Goal: Task Accomplishment & Management: Use online tool/utility

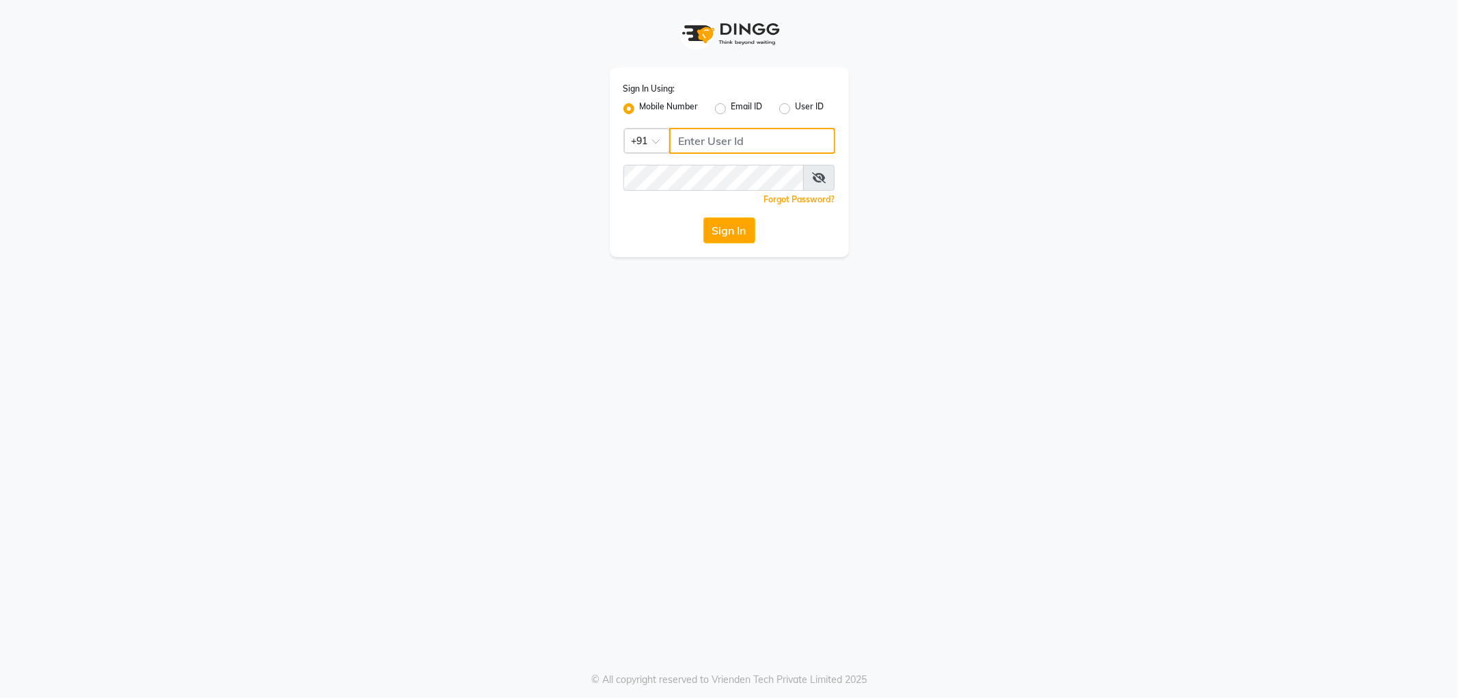
click at [697, 148] on input "Username" at bounding box center [752, 141] width 166 height 26
type input "9963099699"
click at [704, 217] on button "Sign In" at bounding box center [730, 230] width 52 height 26
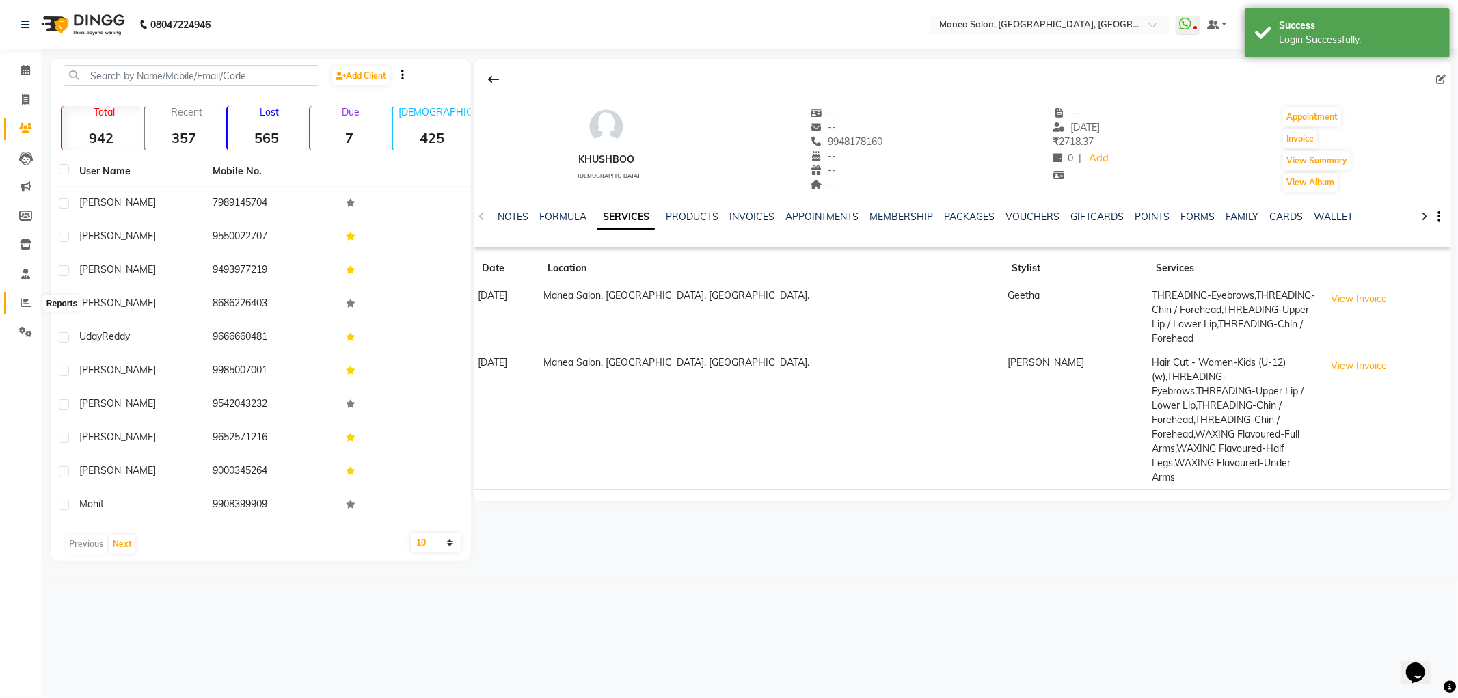
click at [16, 308] on span at bounding box center [26, 303] width 24 height 16
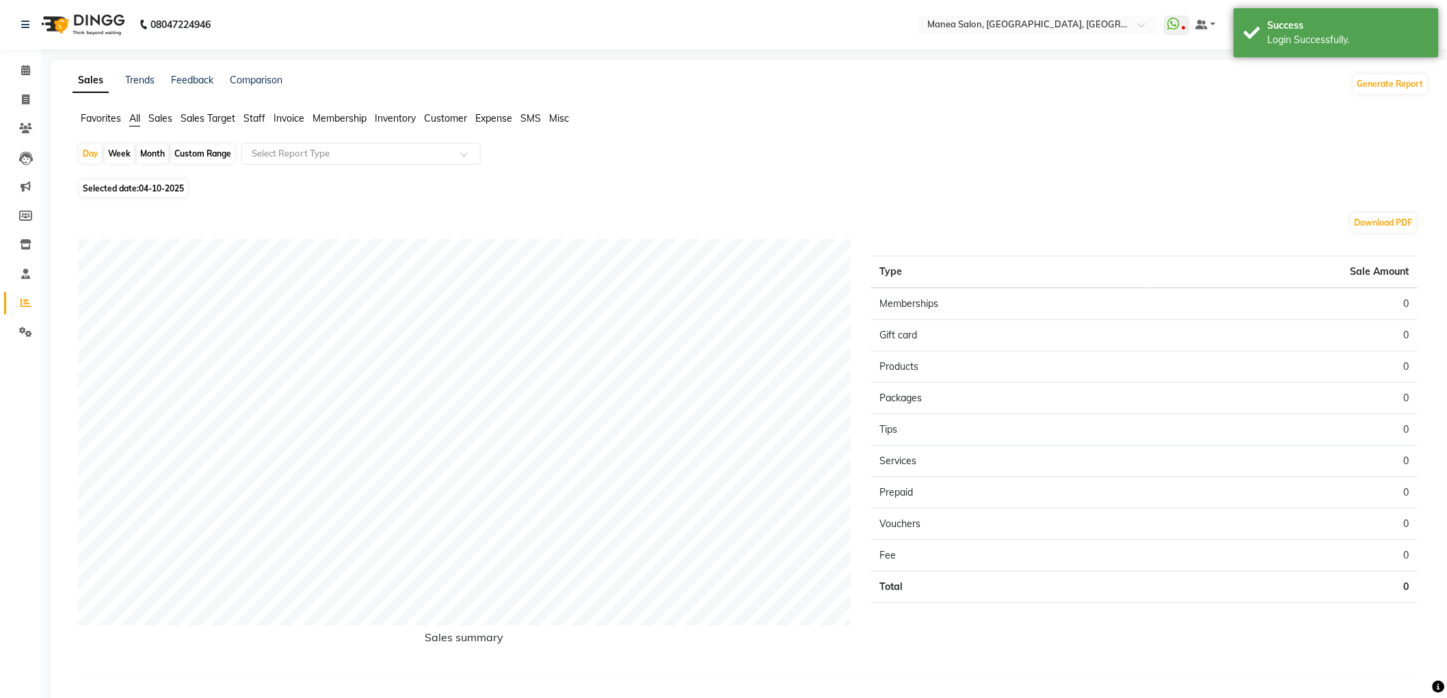
click at [160, 148] on div "Month" at bounding box center [152, 153] width 31 height 19
select select "10"
select select "2025"
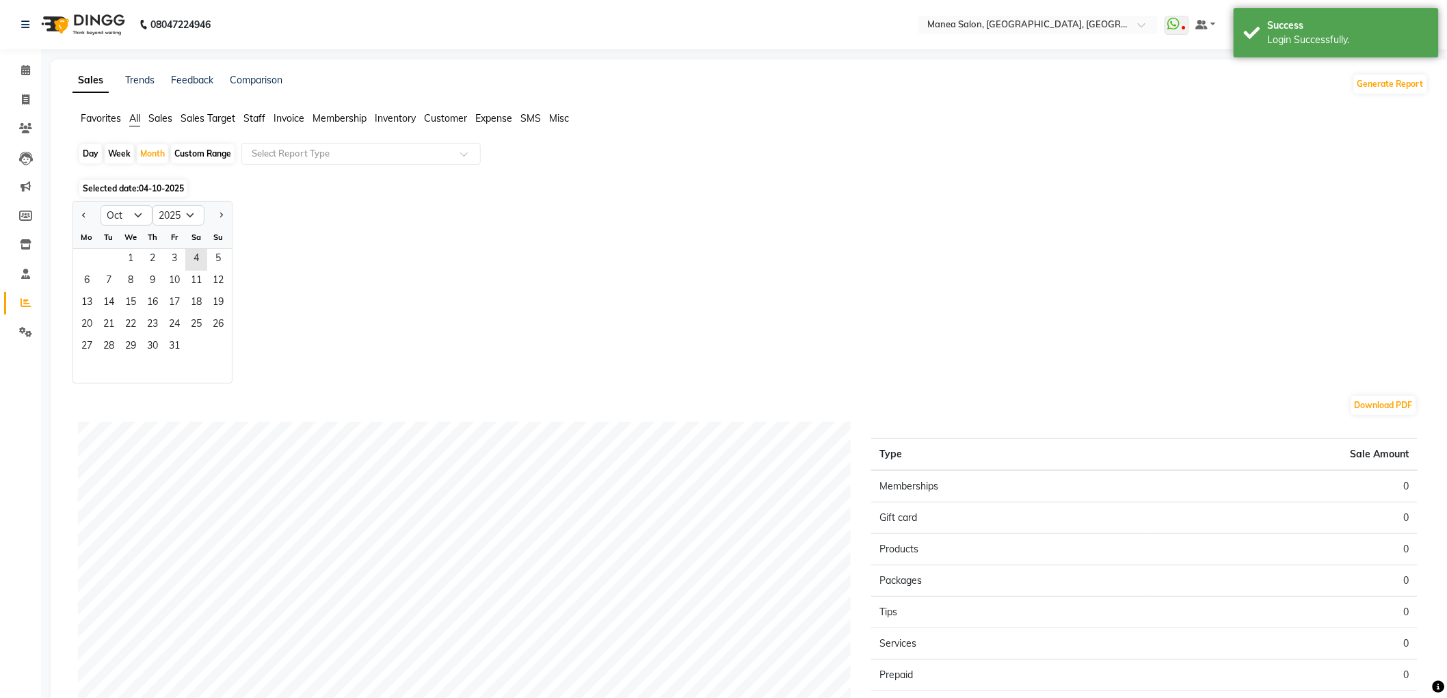
drag, startPoint x: 171, startPoint y: 228, endPoint x: 172, endPoint y: 245, distance: 16.4
click at [171, 234] on div "Fr" at bounding box center [174, 237] width 22 height 22
click at [142, 256] on span "2" at bounding box center [153, 260] width 22 height 22
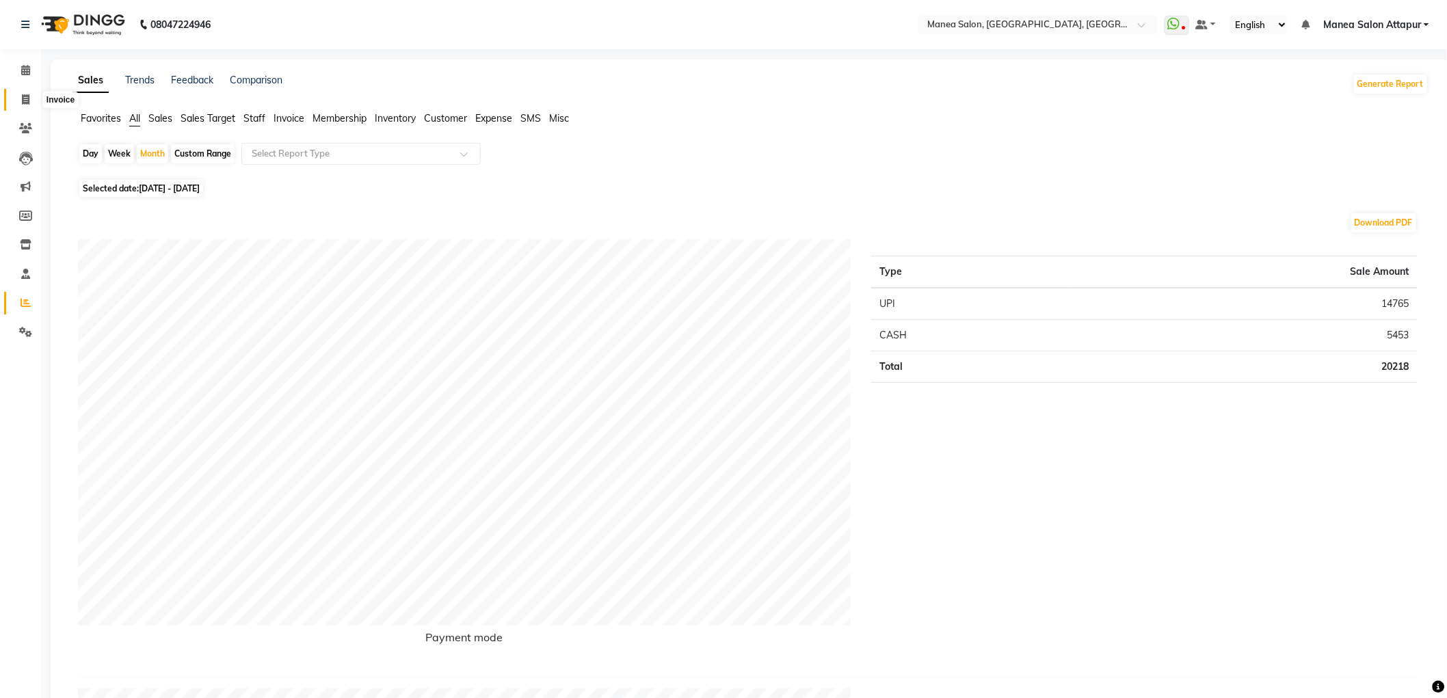
click at [27, 106] on span at bounding box center [26, 100] width 24 height 16
select select "service"
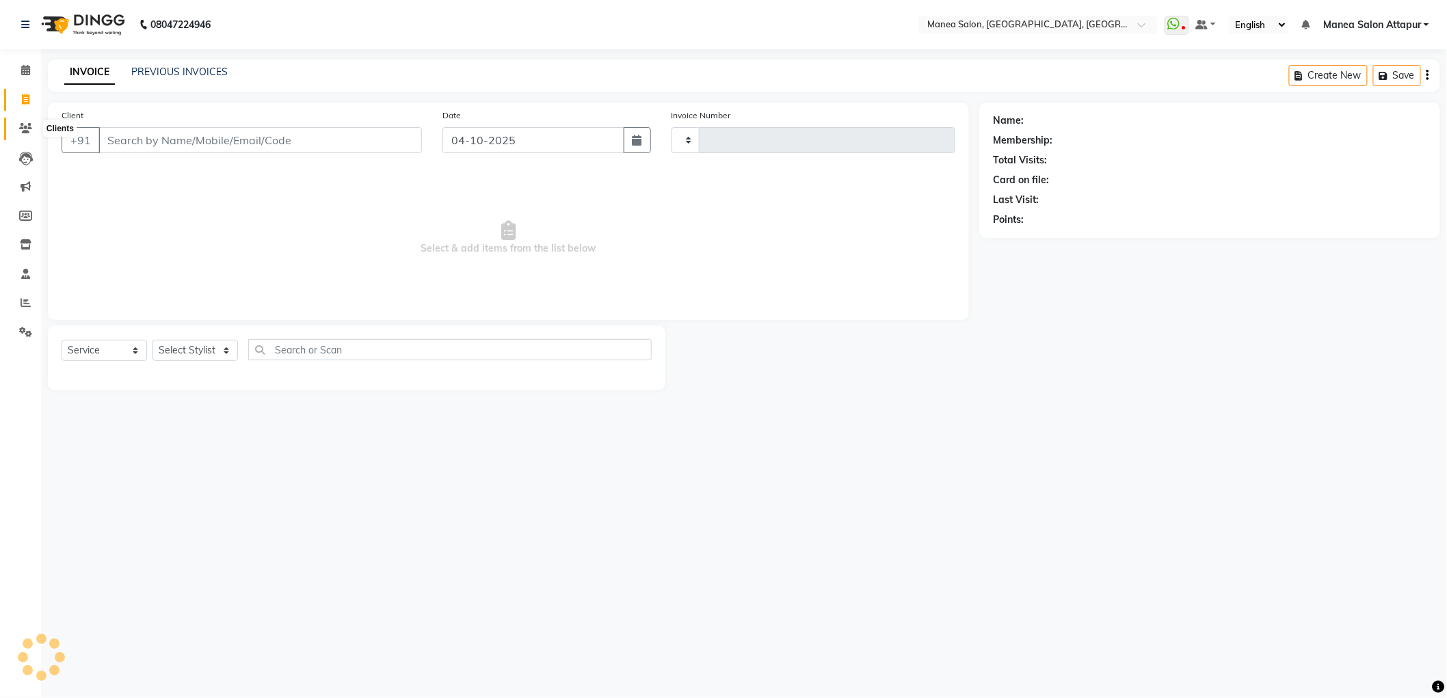
type input "1321"
click at [30, 133] on icon at bounding box center [25, 128] width 13 height 10
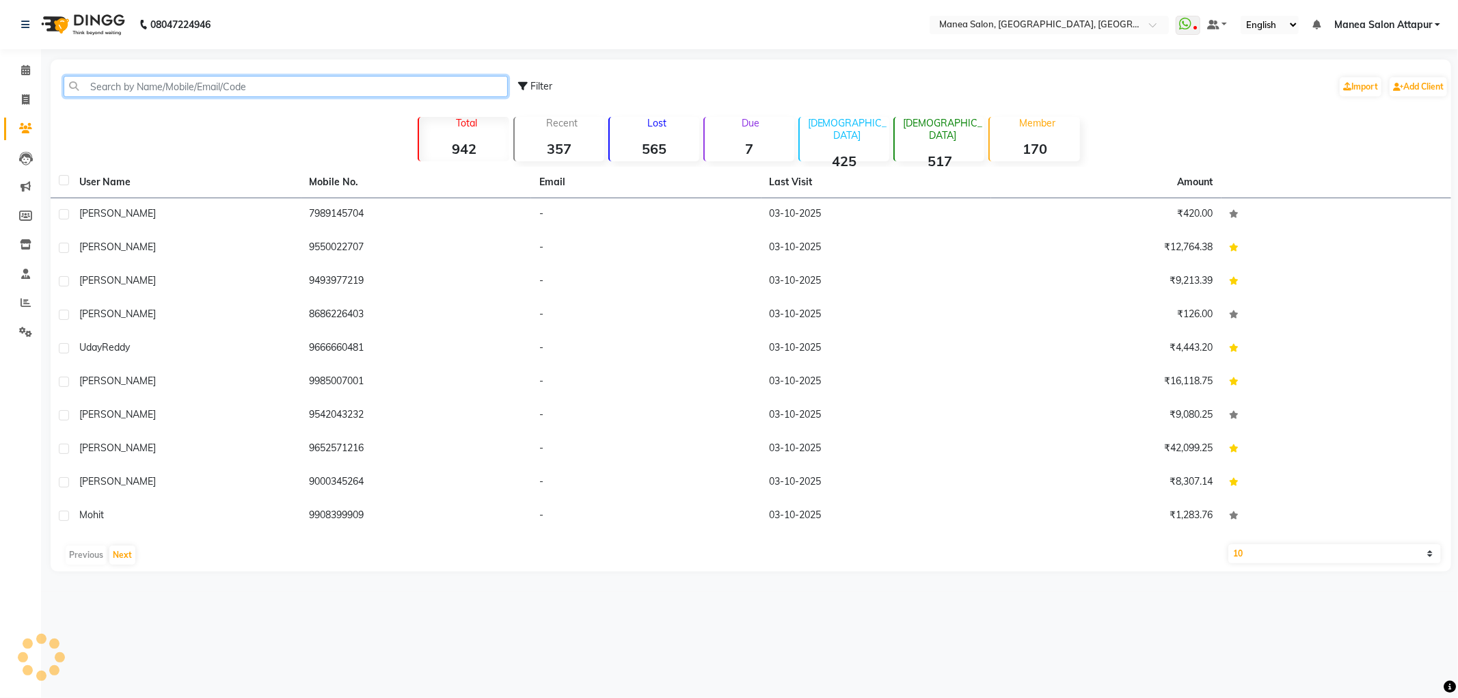
click at [215, 90] on input "text" at bounding box center [286, 86] width 444 height 21
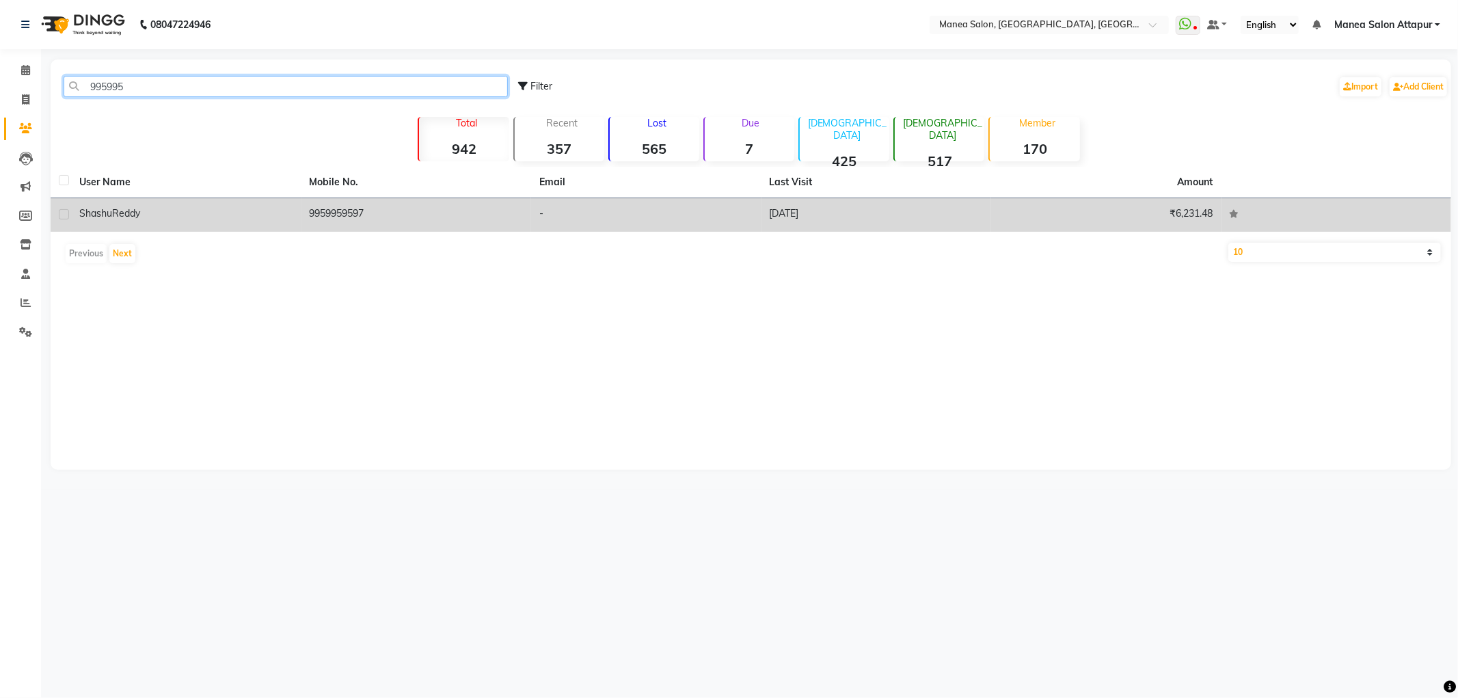
type input "995995"
click at [246, 223] on td "[PERSON_NAME]" at bounding box center [186, 215] width 230 height 34
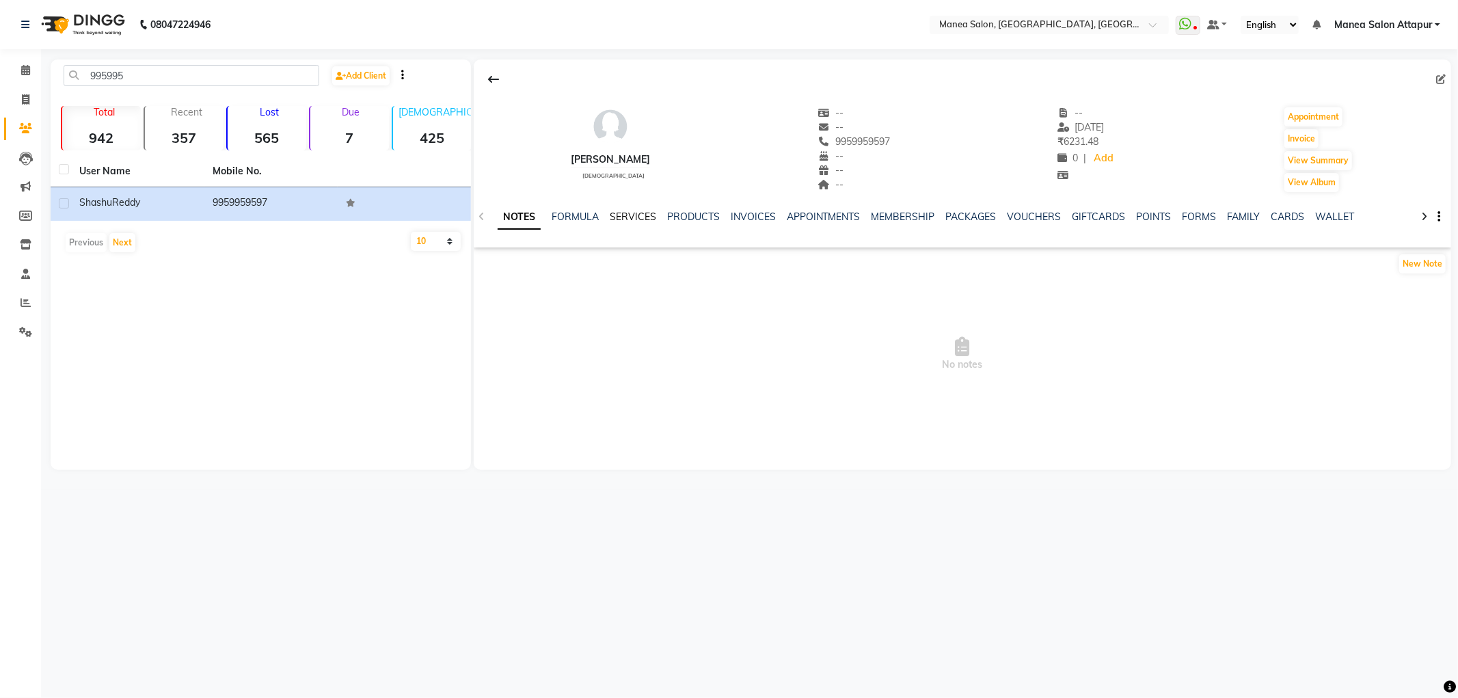
click at [640, 211] on link "SERVICES" at bounding box center [633, 217] width 46 height 12
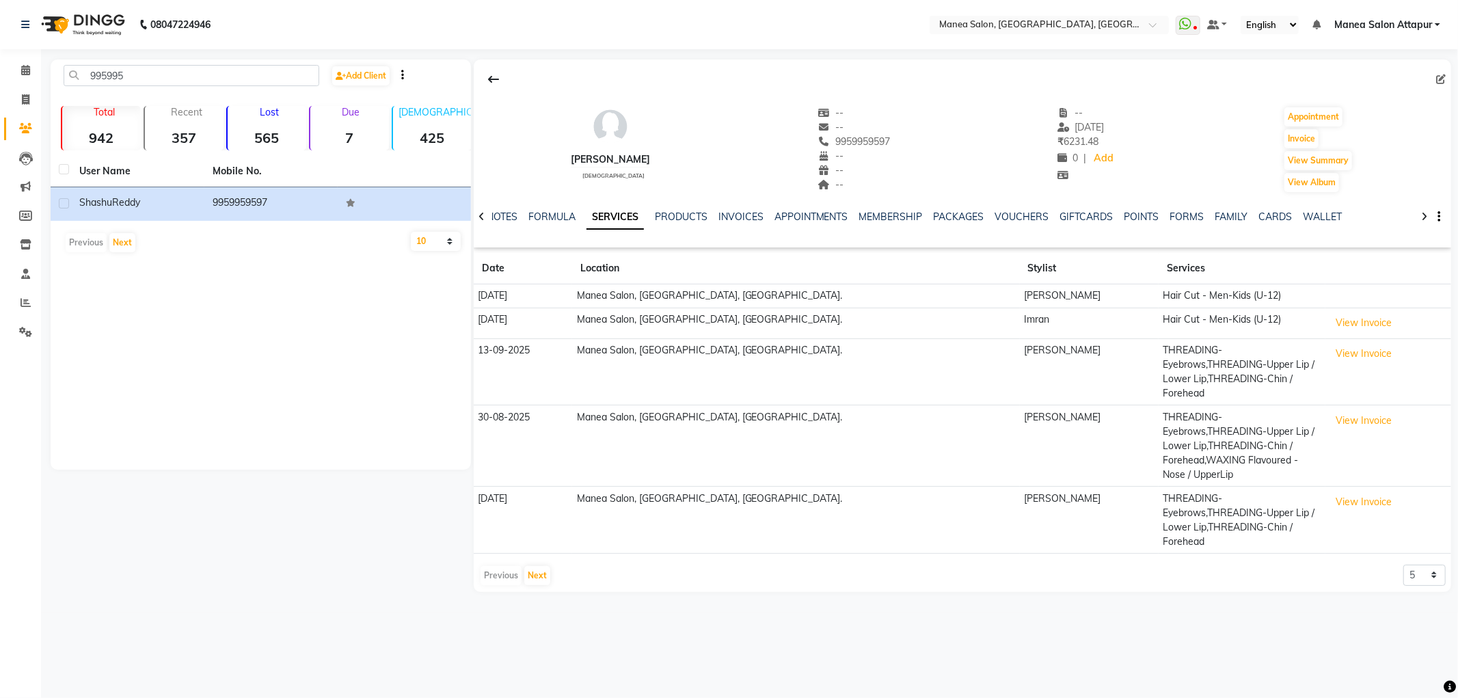
click at [317, 284] on div "995995 Add Client Total 942 Recent 357 Lost 565 Due 7 [DEMOGRAPHIC_DATA] 425 [D…" at bounding box center [261, 264] width 420 height 410
click at [26, 297] on icon at bounding box center [26, 302] width 10 height 10
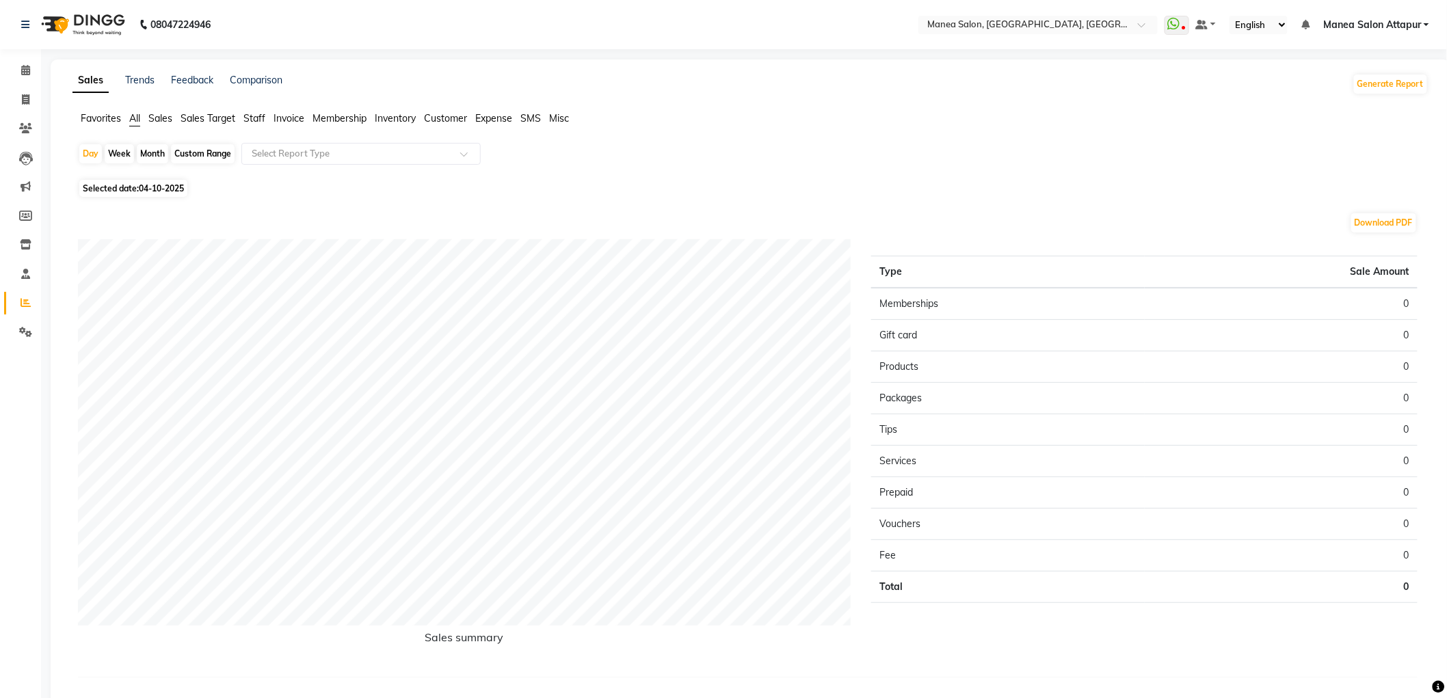
click at [142, 152] on div "Month" at bounding box center [152, 153] width 31 height 19
select select "10"
select select "2025"
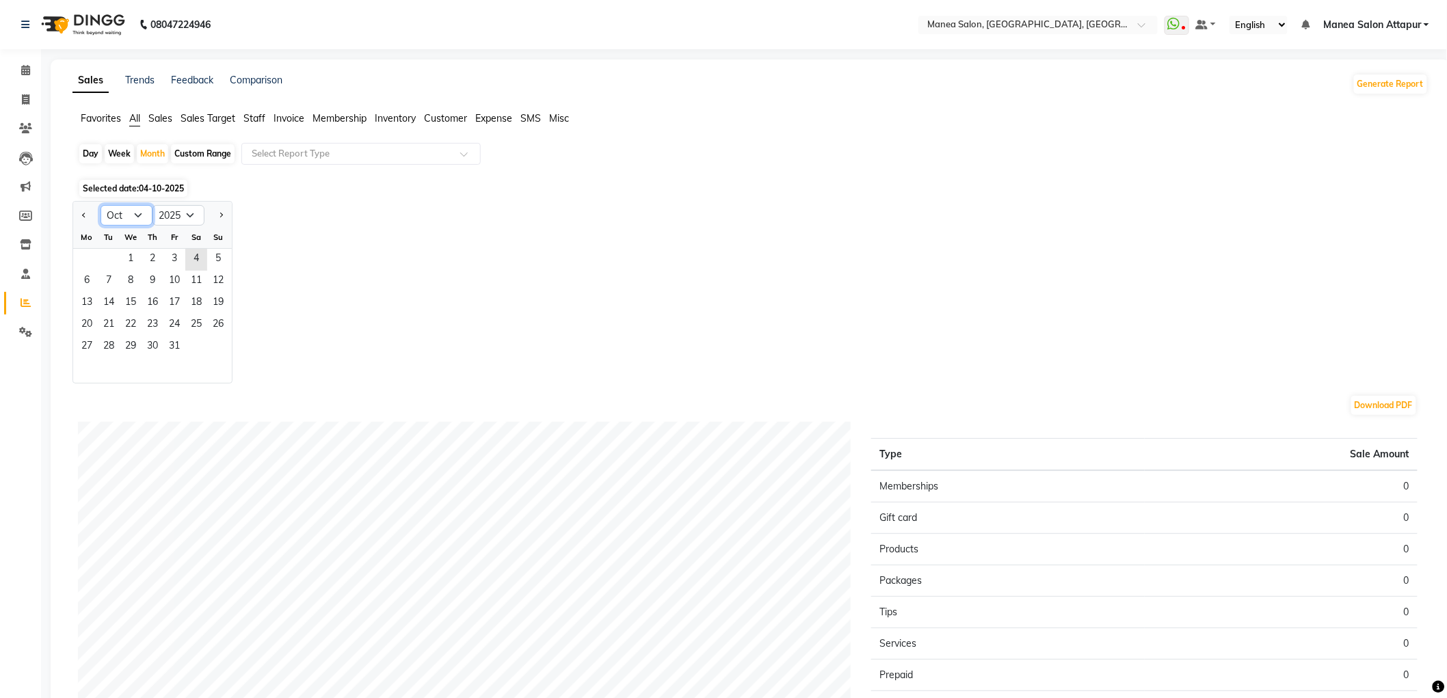
click at [126, 219] on select "Jan Feb Mar Apr May Jun [DATE] Aug Sep Oct Nov Dec" at bounding box center [127, 215] width 52 height 21
select select "9"
click at [101, 205] on select "Jan Feb Mar Apr May Jun [DATE] Aug Sep Oct Nov Dec" at bounding box center [127, 215] width 52 height 21
click at [160, 254] on span "4" at bounding box center [153, 260] width 22 height 22
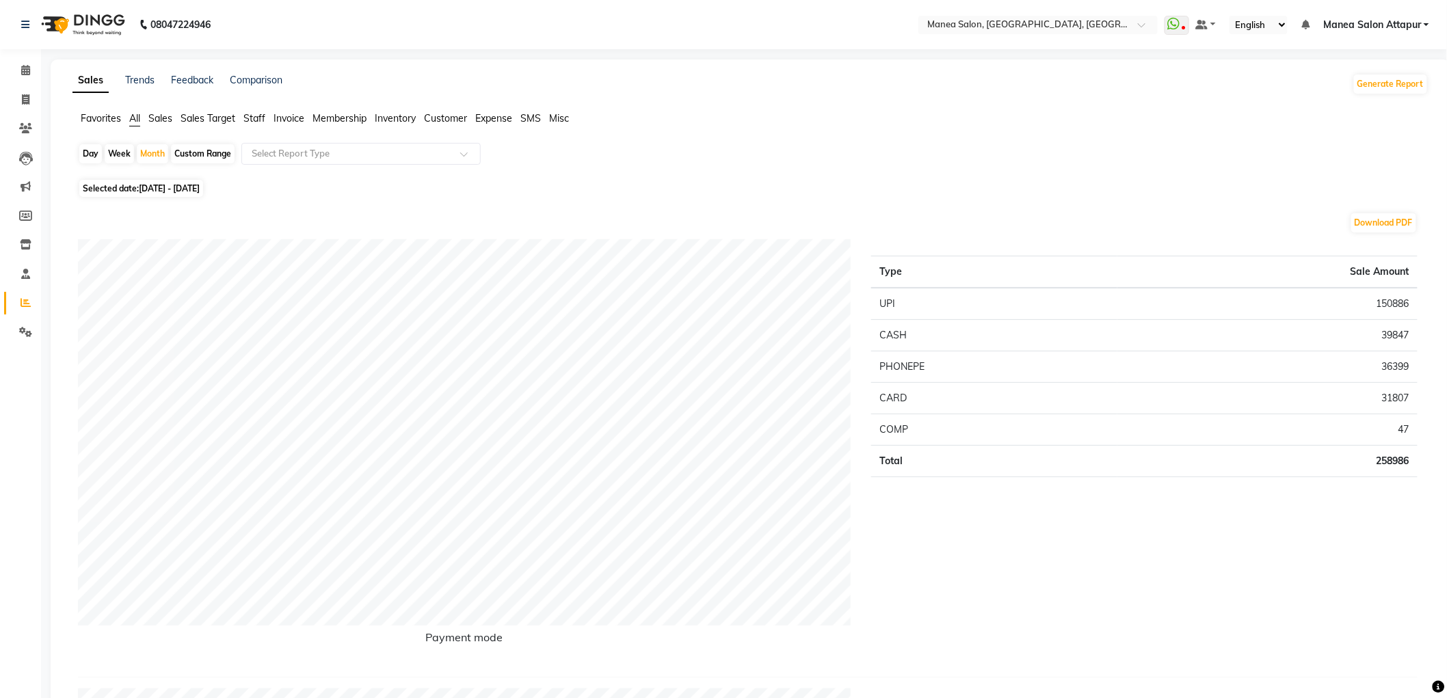
click at [255, 114] on span "Staff" at bounding box center [254, 118] width 22 height 12
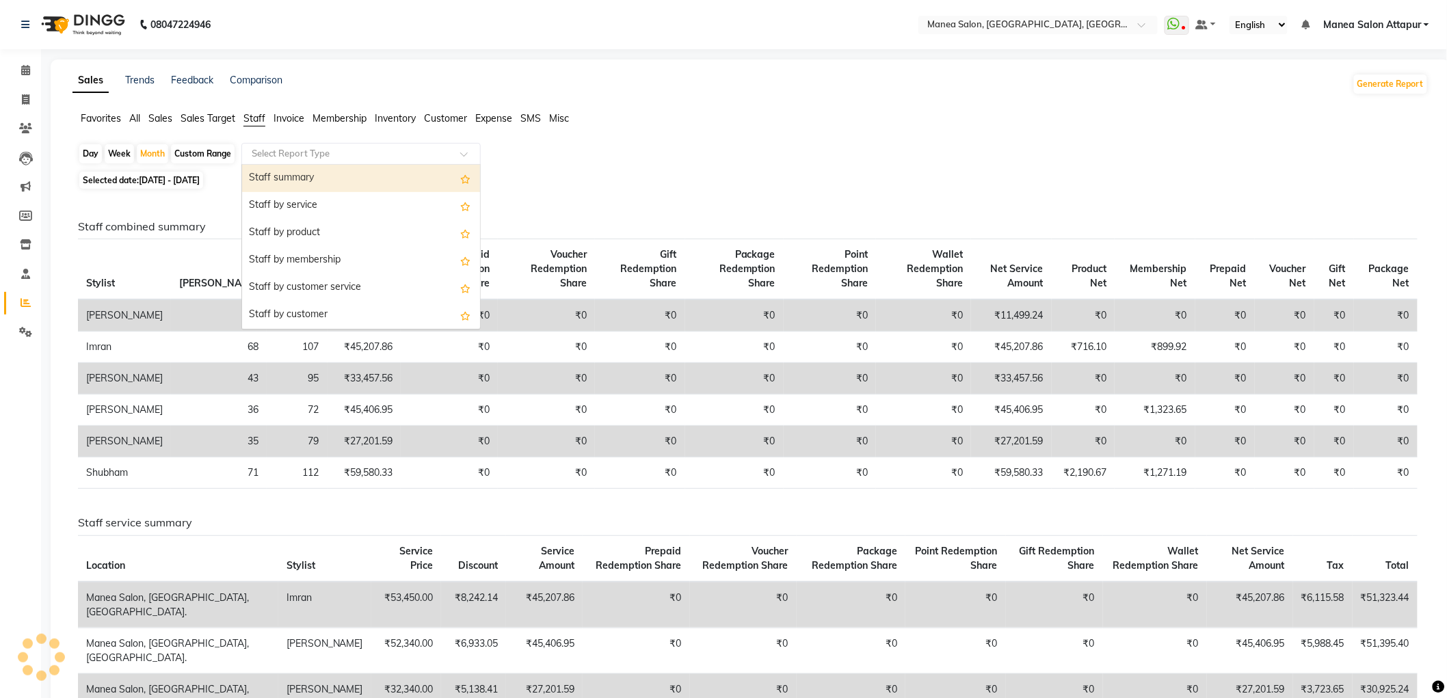
click at [274, 157] on input "text" at bounding box center [347, 154] width 197 height 14
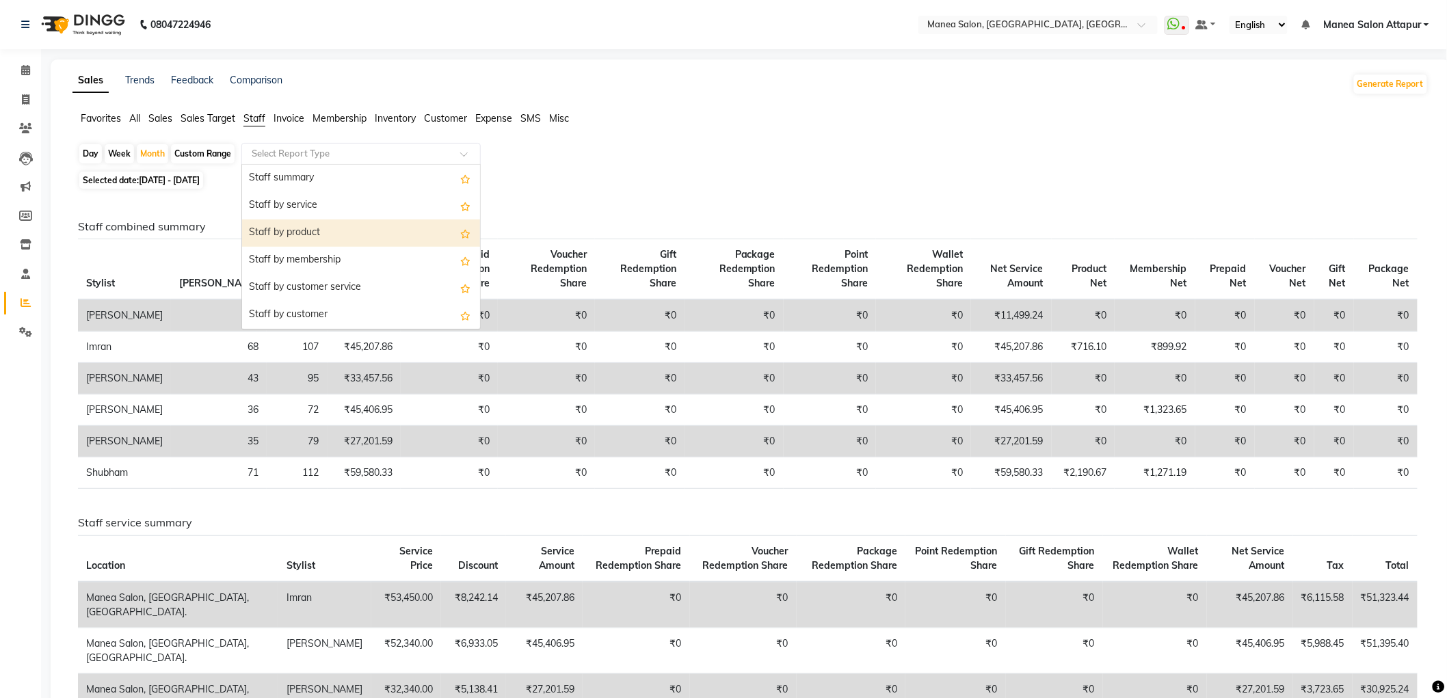
click at [310, 235] on div "Staff by product" at bounding box center [361, 232] width 238 height 27
select select "filtered_report"
select select "csv"
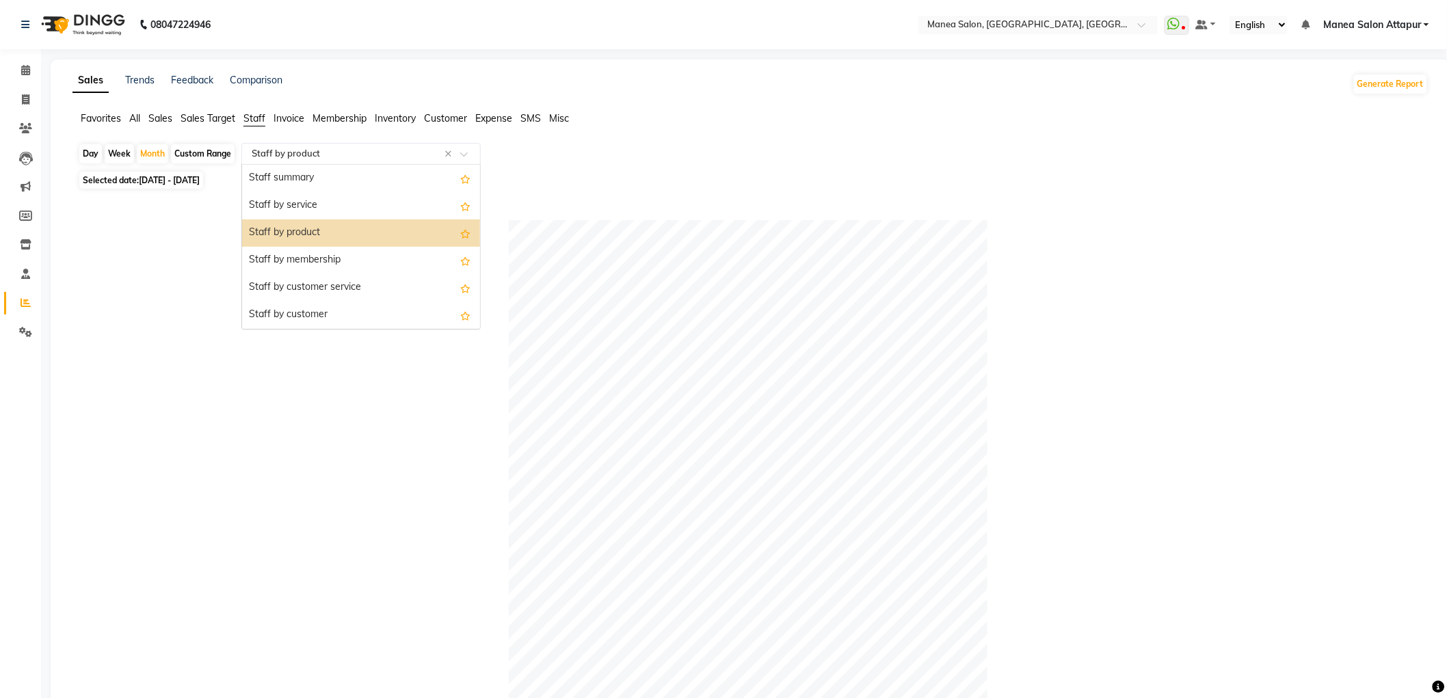
click at [349, 155] on input "text" at bounding box center [347, 154] width 197 height 14
click at [336, 260] on div "Staff by membership" at bounding box center [361, 260] width 238 height 27
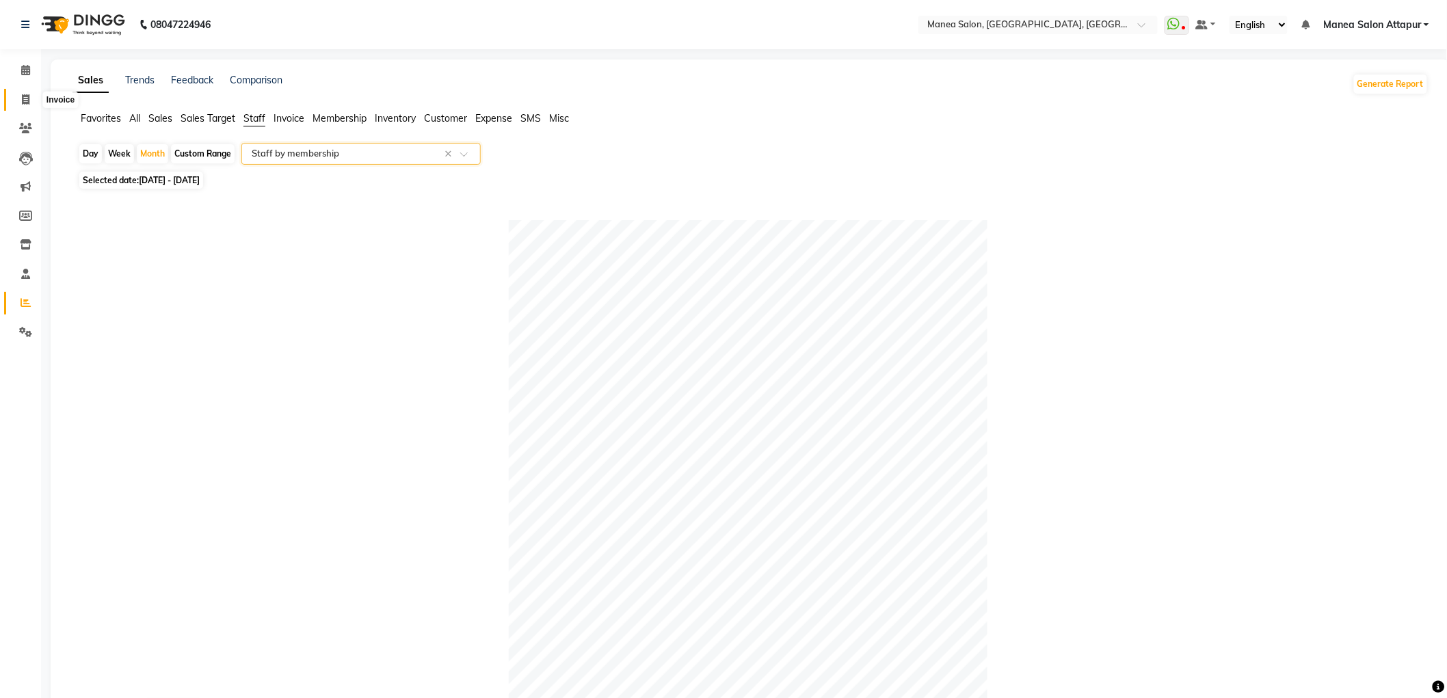
click at [24, 98] on icon at bounding box center [26, 99] width 8 height 10
select select "service"
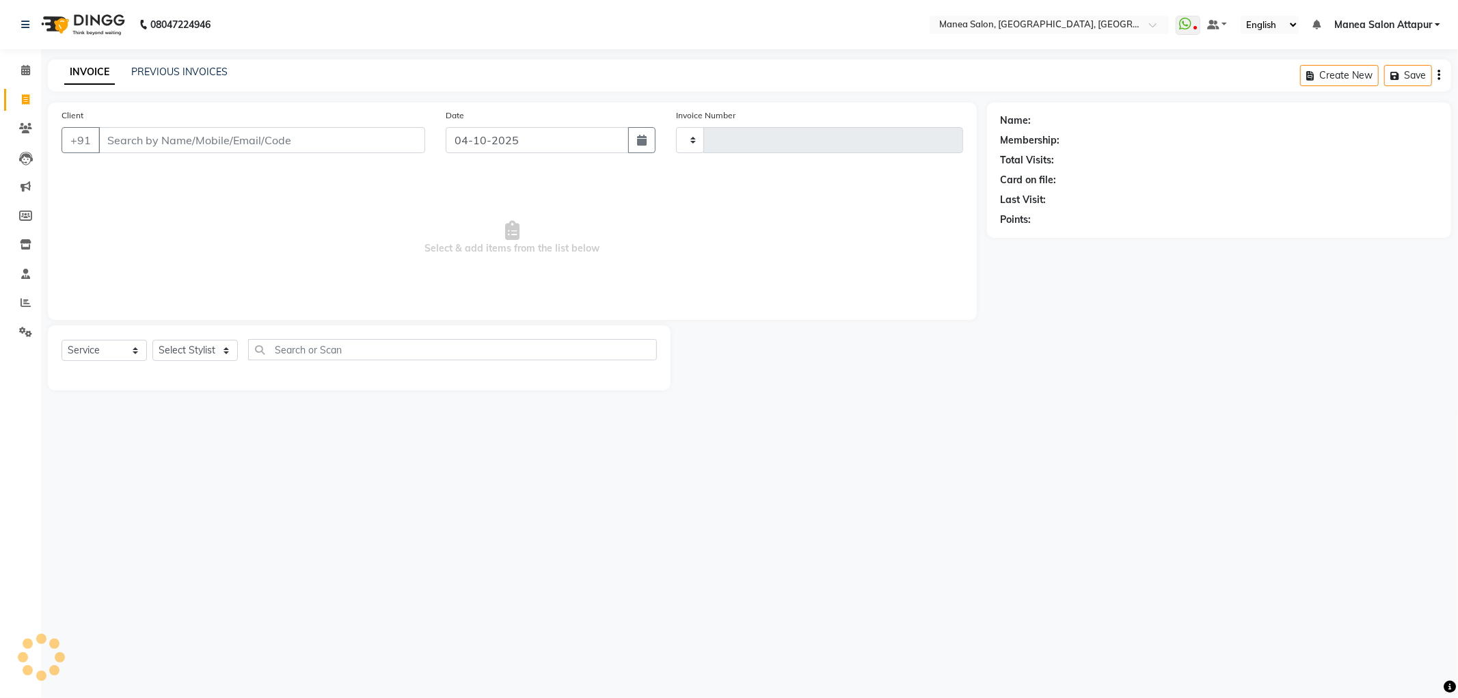
type input "1321"
select select "6587"
select select "membership"
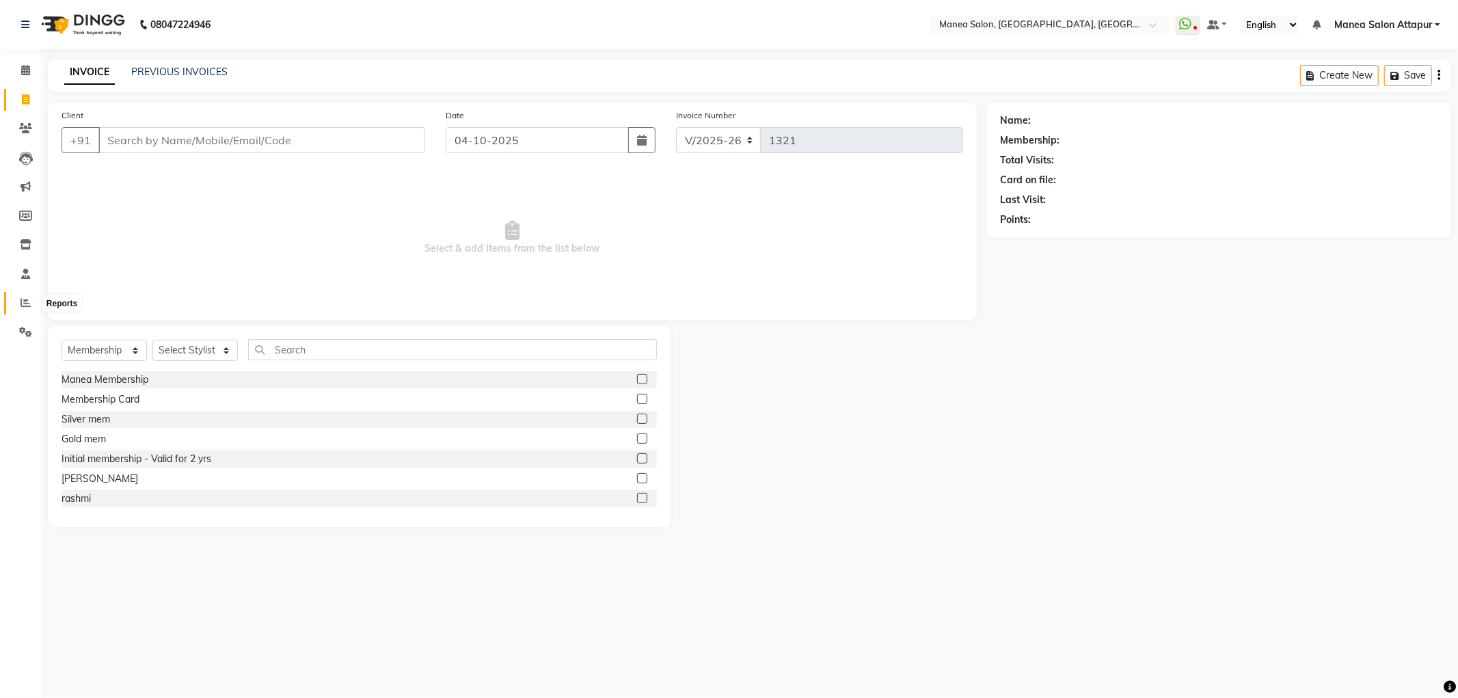
click at [22, 303] on icon at bounding box center [26, 302] width 10 height 10
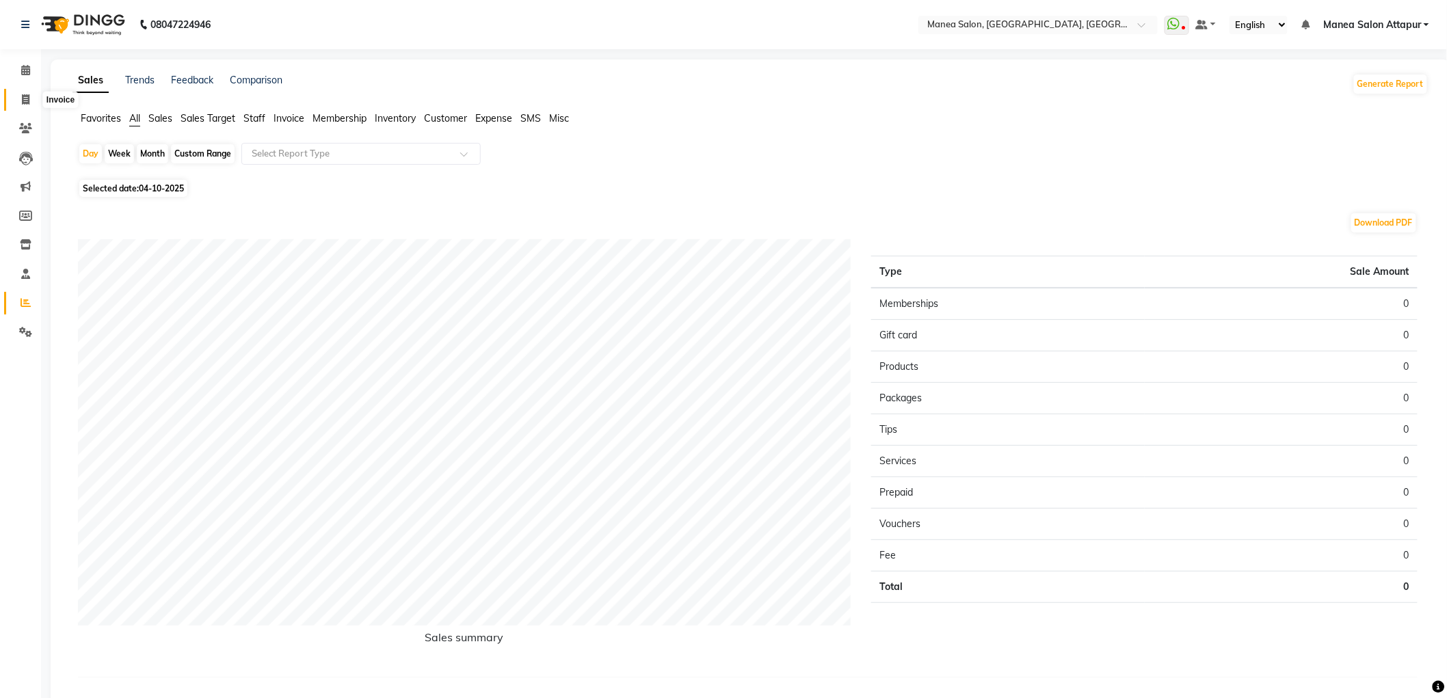
click at [25, 101] on icon at bounding box center [26, 99] width 8 height 10
select select "service"
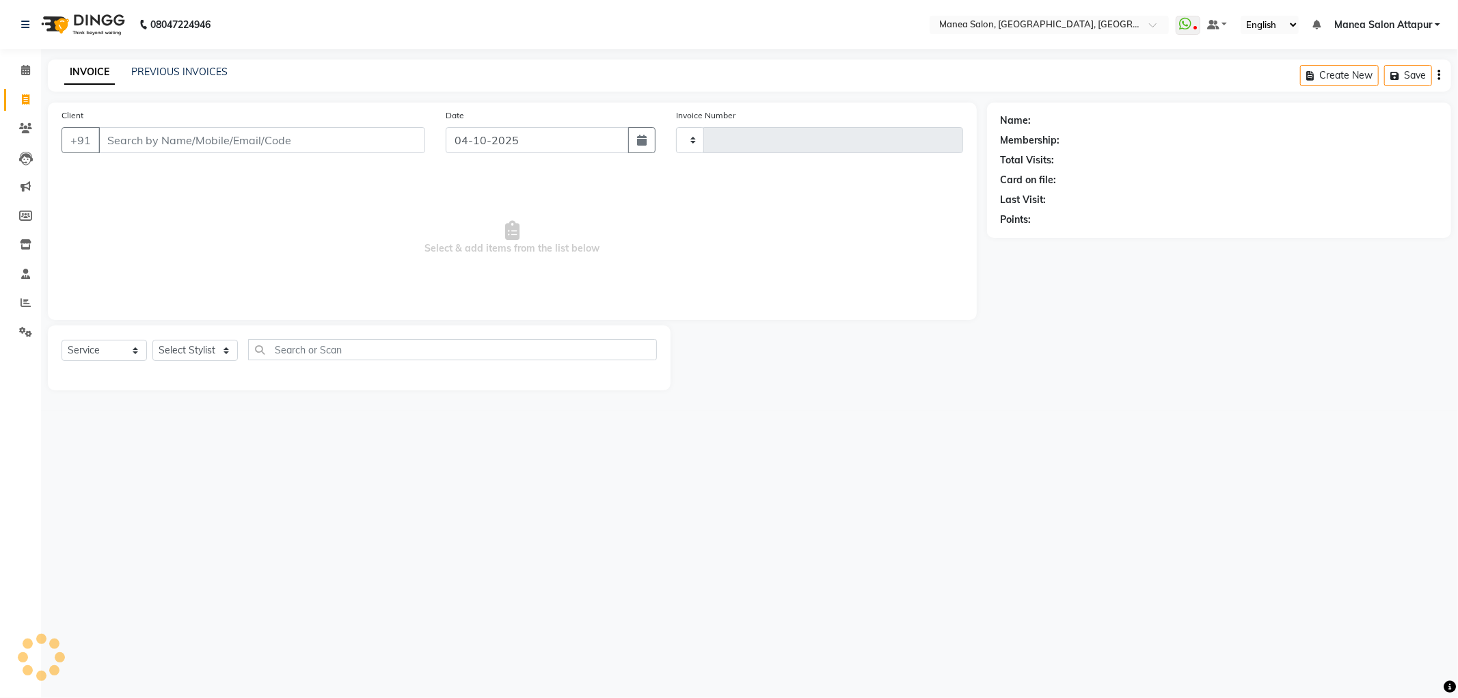
type input "1321"
select select "6587"
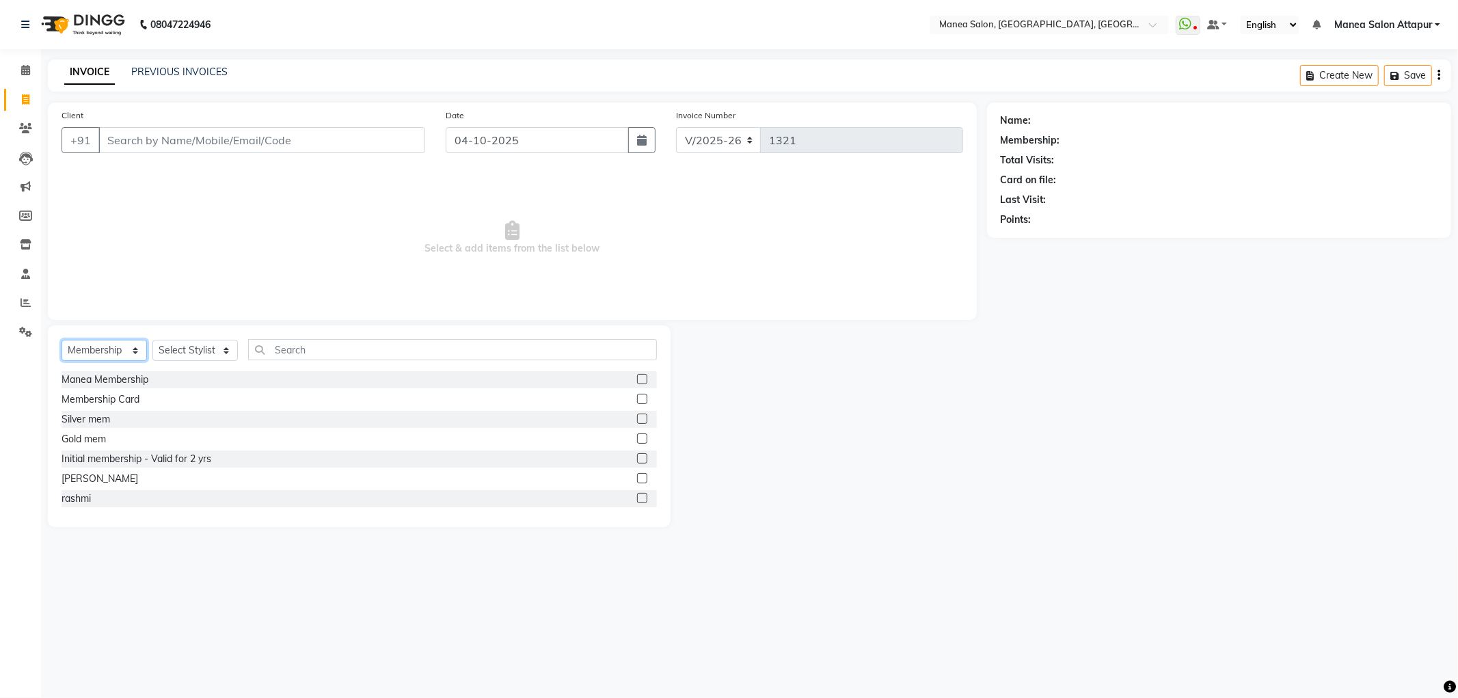
click at [106, 347] on select "Select Service Product Membership Package Voucher Prepaid Gift Card" at bounding box center [104, 350] width 85 height 21
select select "service"
click at [62, 340] on select "Select Service Product Membership Package Voucher Prepaid Gift Card" at bounding box center [104, 350] width 85 height 21
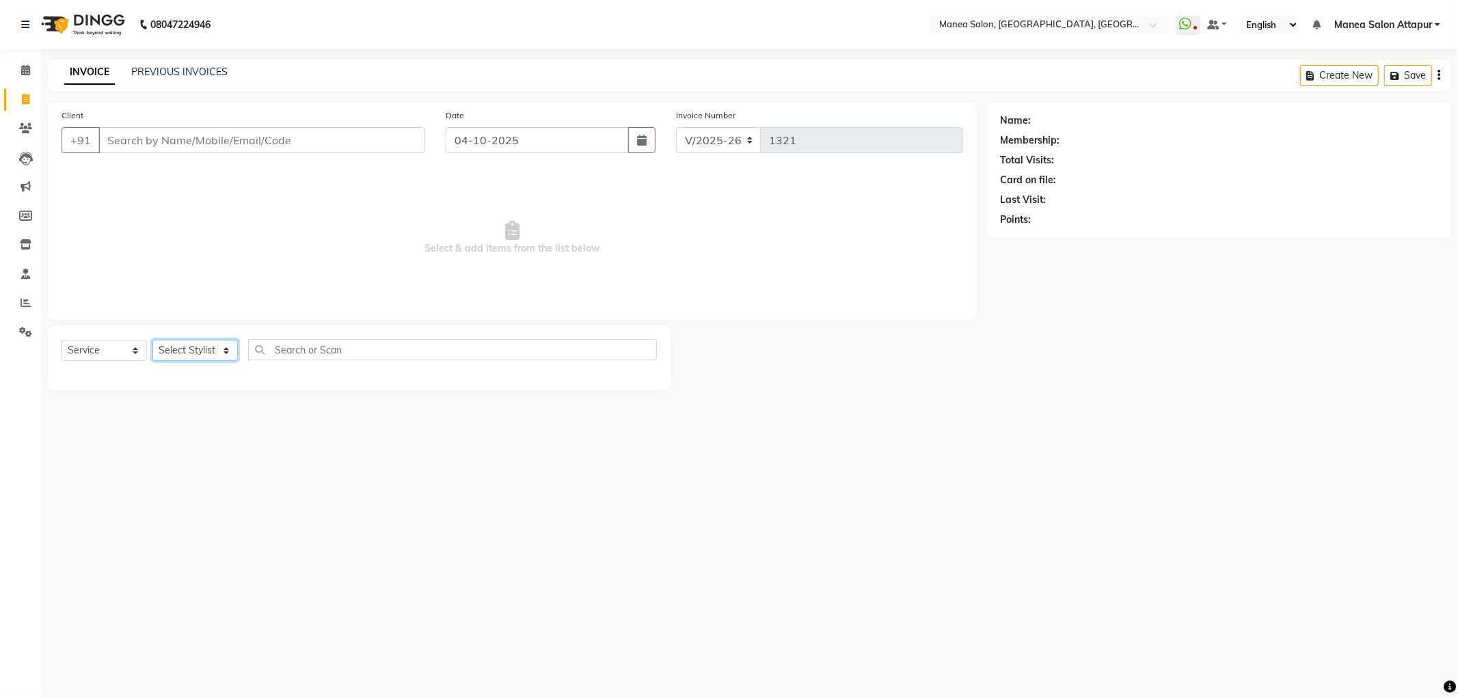
click at [196, 351] on select "Select Stylist Aryan Ashok [PERSON_NAME] [PERSON_NAME] [PERSON_NAME] [PERSON_NA…" at bounding box center [194, 350] width 85 height 21
select select "51268"
click at [152, 340] on select "Select Stylist Aryan Ashok [PERSON_NAME] [PERSON_NAME] [PERSON_NAME] [PERSON_NA…" at bounding box center [194, 350] width 85 height 21
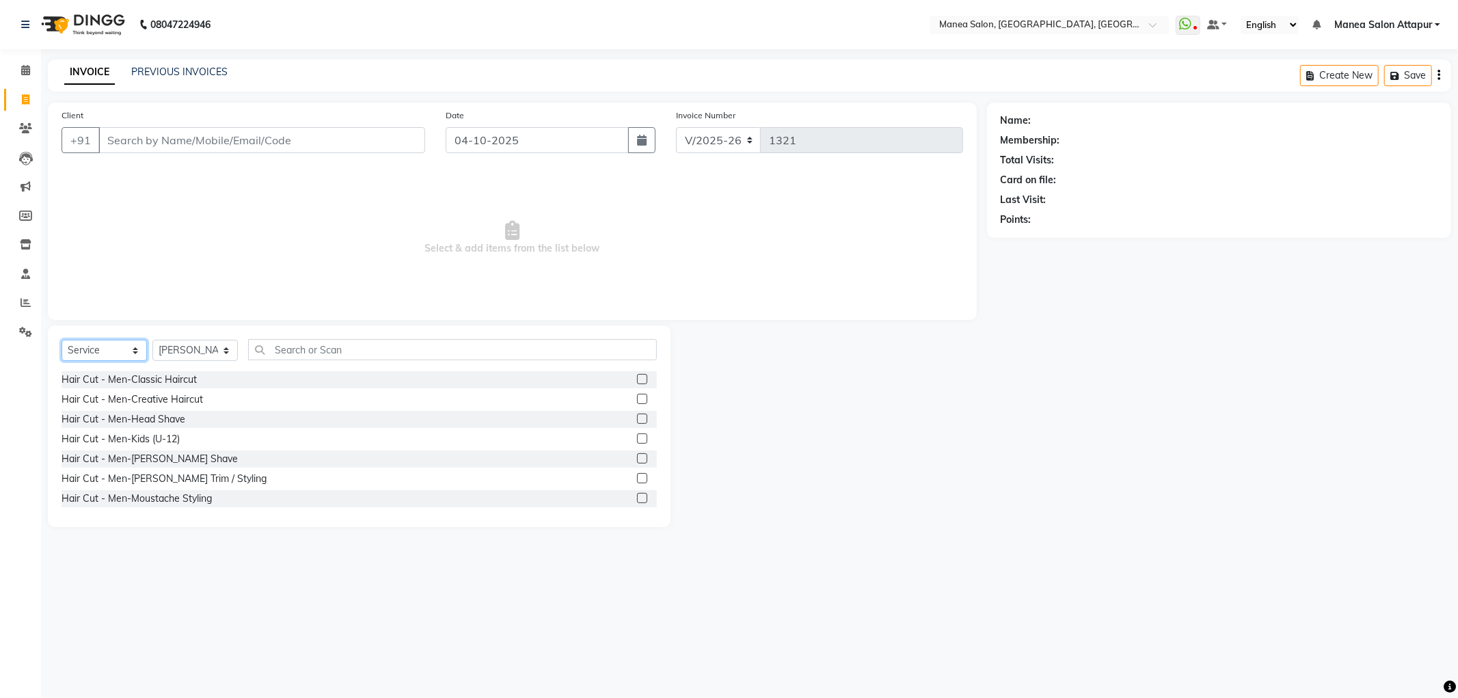
click at [125, 346] on select "Select Service Product Membership Package Voucher Prepaid Gift Card" at bounding box center [104, 350] width 85 height 21
click at [126, 349] on select "Select Service Product Membership Package Voucher Prepaid Gift Card" at bounding box center [104, 350] width 85 height 21
click at [299, 347] on input "text" at bounding box center [452, 349] width 409 height 21
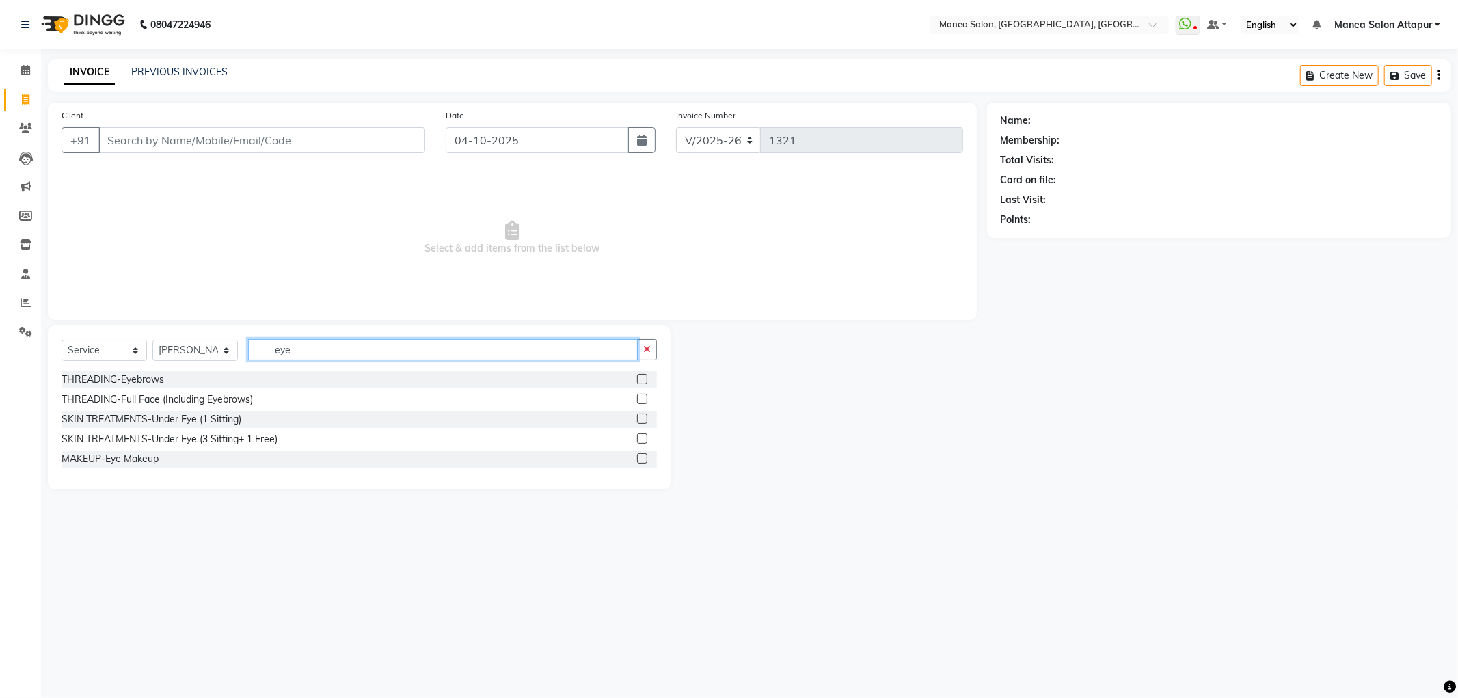
type input "eye"
click at [639, 381] on label at bounding box center [642, 379] width 10 height 10
click at [639, 381] on input "checkbox" at bounding box center [641, 379] width 9 height 9
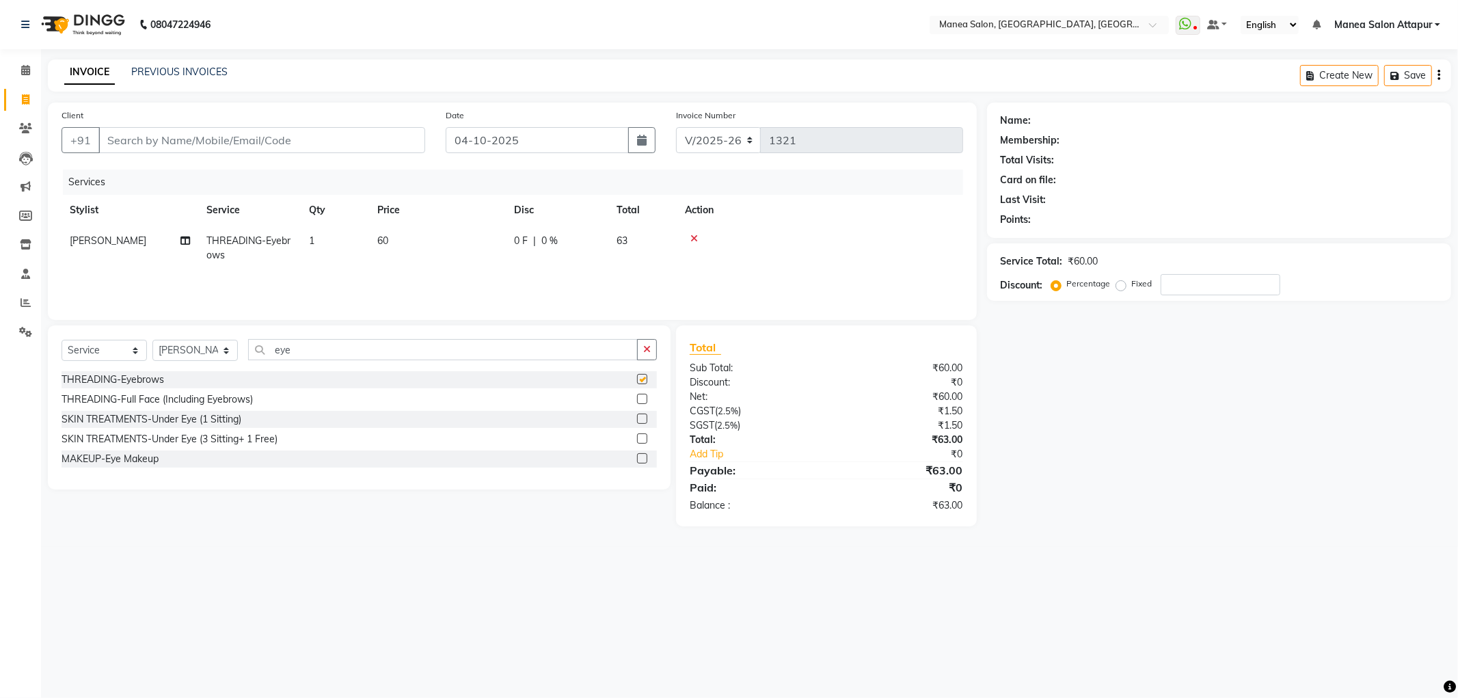
checkbox input "false"
drag, startPoint x: 257, startPoint y: 356, endPoint x: 240, endPoint y: 363, distance: 18.4
click at [241, 360] on div "Select Service Product Membership Package Voucher Prepaid Gift Card Select Styl…" at bounding box center [360, 355] width 596 height 32
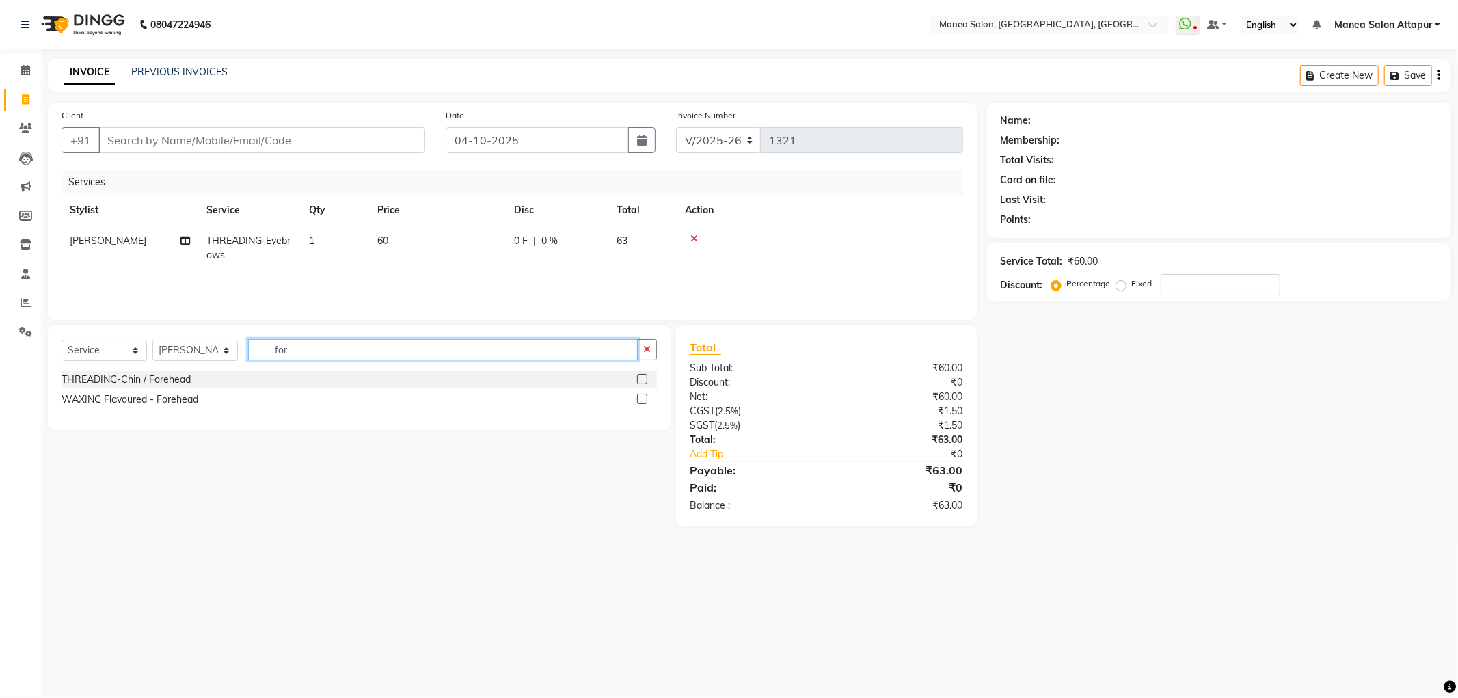
type input "for"
click at [639, 377] on label at bounding box center [642, 379] width 10 height 10
click at [639, 377] on input "checkbox" at bounding box center [641, 379] width 9 height 9
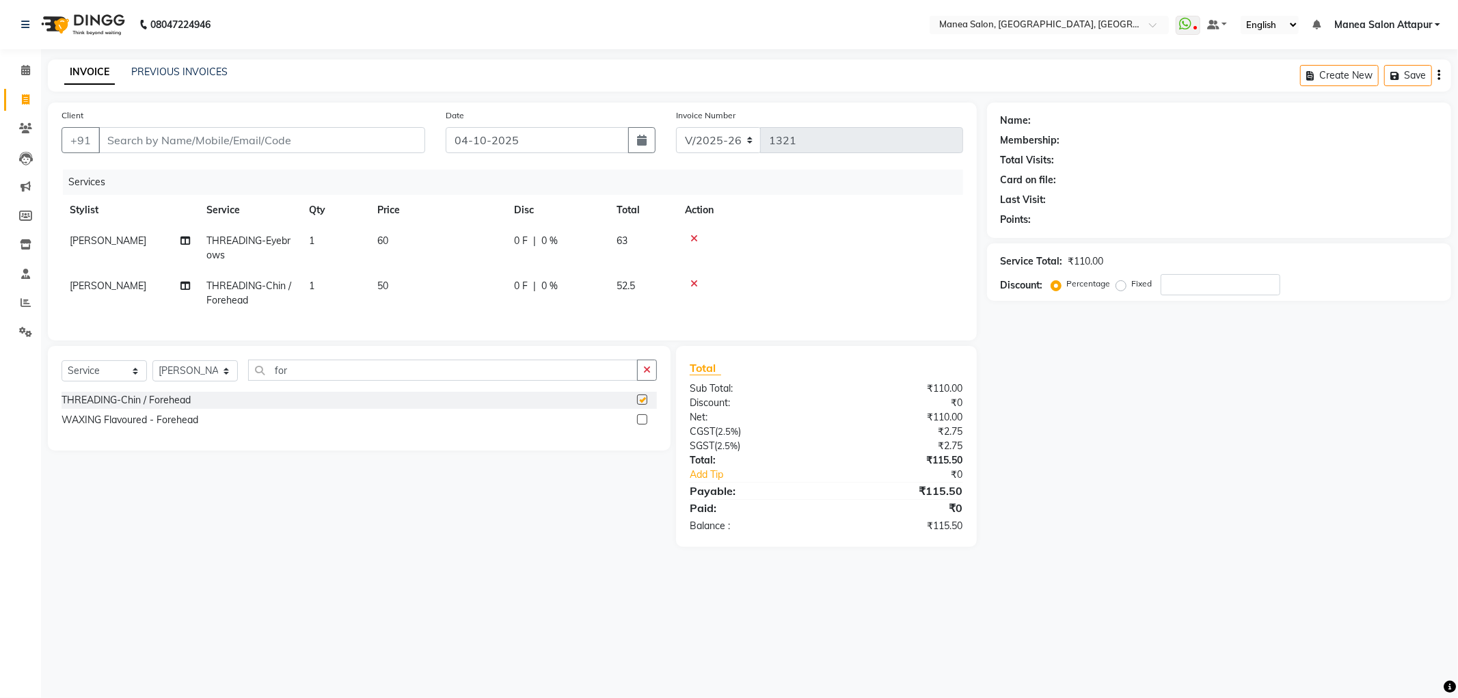
checkbox input "false"
click at [144, 145] on input "Client" at bounding box center [261, 140] width 327 height 26
click at [268, 378] on input "for" at bounding box center [443, 370] width 390 height 21
type input "no"
click at [637, 425] on label at bounding box center [642, 419] width 10 height 10
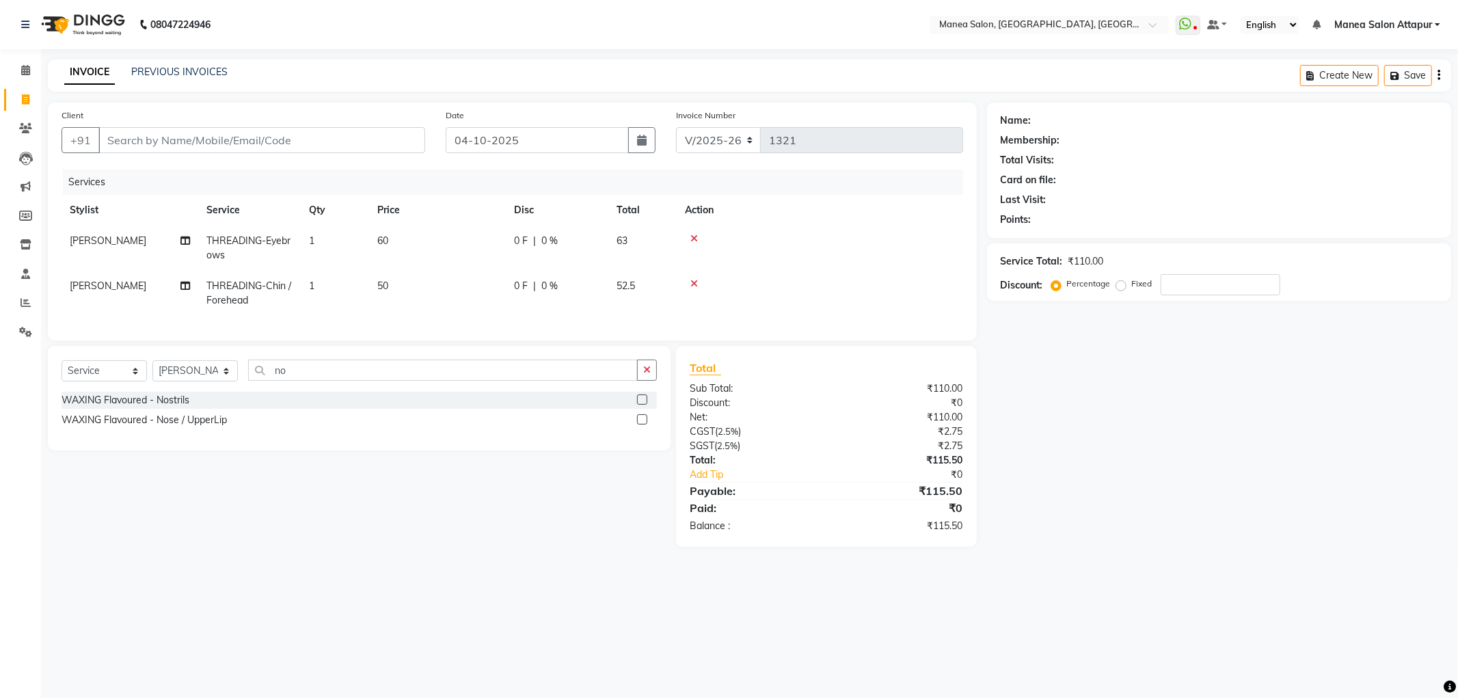
click at [637, 425] on input "checkbox" at bounding box center [641, 420] width 9 height 9
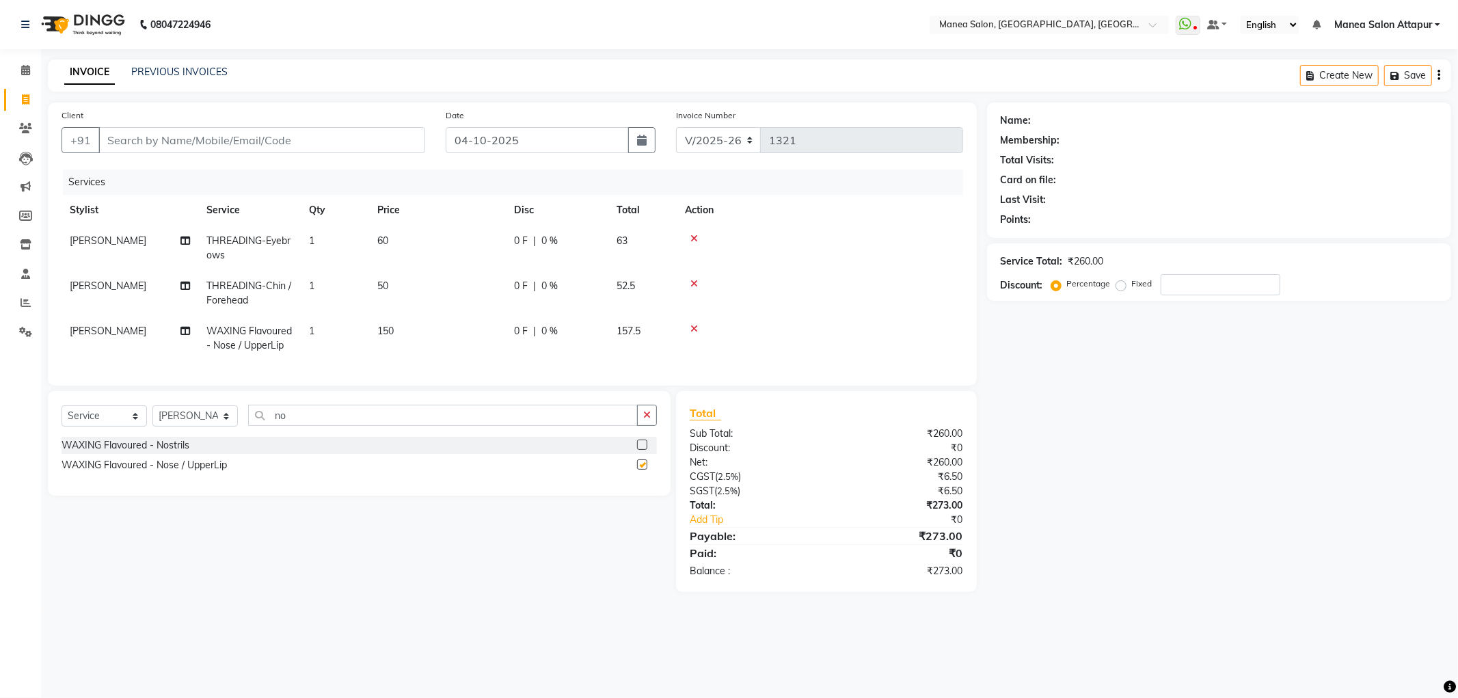
checkbox input "false"
click at [276, 139] on input "Client" at bounding box center [261, 140] width 327 height 26
type input "9"
type input "0"
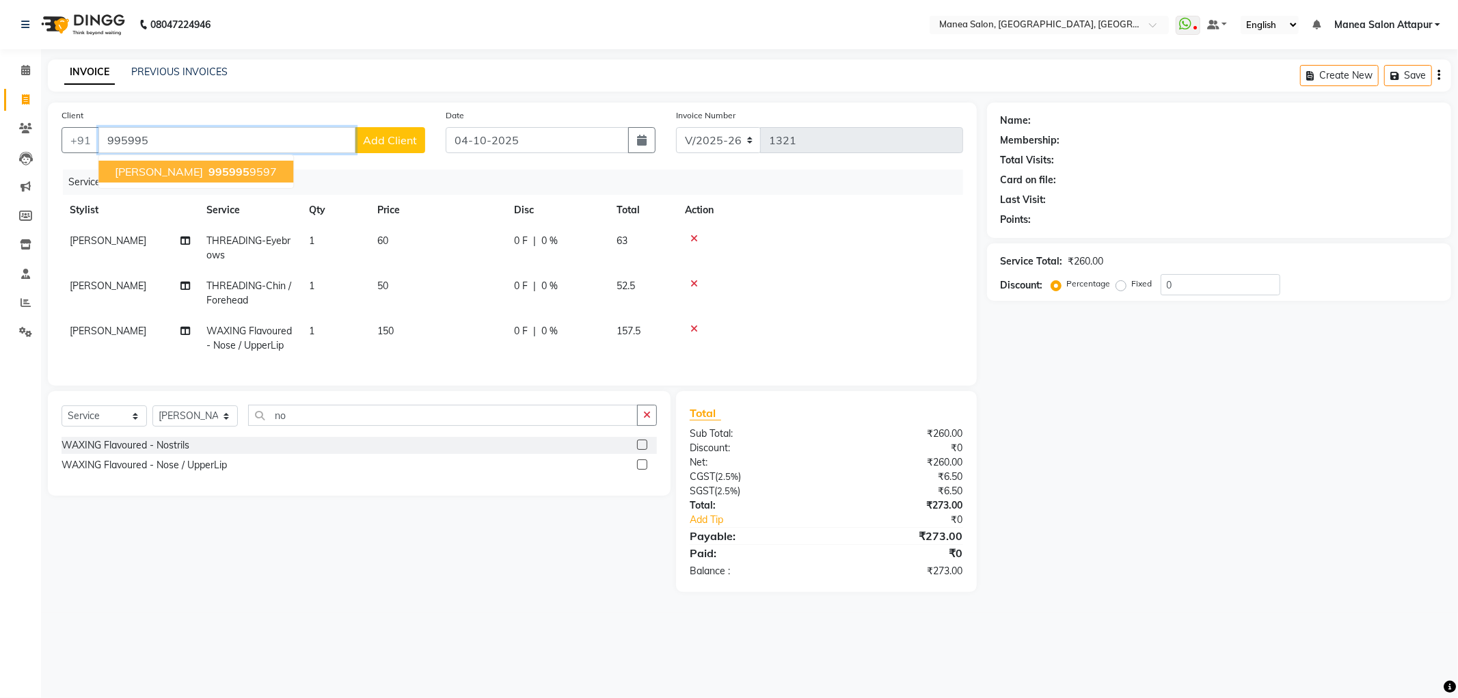
click at [228, 173] on span "995995" at bounding box center [229, 172] width 41 height 14
type input "9959959597"
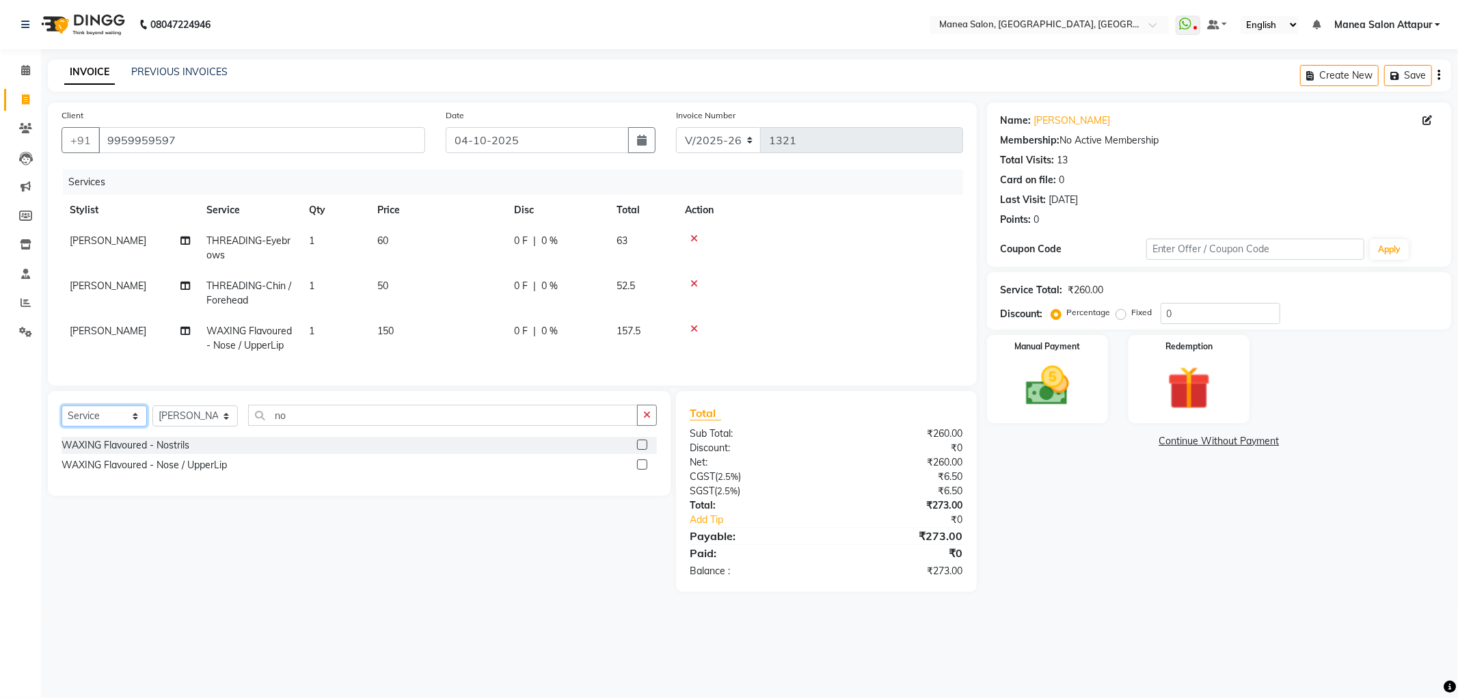
click at [103, 427] on select "Select Service Product Membership Package Voucher Prepaid Gift Card" at bounding box center [104, 415] width 85 height 21
click at [62, 417] on select "Select Service Product Membership Package Voucher Prepaid Gift Card" at bounding box center [104, 415] width 85 height 21
drag, startPoint x: 199, startPoint y: 428, endPoint x: 198, endPoint y: 436, distance: 7.6
click at [199, 427] on select "Select Stylist Aryan Ashok [PERSON_NAME] [PERSON_NAME] [PERSON_NAME] [PERSON_NA…" at bounding box center [194, 415] width 85 height 21
click at [152, 417] on select "Select Stylist Aryan Ashok [PERSON_NAME] [PERSON_NAME] [PERSON_NAME] [PERSON_NA…" at bounding box center [194, 415] width 85 height 21
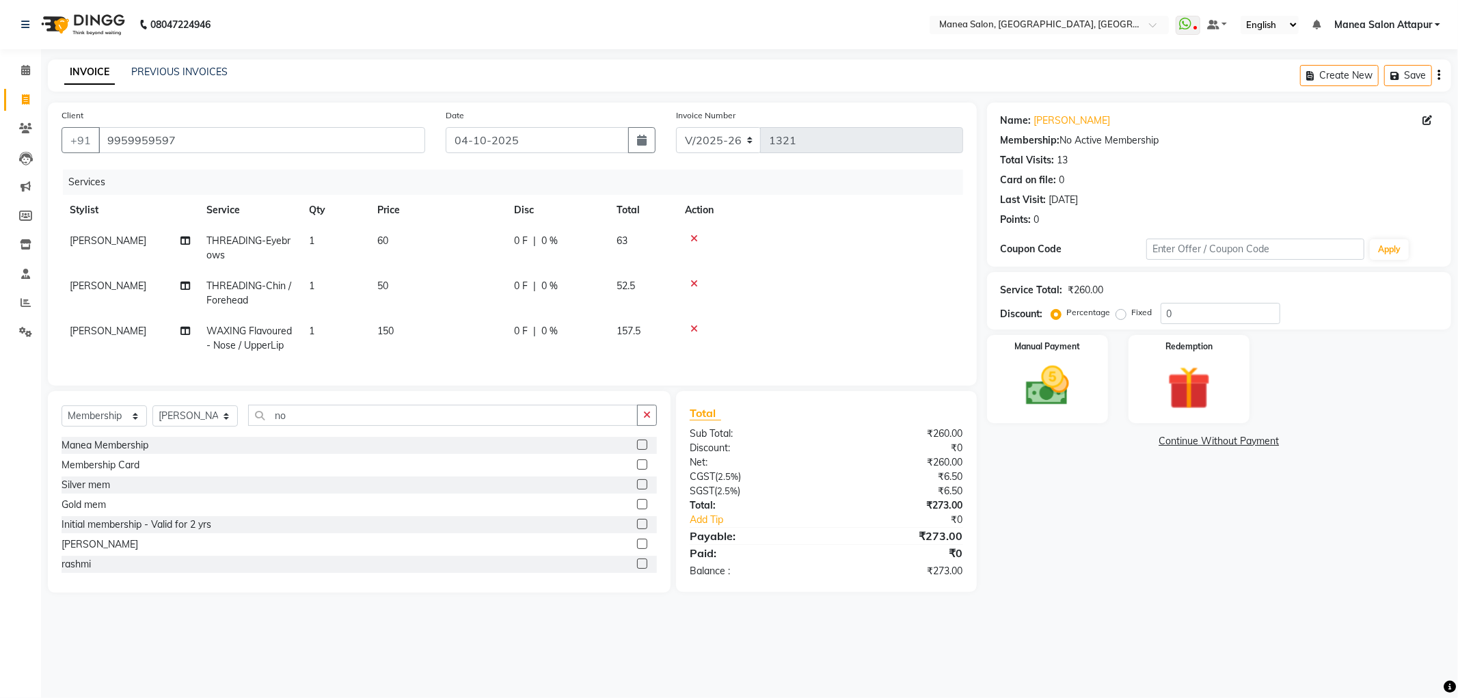
click at [637, 529] on label at bounding box center [642, 524] width 10 height 10
click at [637, 529] on input "checkbox" at bounding box center [641, 524] width 9 height 9
select select "select"
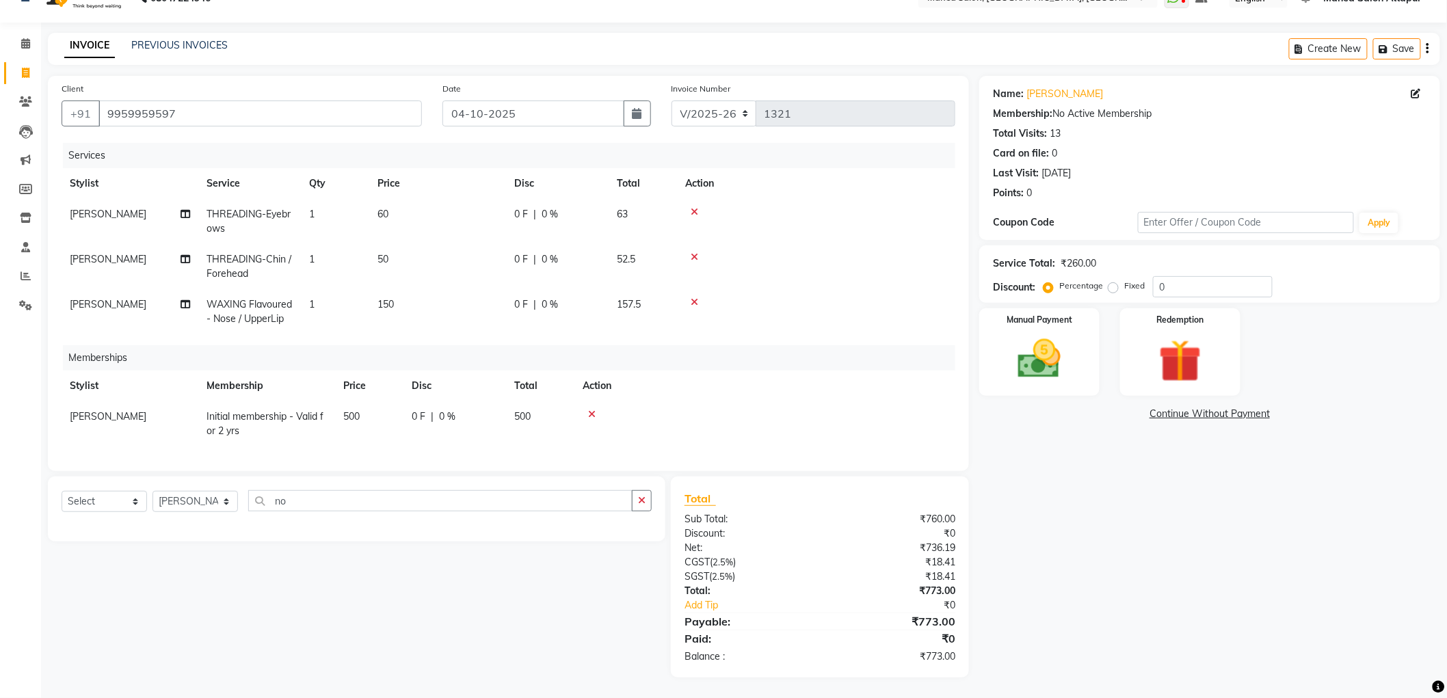
scroll to position [38, 0]
click at [646, 502] on button "button" at bounding box center [642, 500] width 20 height 21
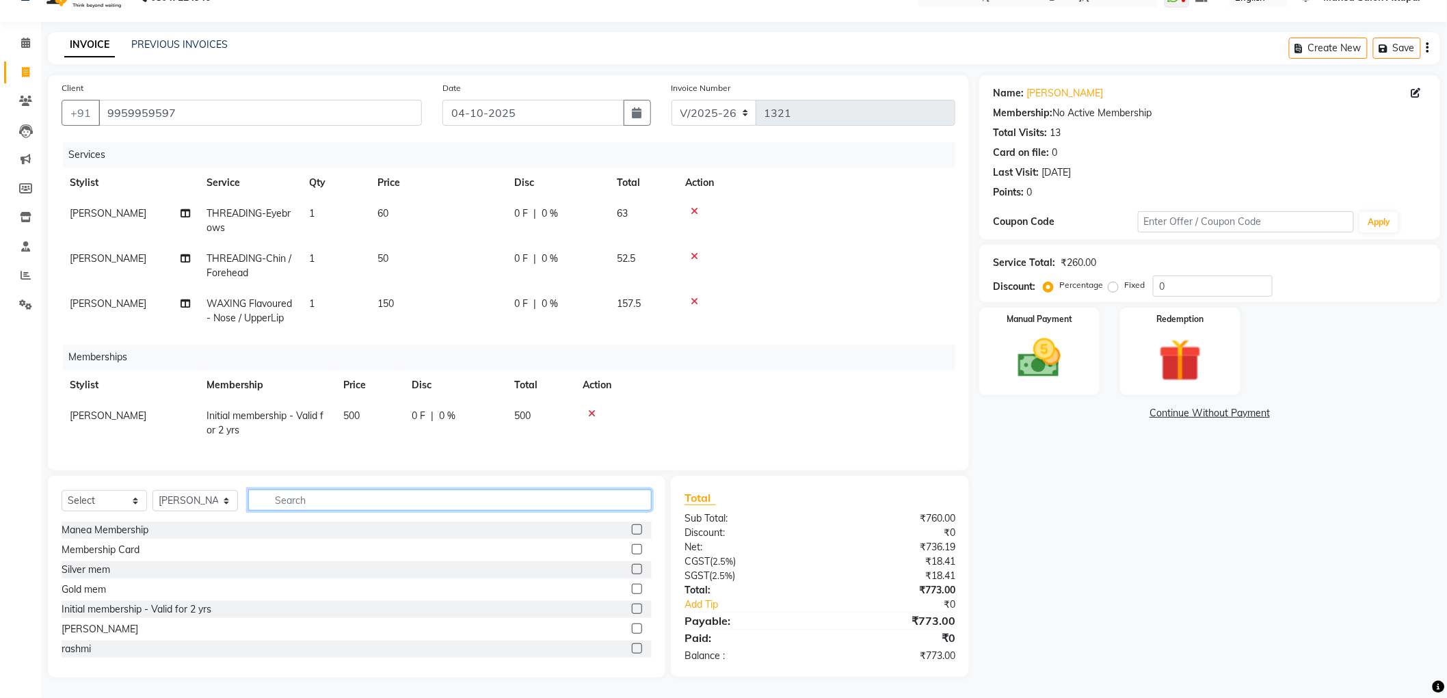
click at [295, 500] on input "text" at bounding box center [449, 500] width 403 height 21
click at [123, 496] on select "Select Service Product Package Voucher Prepaid Gift Card" at bounding box center [104, 500] width 85 height 21
select select "service"
click at [62, 492] on select "Select Service Product Package Voucher Prepaid Gift Card" at bounding box center [104, 500] width 85 height 21
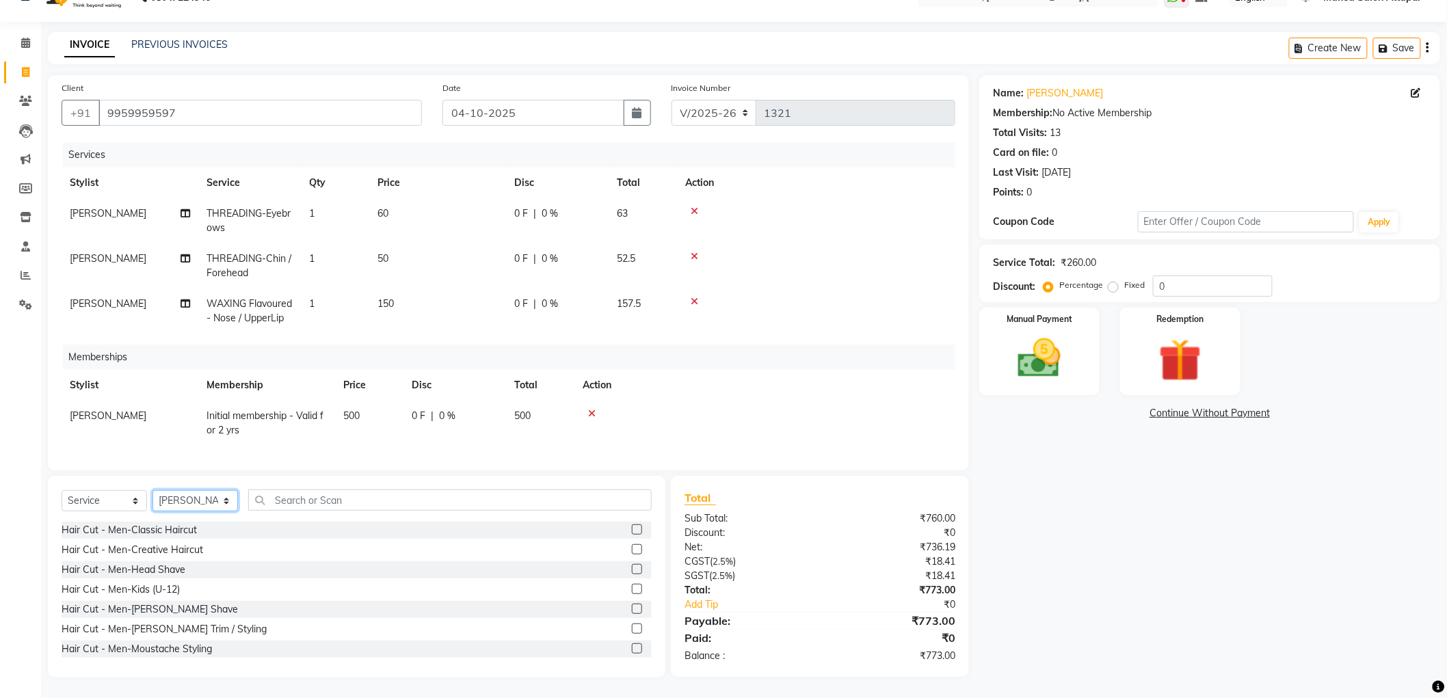
click at [173, 500] on select "Select Stylist Aryan Ashok [PERSON_NAME] [PERSON_NAME] [PERSON_NAME] [PERSON_NA…" at bounding box center [194, 500] width 85 height 21
click at [152, 492] on select "Select Stylist Aryan Ashok [PERSON_NAME] [PERSON_NAME] [PERSON_NAME] [PERSON_NA…" at bounding box center [194, 500] width 85 height 21
click at [339, 500] on input "text" at bounding box center [449, 500] width 403 height 21
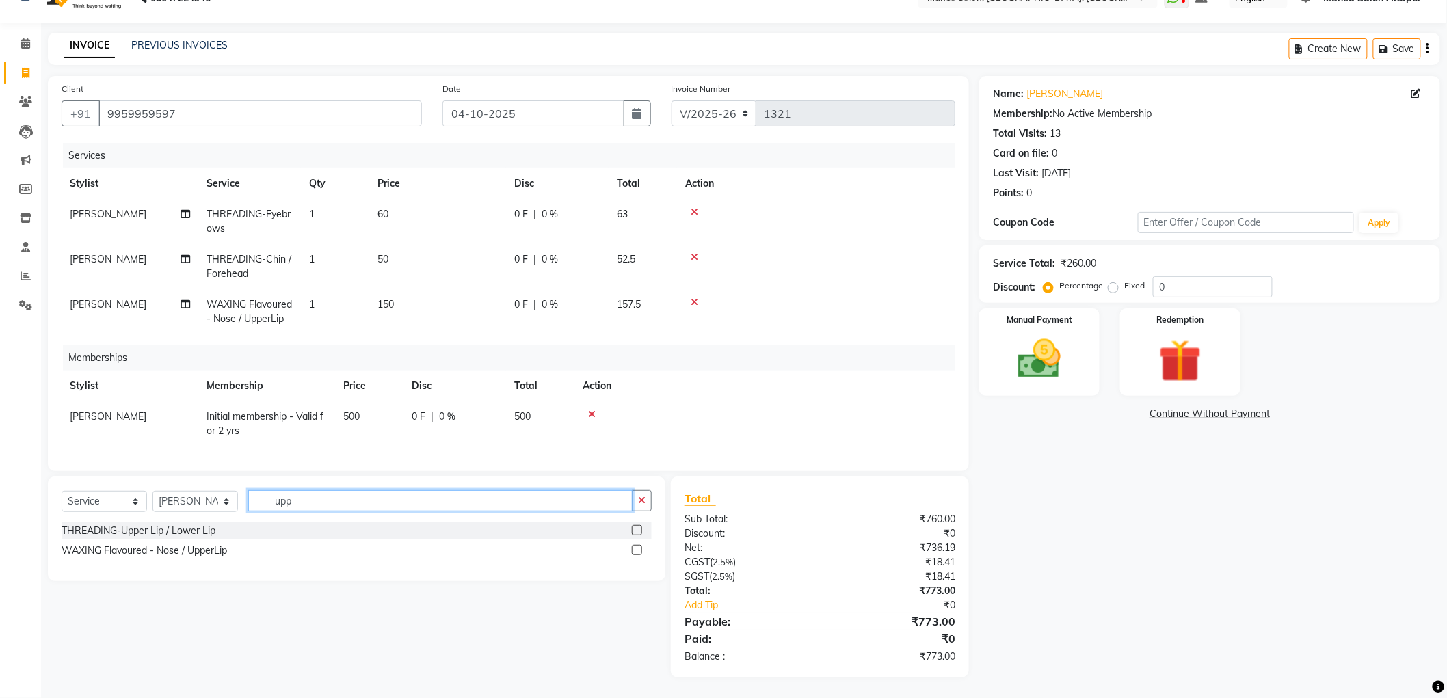
type input "upp"
click at [637, 531] on label at bounding box center [637, 530] width 10 height 10
click at [637, 531] on input "checkbox" at bounding box center [636, 530] width 9 height 9
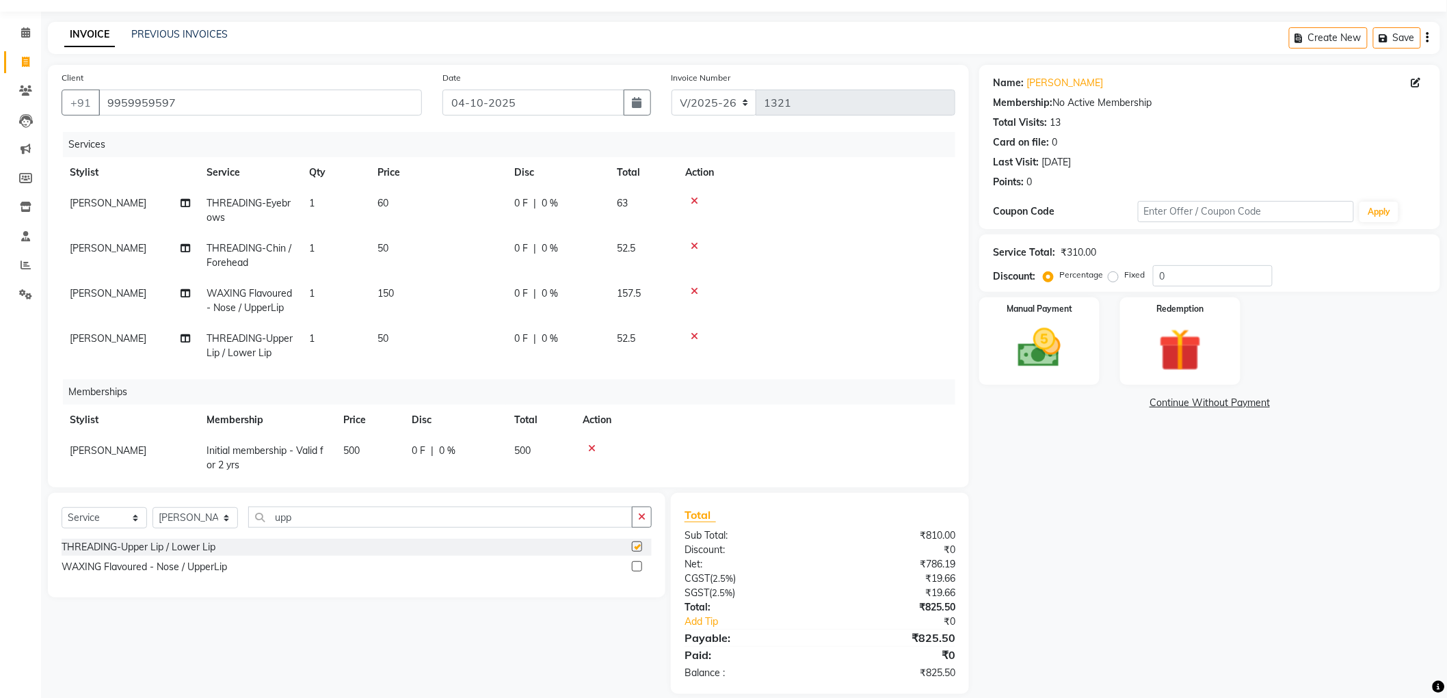
checkbox input "false"
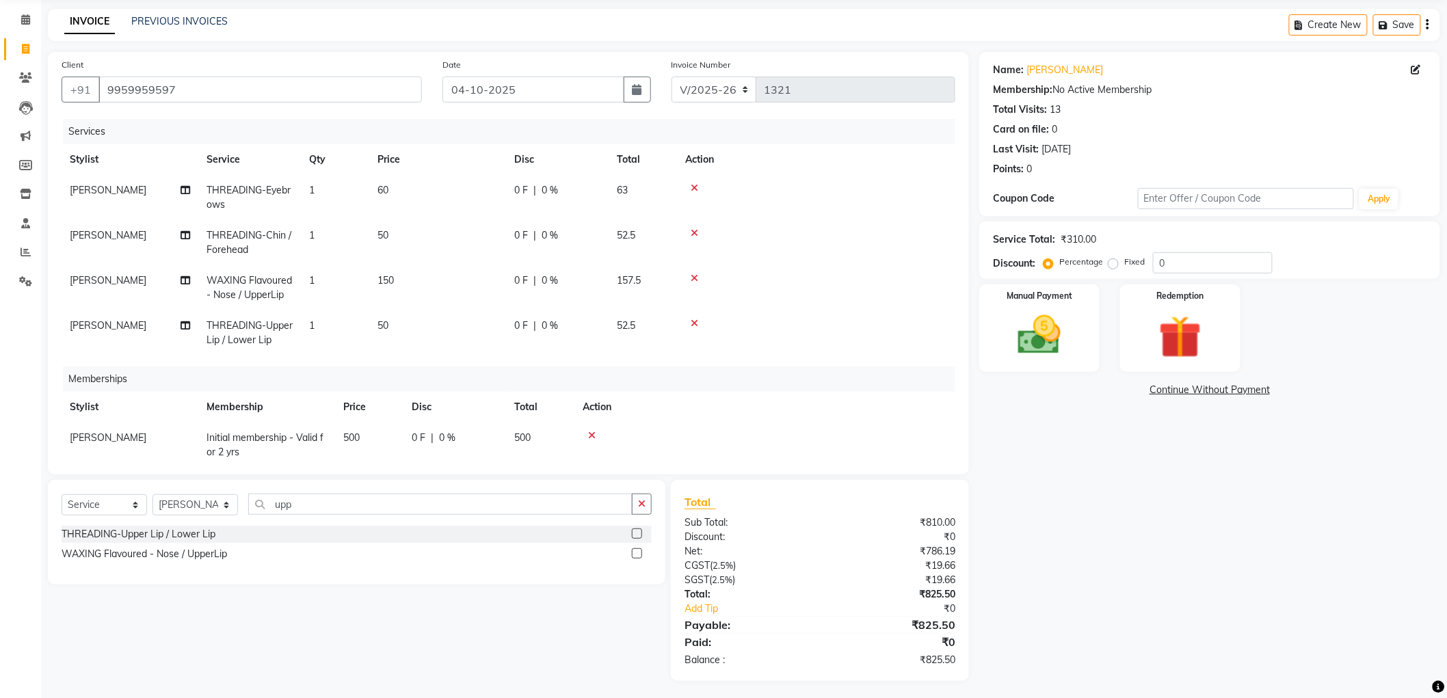
scroll to position [53, 0]
click at [1184, 260] on input "0" at bounding box center [1213, 260] width 120 height 21
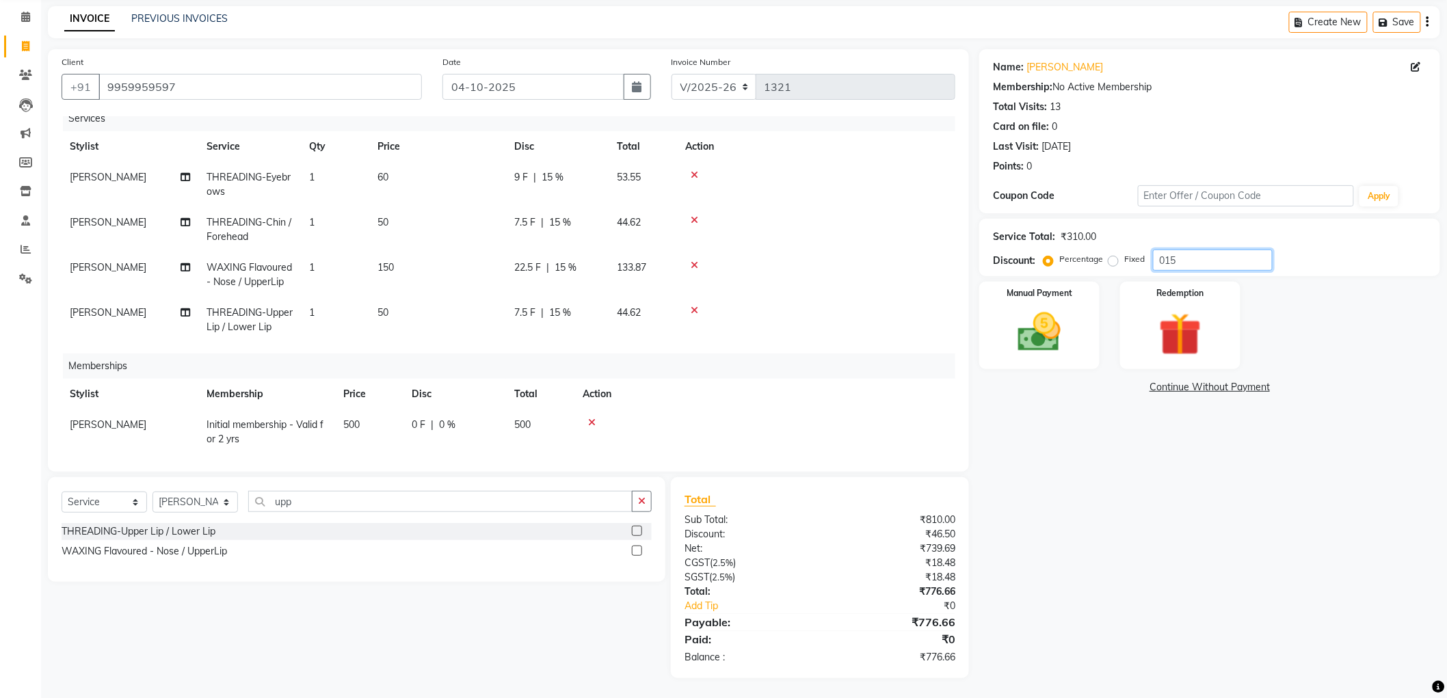
scroll to position [29, 0]
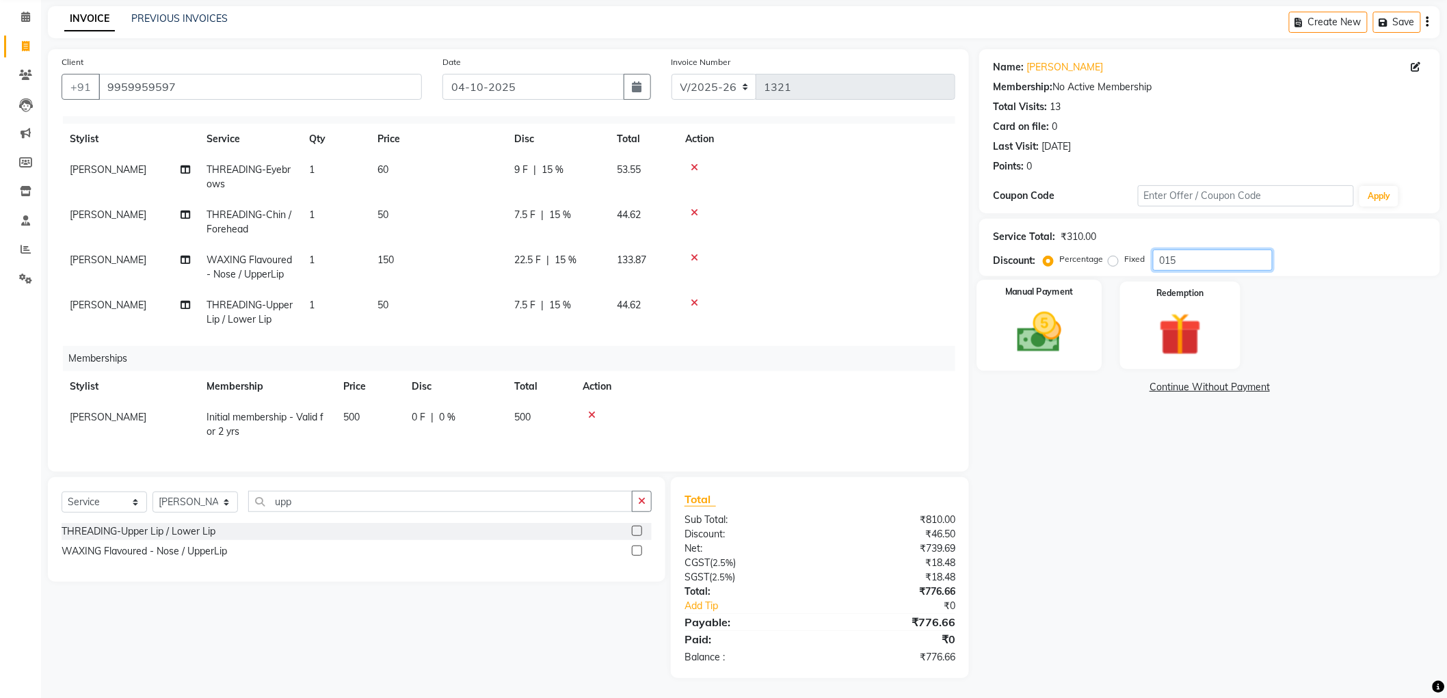
type input "015"
click at [1085, 361] on div "Manual Payment" at bounding box center [1039, 325] width 125 height 91
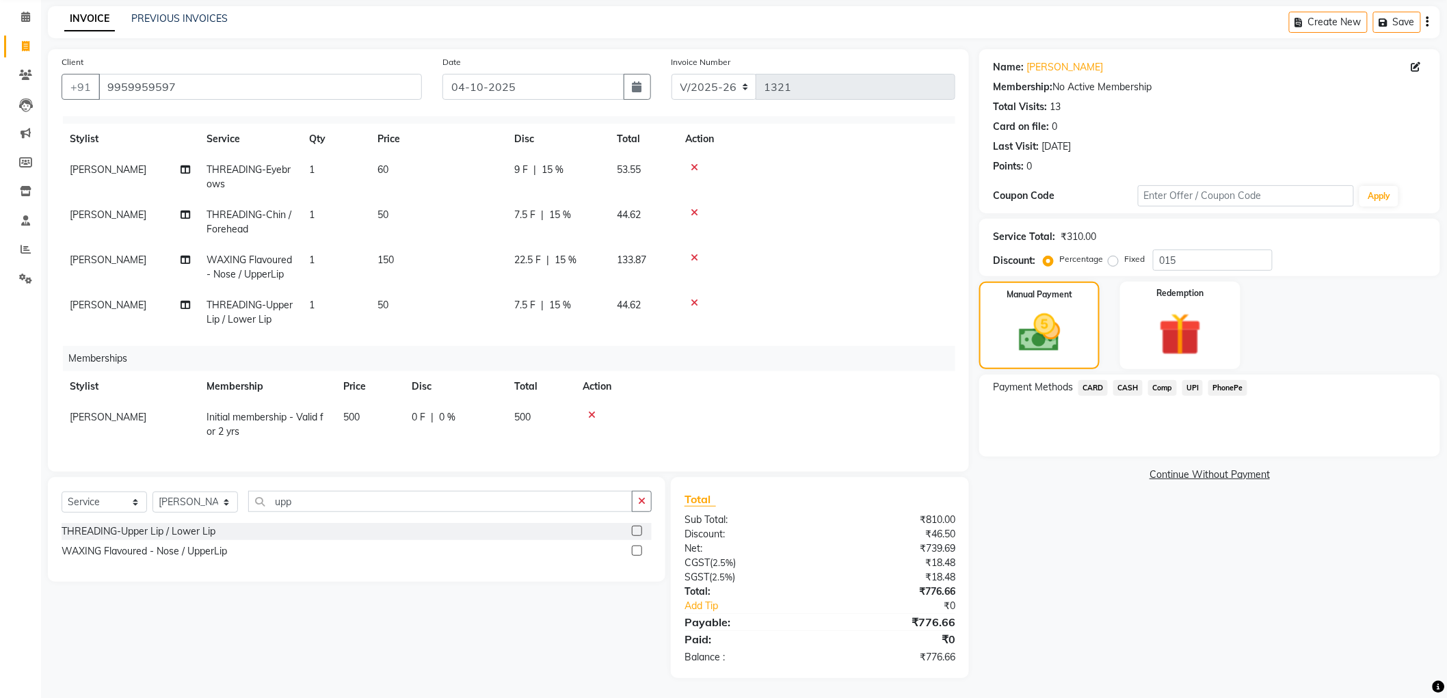
click at [1194, 388] on span "UPI" at bounding box center [1192, 388] width 21 height 16
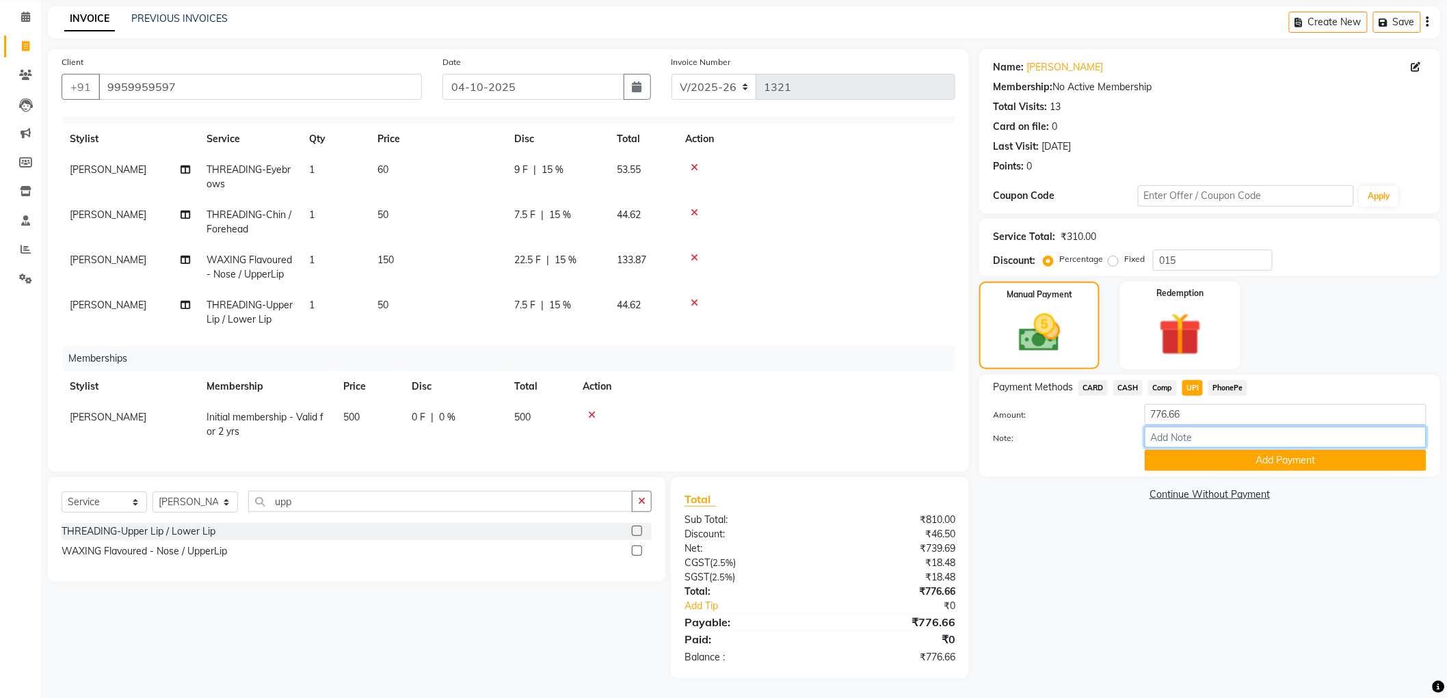
click at [1229, 447] on input "Note:" at bounding box center [1286, 437] width 282 height 21
type input "Salon account"
click at [1242, 459] on button "Add Payment" at bounding box center [1286, 460] width 282 height 21
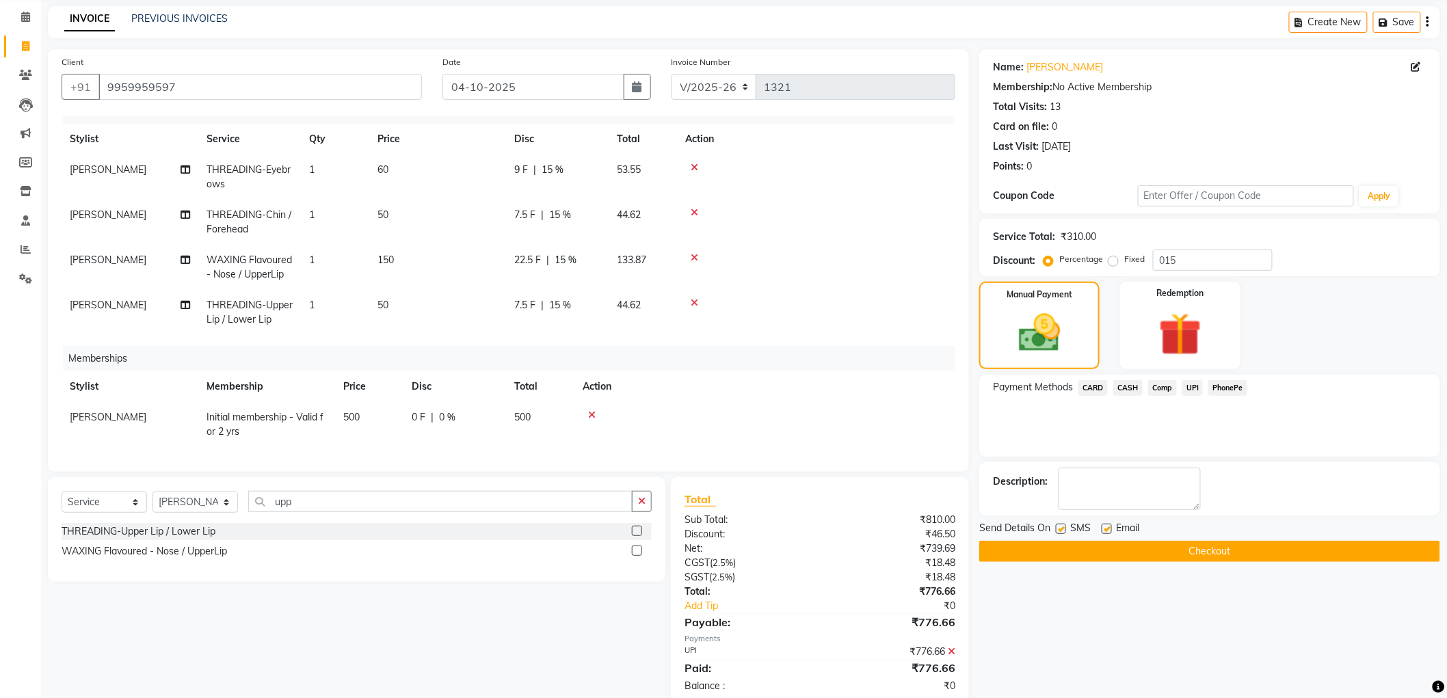
click at [1179, 542] on button "Checkout" at bounding box center [1209, 551] width 461 height 21
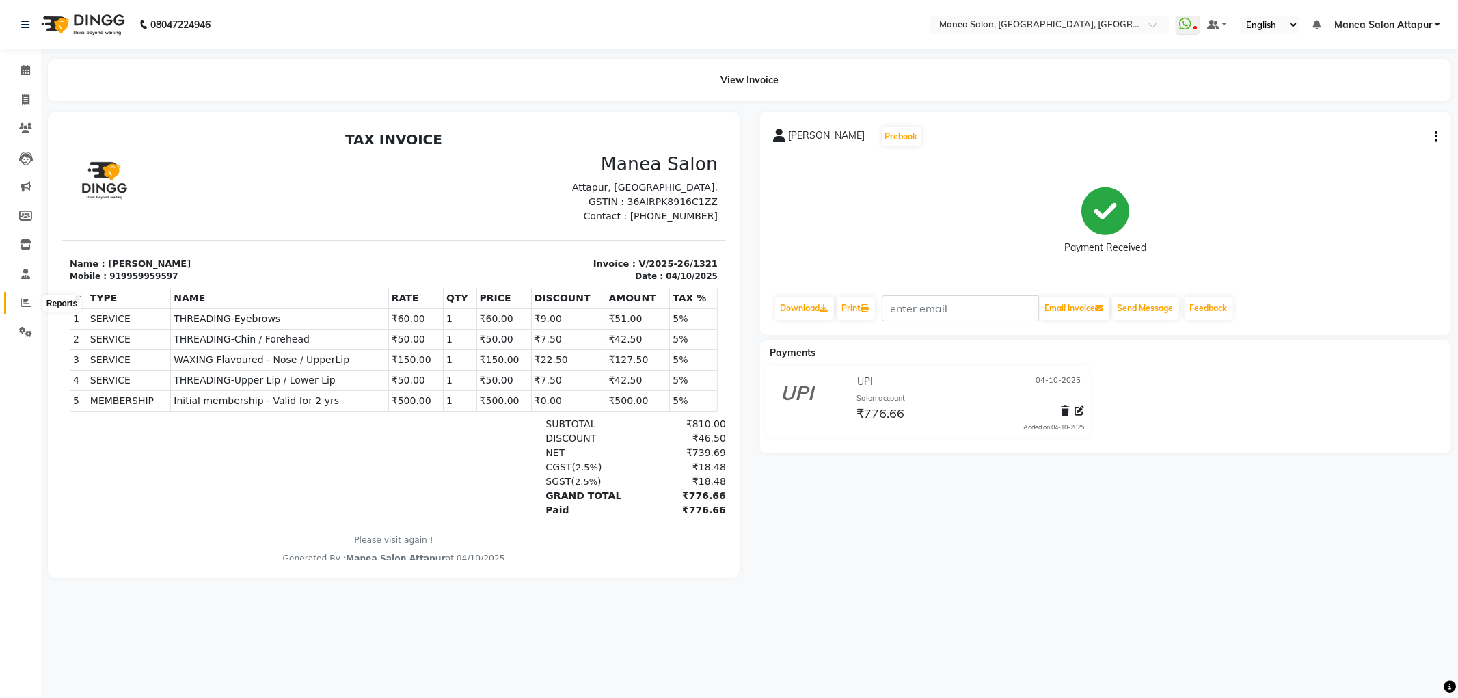
click at [24, 299] on icon at bounding box center [26, 302] width 10 height 10
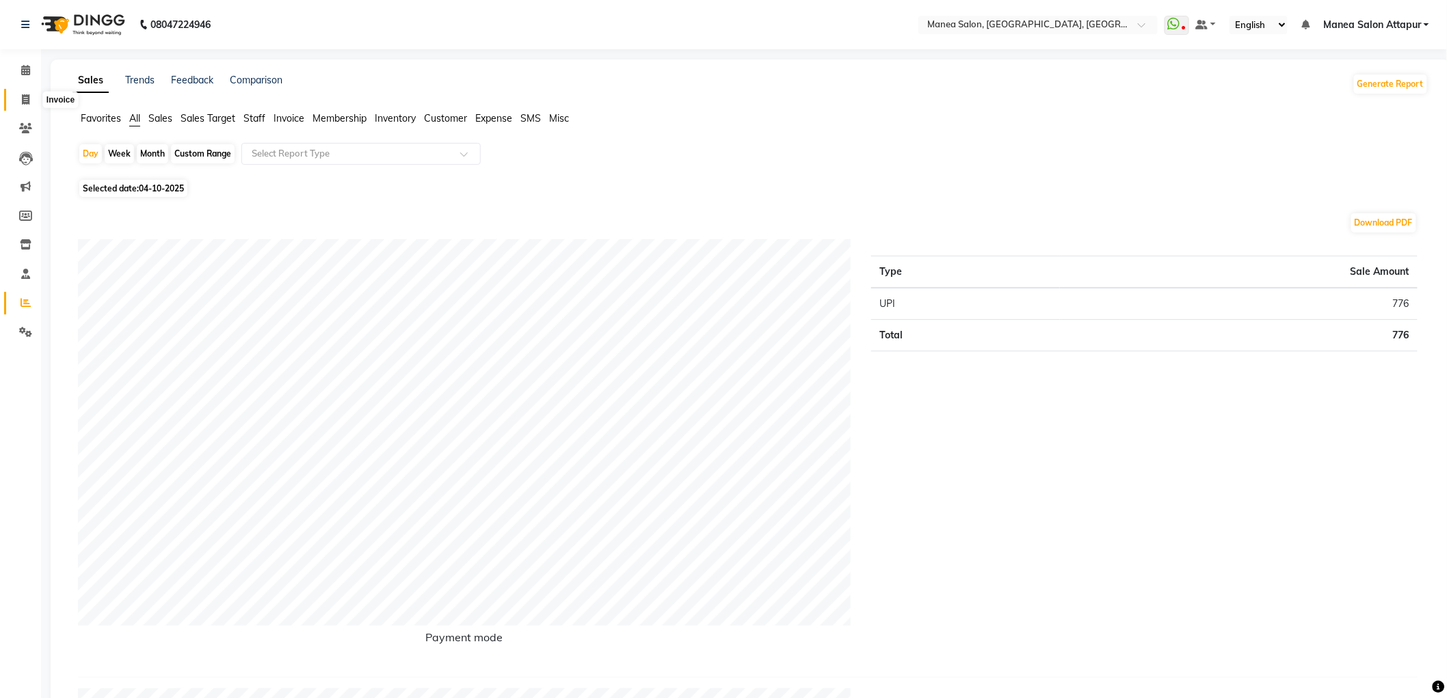
click at [26, 94] on icon at bounding box center [26, 99] width 8 height 10
select select "6587"
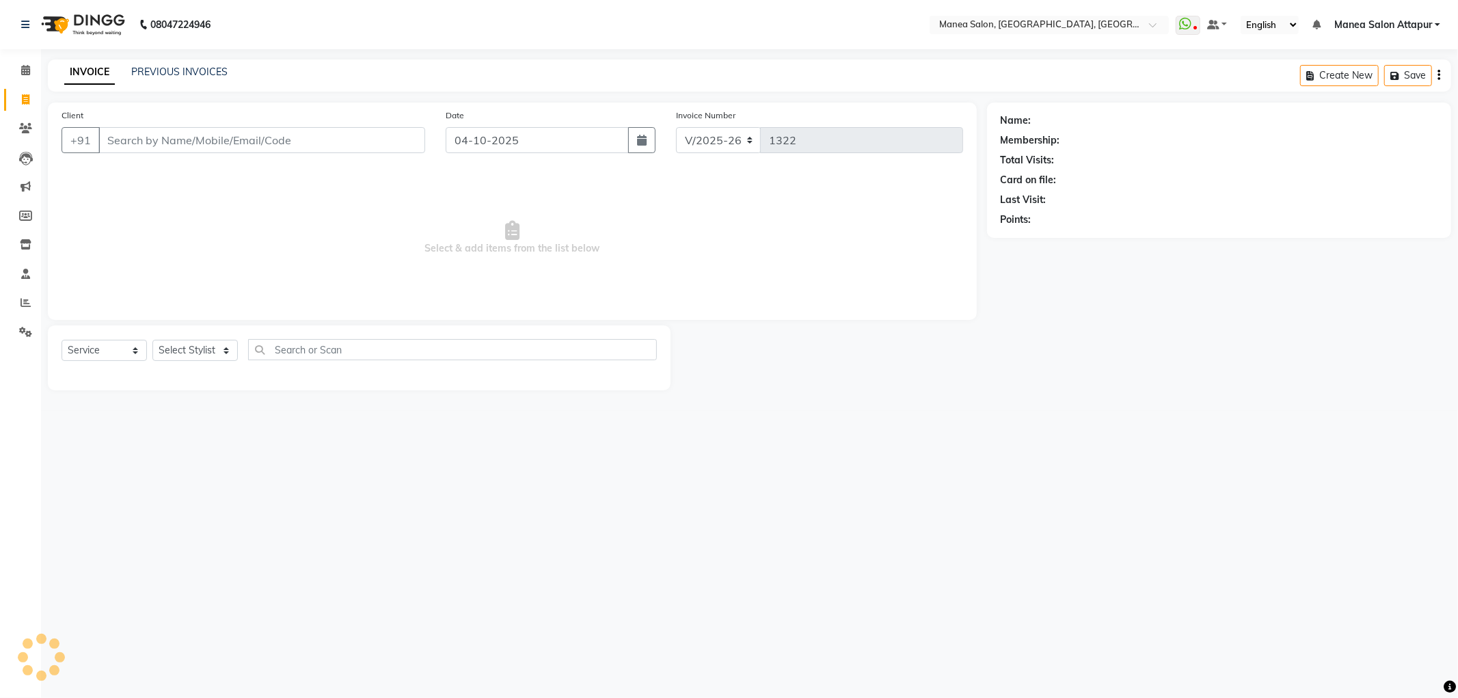
click at [251, 141] on input "Client" at bounding box center [261, 140] width 327 height 26
select select "membership"
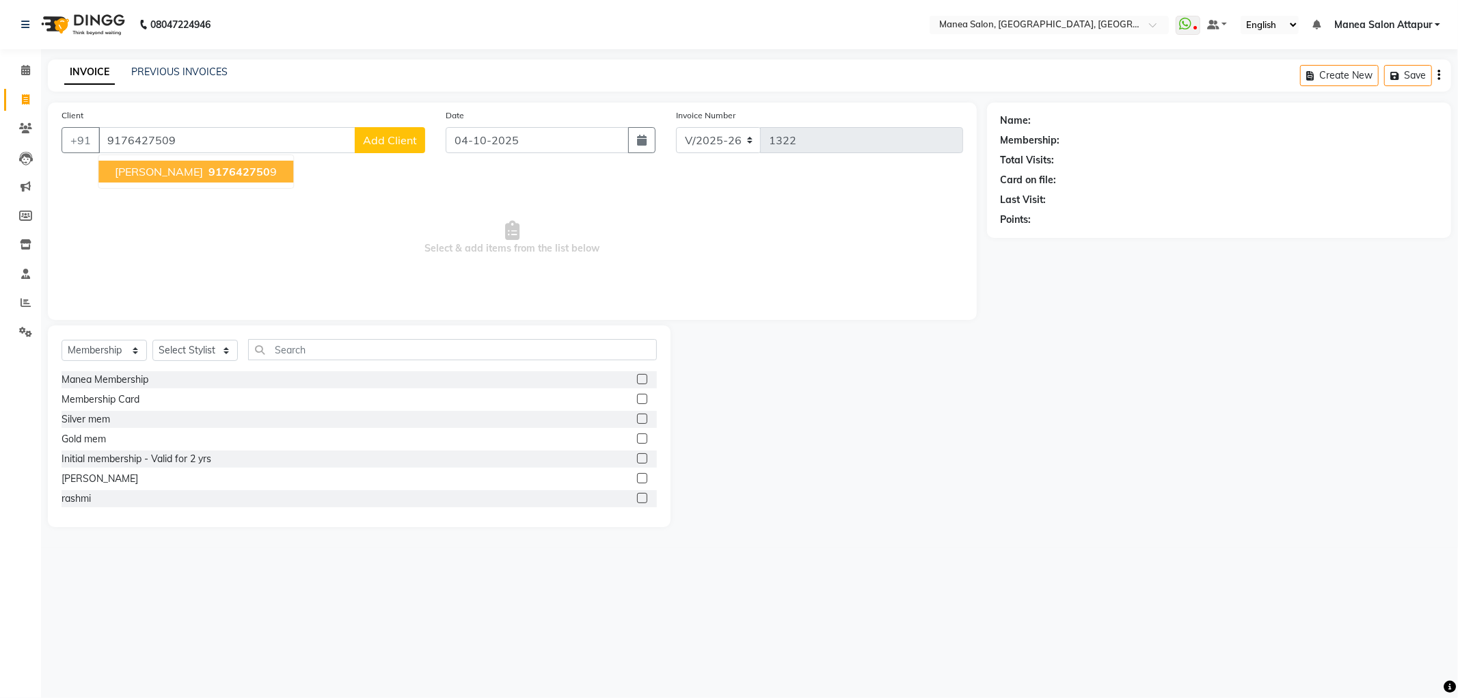
type input "9176427509"
select select "1: Object"
click at [209, 165] on span "917642750" at bounding box center [240, 172] width 62 height 14
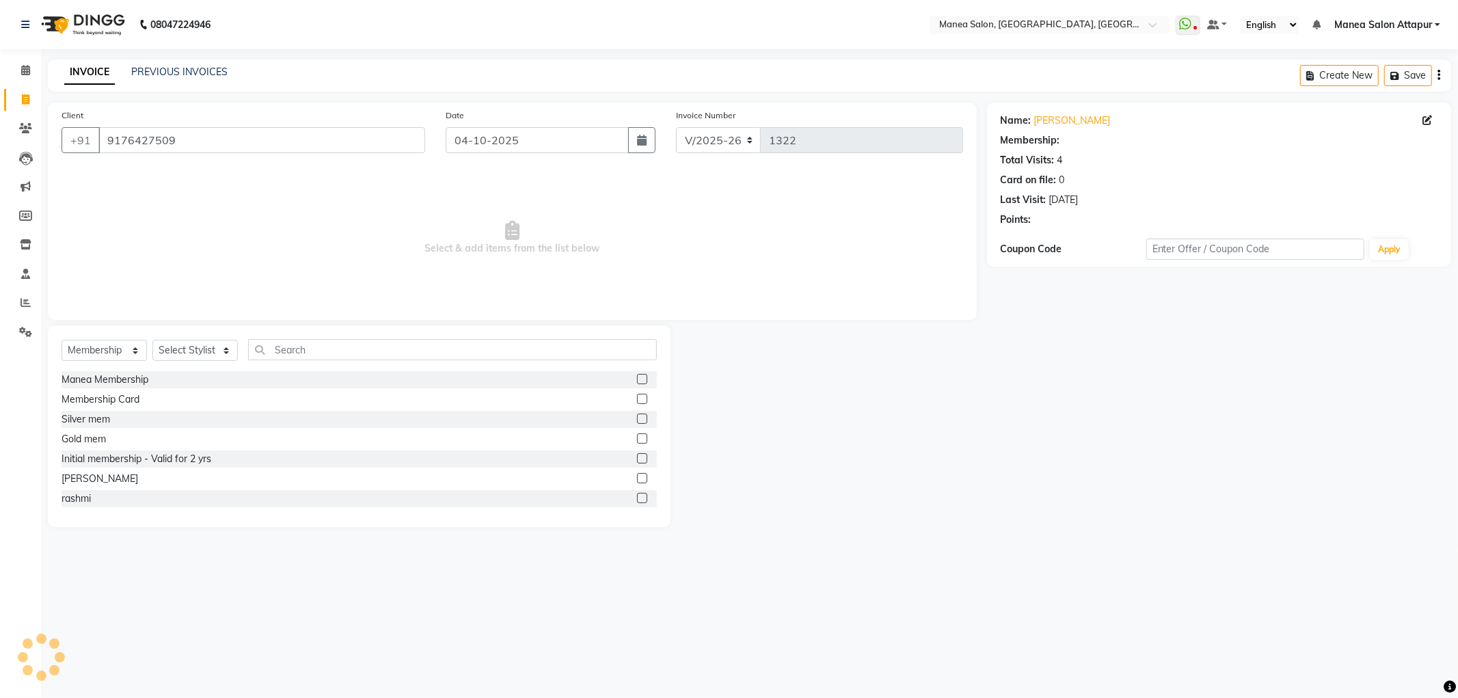
select select "1: Object"
drag, startPoint x: 107, startPoint y: 351, endPoint x: 105, endPoint y: 360, distance: 8.6
click at [107, 351] on select "Select Service Product Membership Package Voucher Prepaid Gift Card" at bounding box center [104, 350] width 85 height 21
select select "service"
click at [62, 340] on select "Select Service Product Membership Package Voucher Prepaid Gift Card" at bounding box center [104, 350] width 85 height 21
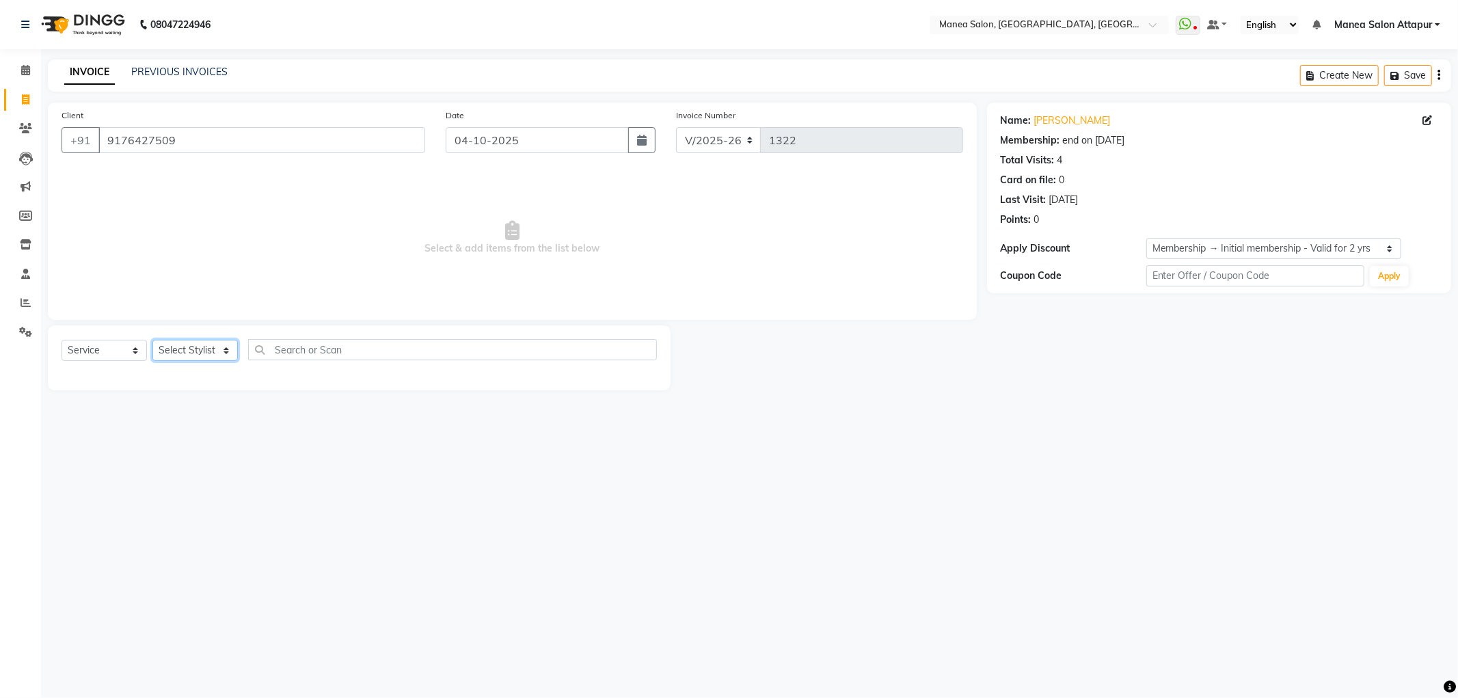
click at [159, 356] on select "Select Stylist Aryan Ashok [PERSON_NAME] [PERSON_NAME] [PERSON_NAME] [PERSON_NA…" at bounding box center [194, 350] width 85 height 21
click at [183, 133] on input "9176427509" at bounding box center [261, 140] width 327 height 26
click at [110, 350] on select "Select Service Product Membership Package Voucher Prepaid Gift Card" at bounding box center [104, 350] width 85 height 21
click at [62, 340] on select "Select Service Product Membership Package Voucher Prepaid Gift Card" at bounding box center [104, 350] width 85 height 21
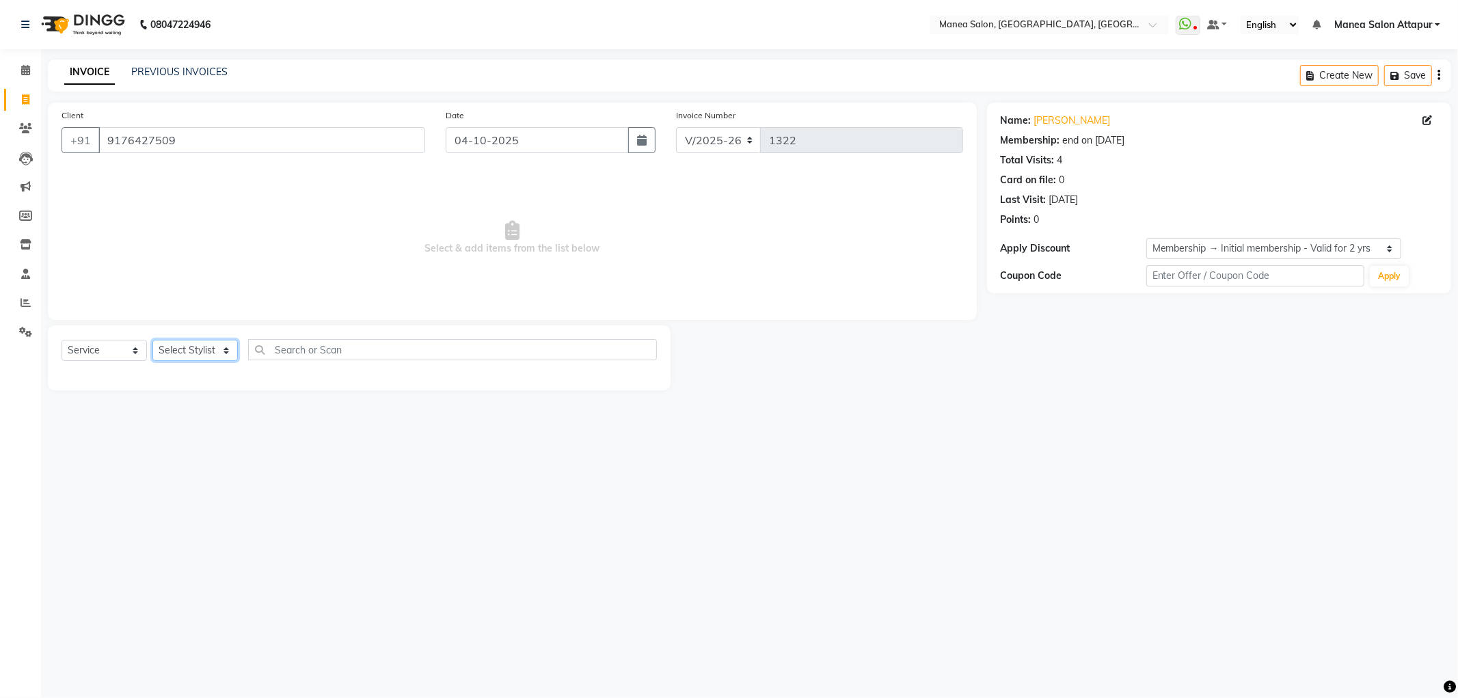
drag, startPoint x: 196, startPoint y: 349, endPoint x: 198, endPoint y: 358, distance: 9.3
click at [196, 349] on select "Select Stylist Aryan Ashok [PERSON_NAME] [PERSON_NAME] [PERSON_NAME] [PERSON_NA…" at bounding box center [194, 350] width 85 height 21
select select "51268"
click at [152, 340] on select "Select Stylist Aryan Ashok [PERSON_NAME] [PERSON_NAME] [PERSON_NAME] [PERSON_NA…" at bounding box center [194, 350] width 85 height 21
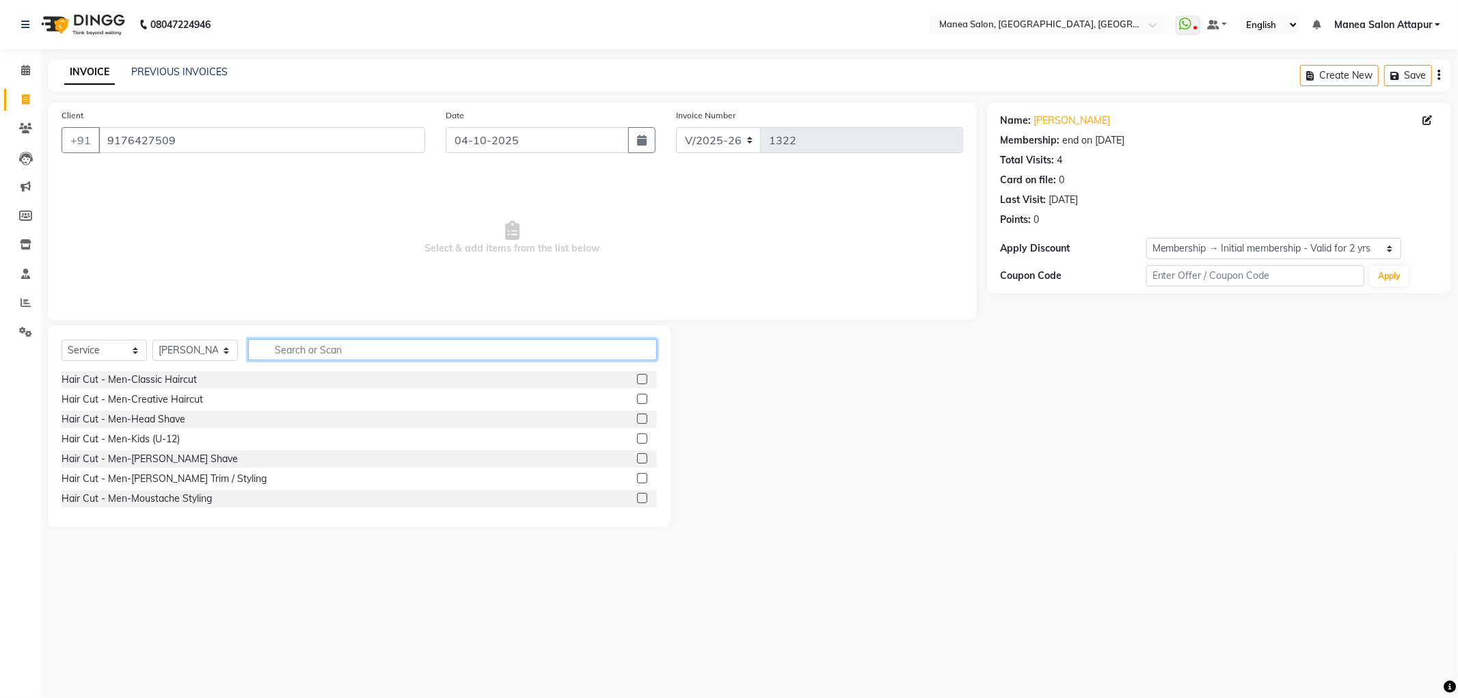
click at [313, 351] on input "text" at bounding box center [452, 349] width 409 height 21
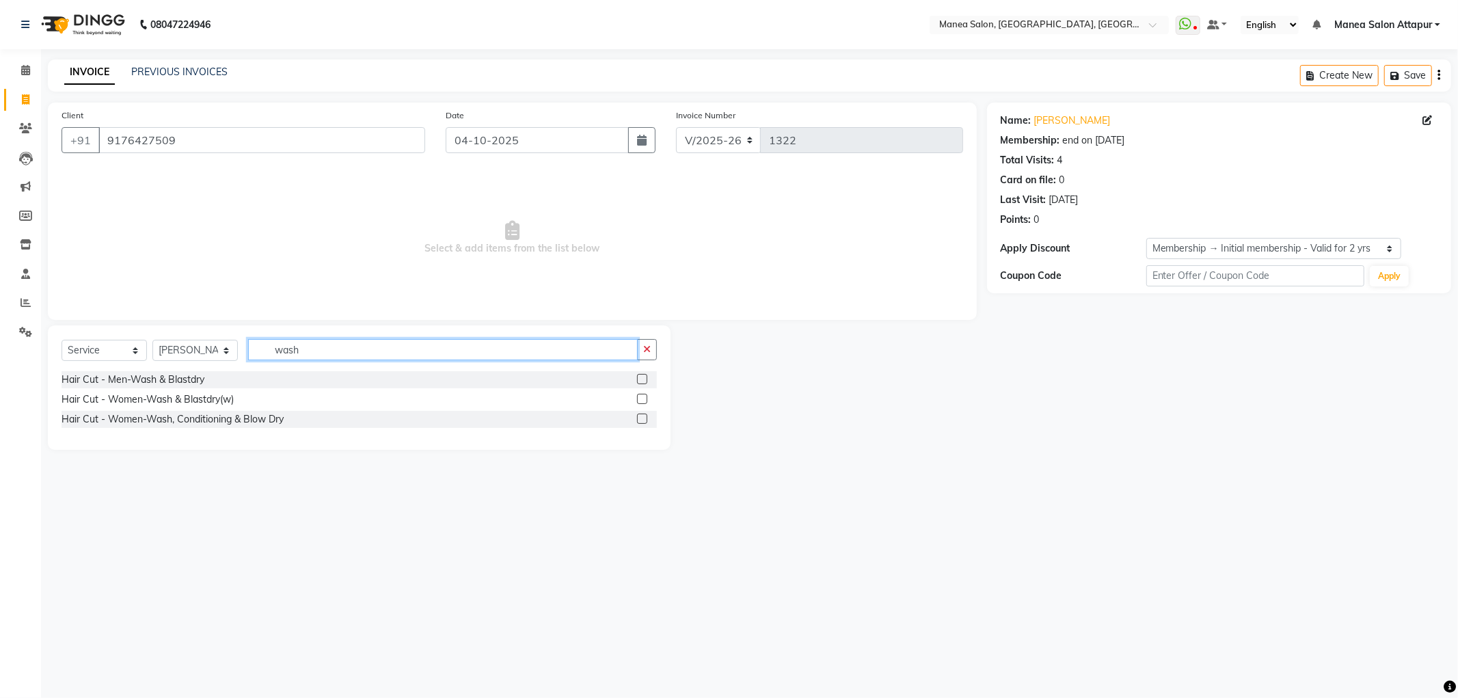
type input "wash"
click at [639, 379] on label at bounding box center [642, 379] width 10 height 10
click at [639, 379] on input "checkbox" at bounding box center [641, 379] width 9 height 9
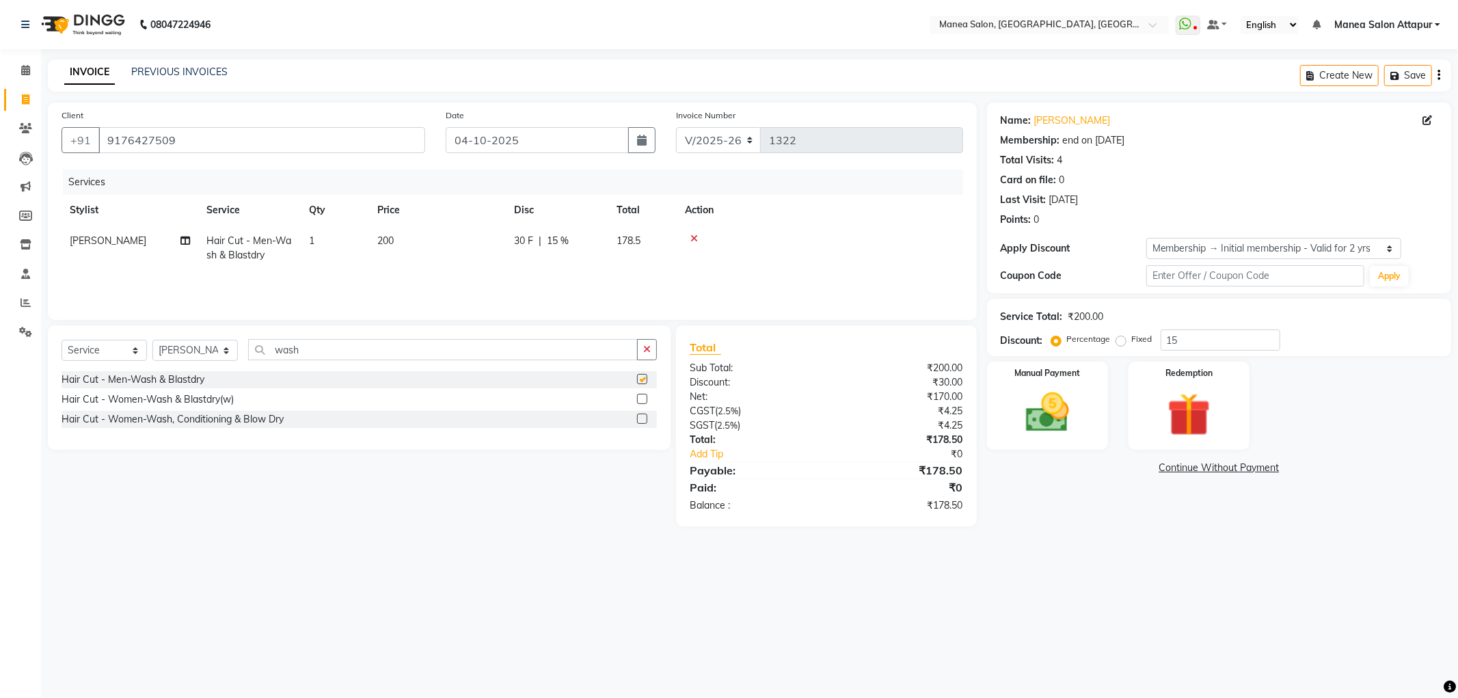
checkbox input "false"
click at [646, 397] on label at bounding box center [642, 399] width 10 height 10
click at [646, 397] on input "checkbox" at bounding box center [641, 399] width 9 height 9
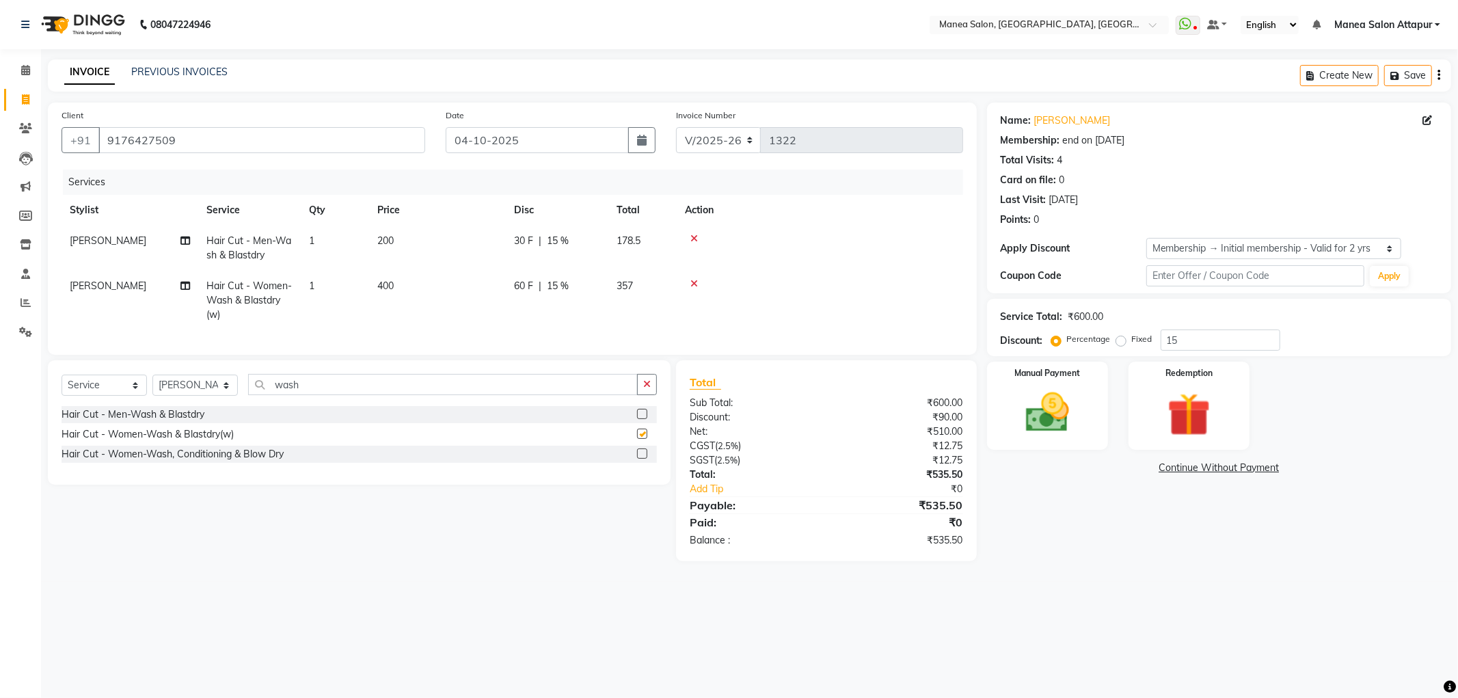
checkbox input "false"
click at [695, 237] on icon at bounding box center [695, 239] width 8 height 10
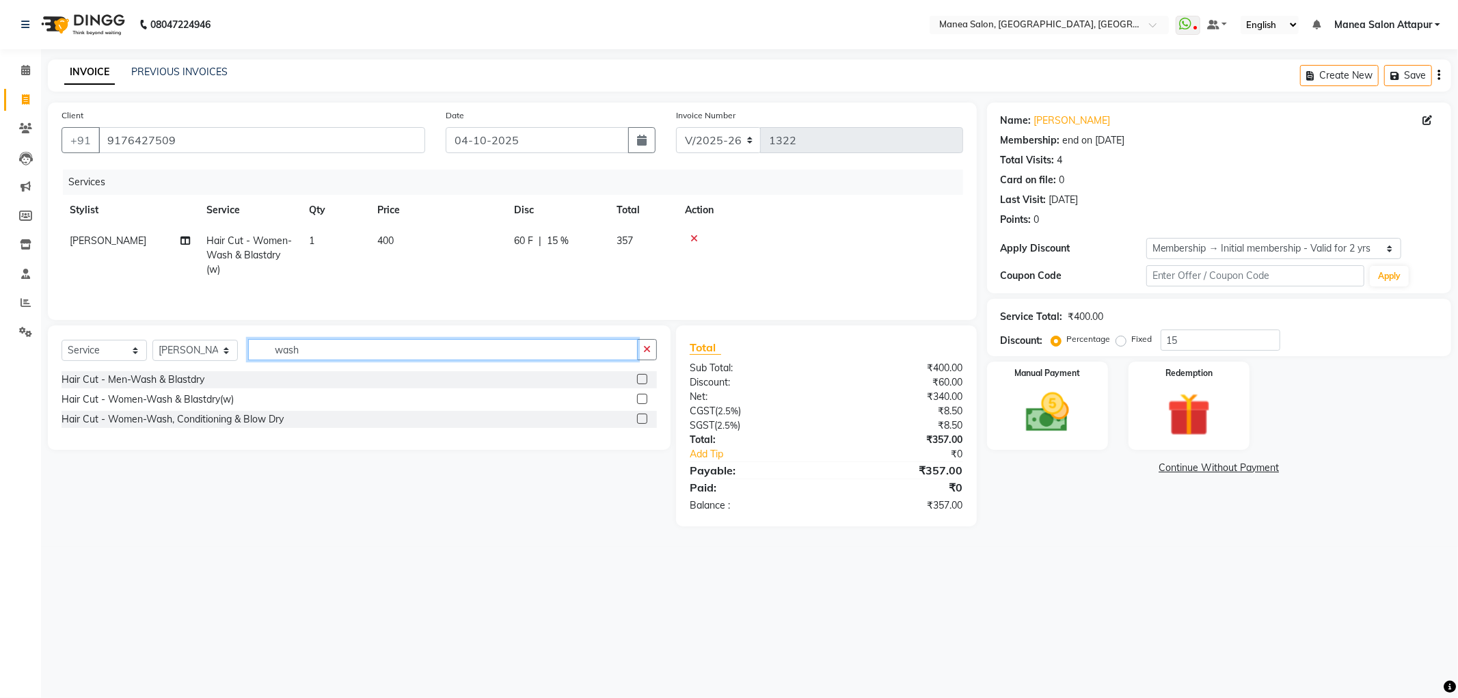
drag, startPoint x: 325, startPoint y: 353, endPoint x: 213, endPoint y: 353, distance: 112.1
click at [213, 353] on div "Select Service Product Membership Package Voucher Prepaid Gift Card Select Styl…" at bounding box center [360, 355] width 596 height 32
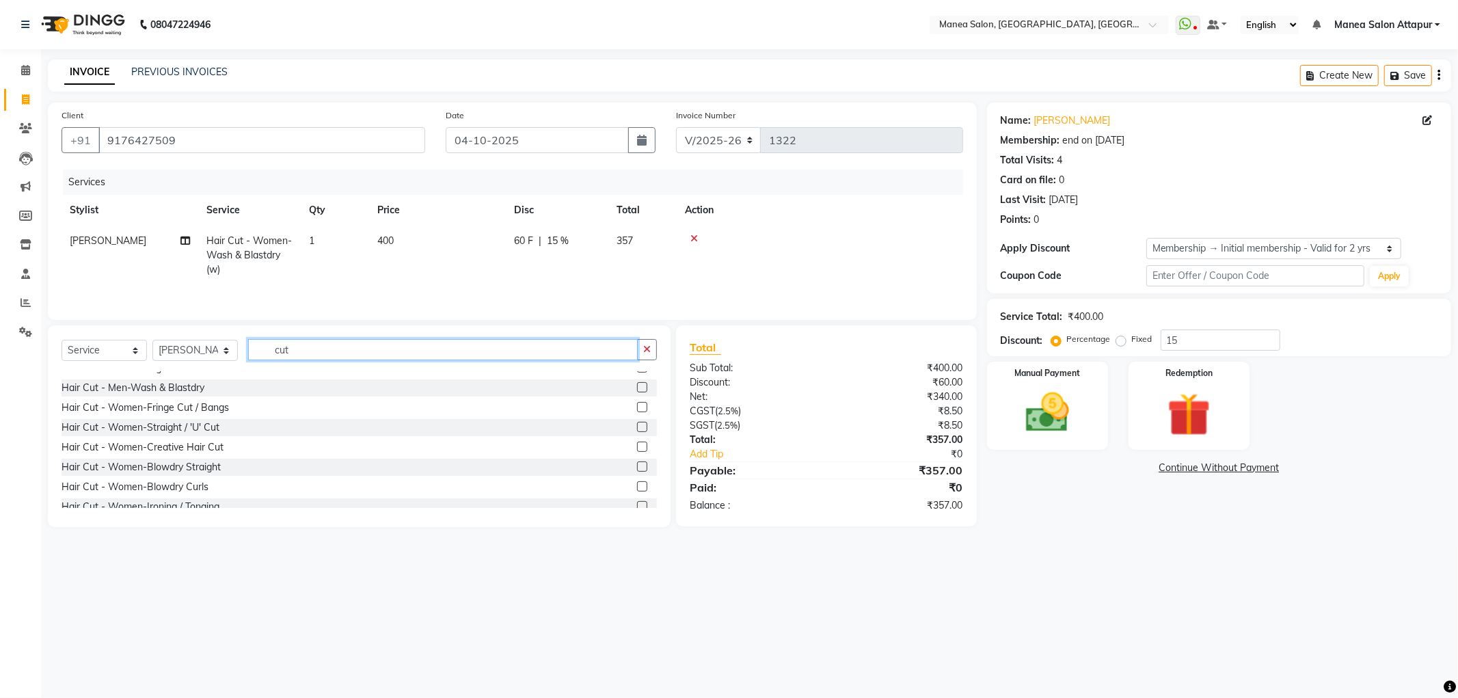
scroll to position [152, 0]
type input "cut"
click at [637, 424] on label at bounding box center [642, 425] width 10 height 10
click at [637, 424] on input "checkbox" at bounding box center [641, 426] width 9 height 9
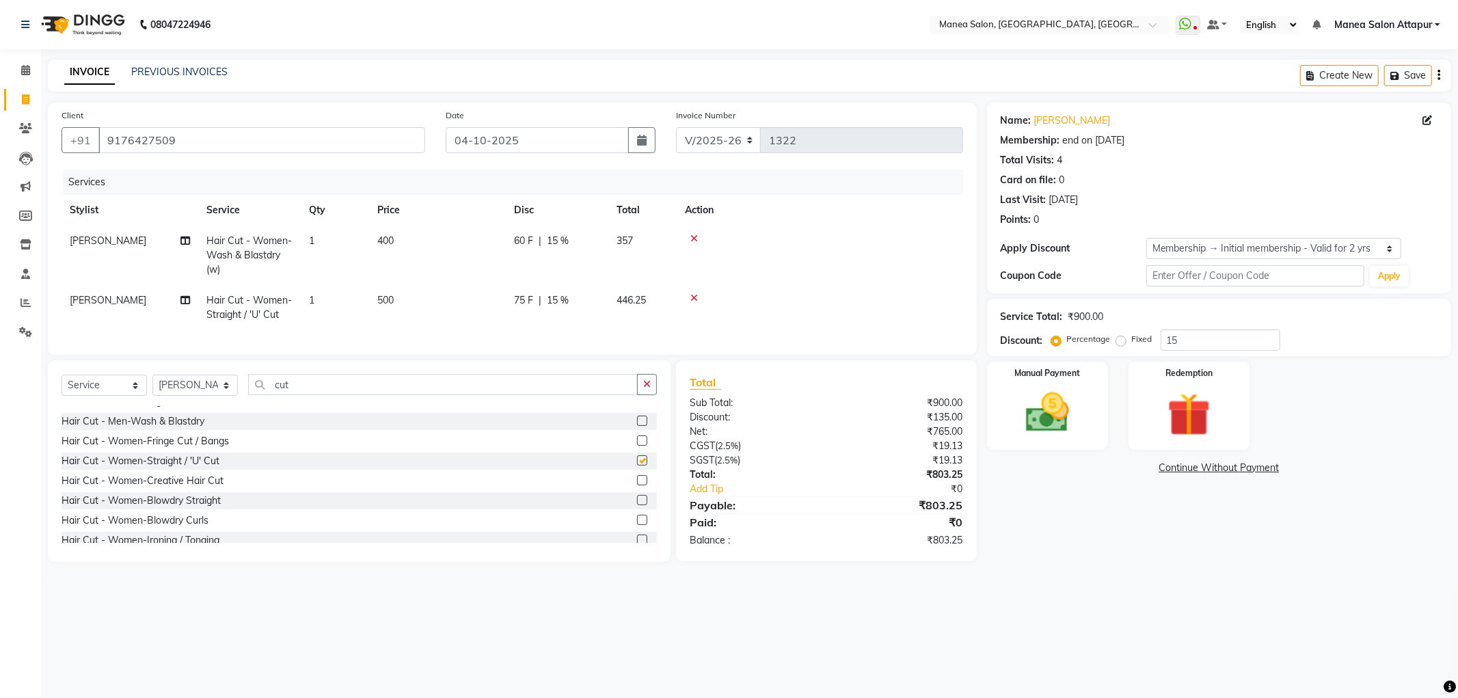
checkbox input "false"
drag, startPoint x: 1199, startPoint y: 343, endPoint x: 1203, endPoint y: 368, distance: 25.0
click at [1201, 356] on div "Service Total: ₹900.00 Discount: Percentage Fixed 15" at bounding box center [1219, 327] width 464 height 57
type input "1"
type input "15.343"
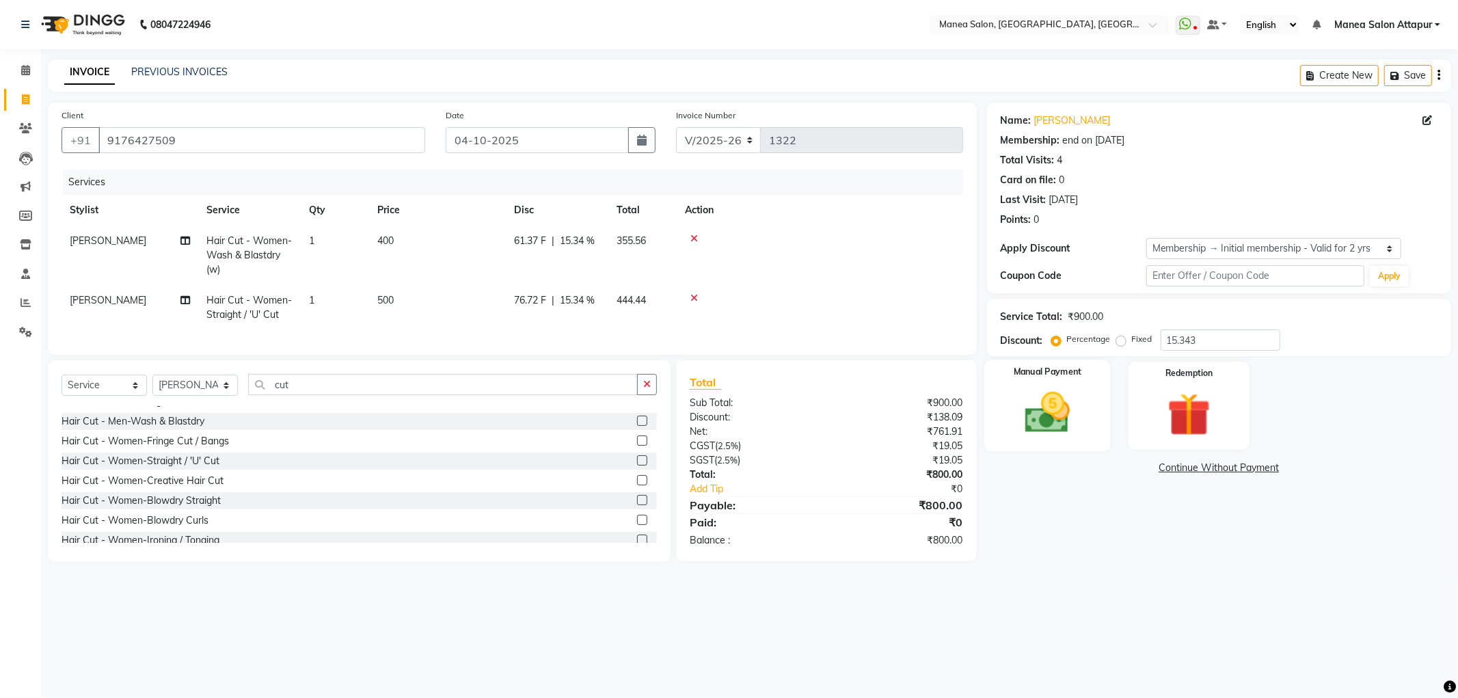
click at [1106, 406] on div "Manual Payment" at bounding box center [1048, 406] width 126 height 92
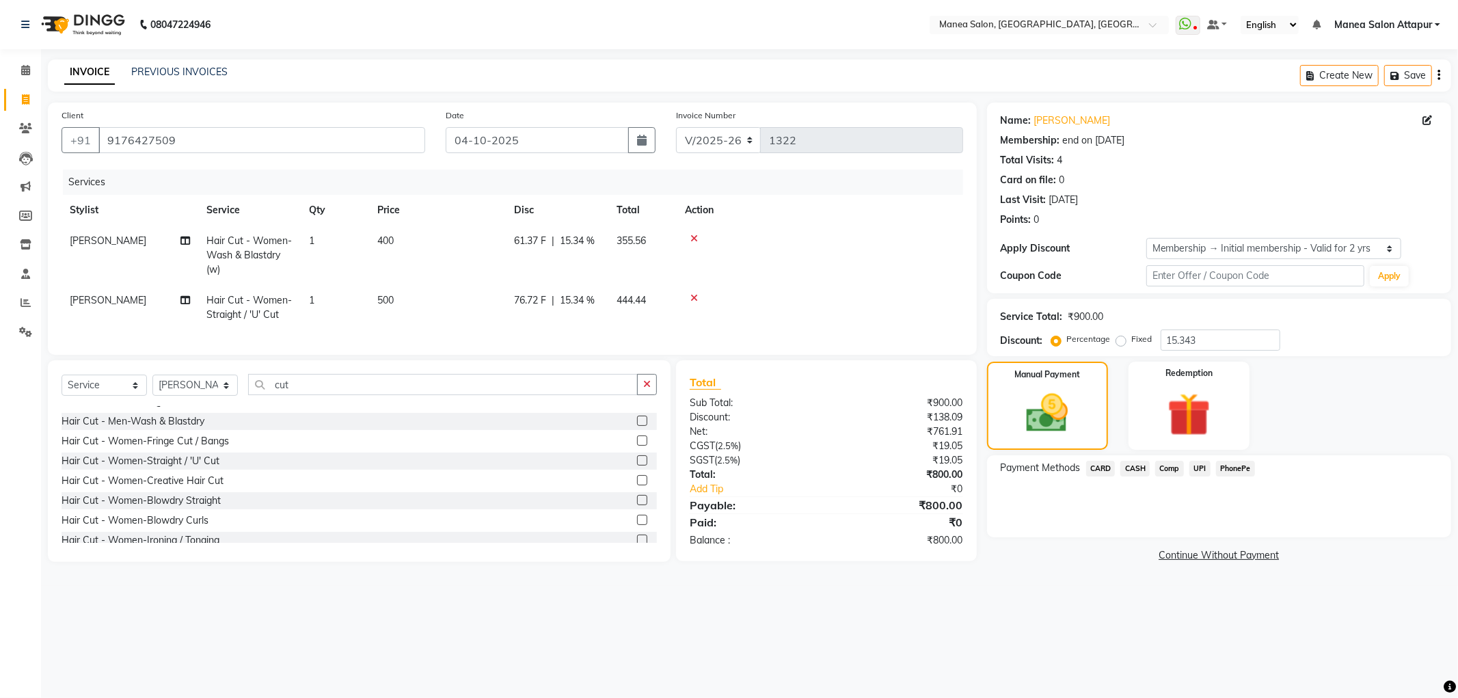
click at [1200, 472] on span "UPI" at bounding box center [1200, 469] width 21 height 16
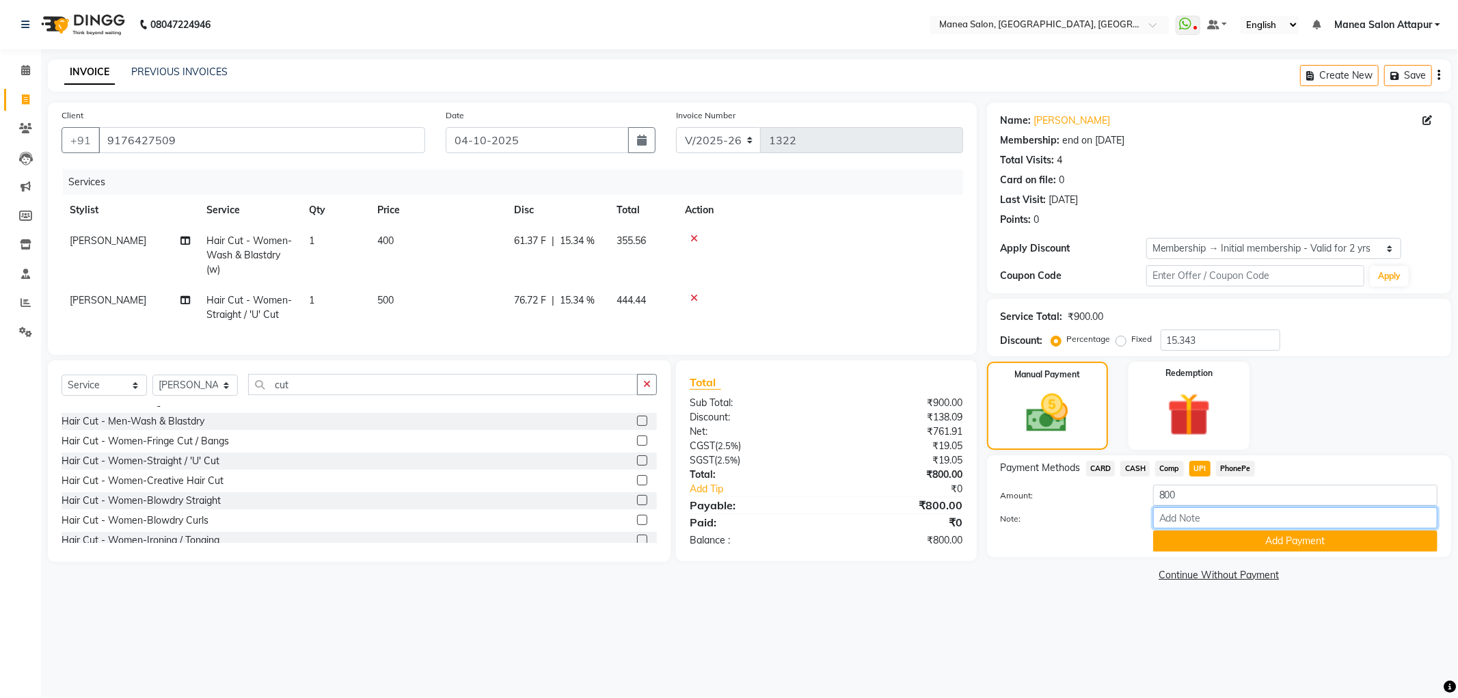
click at [1227, 523] on input "Note:" at bounding box center [1295, 517] width 284 height 21
type input "Salon account"
click at [1163, 550] on button "Add Payment" at bounding box center [1295, 541] width 284 height 21
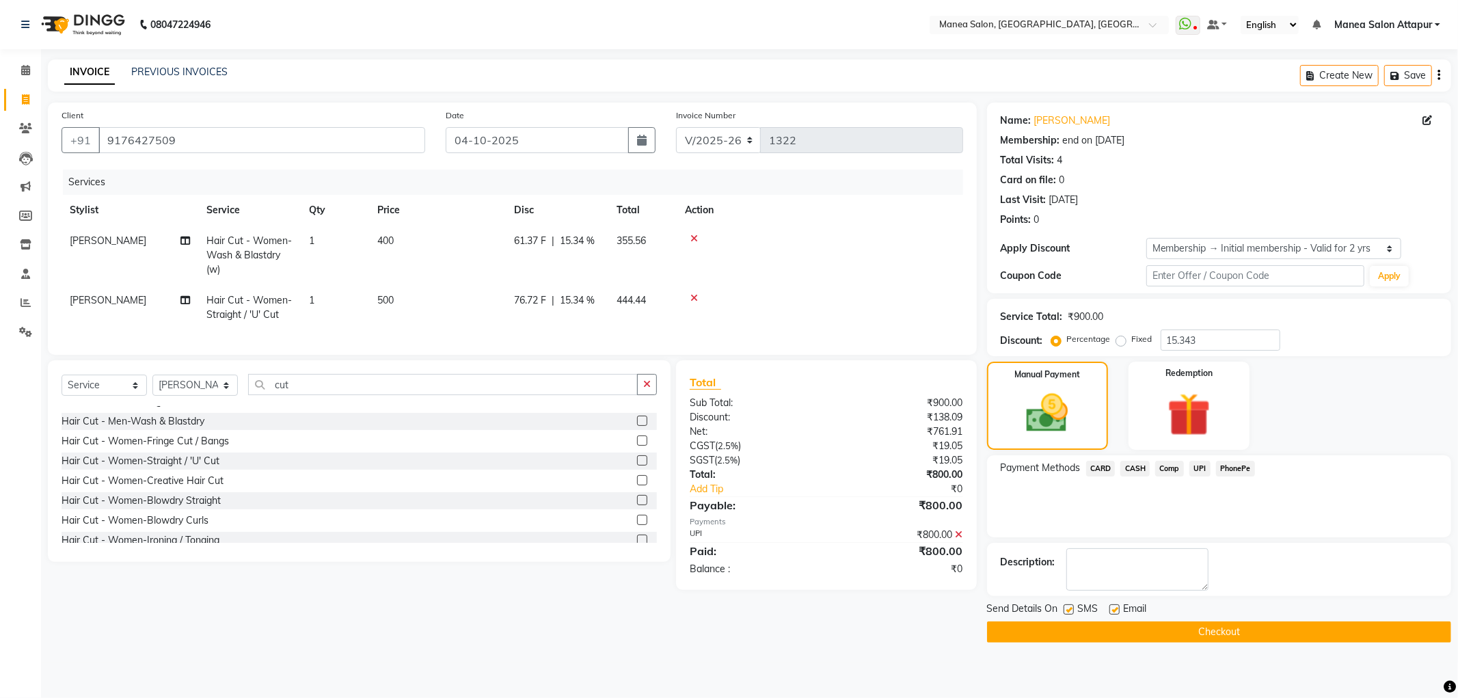
click at [1140, 641] on button "Checkout" at bounding box center [1219, 632] width 464 height 21
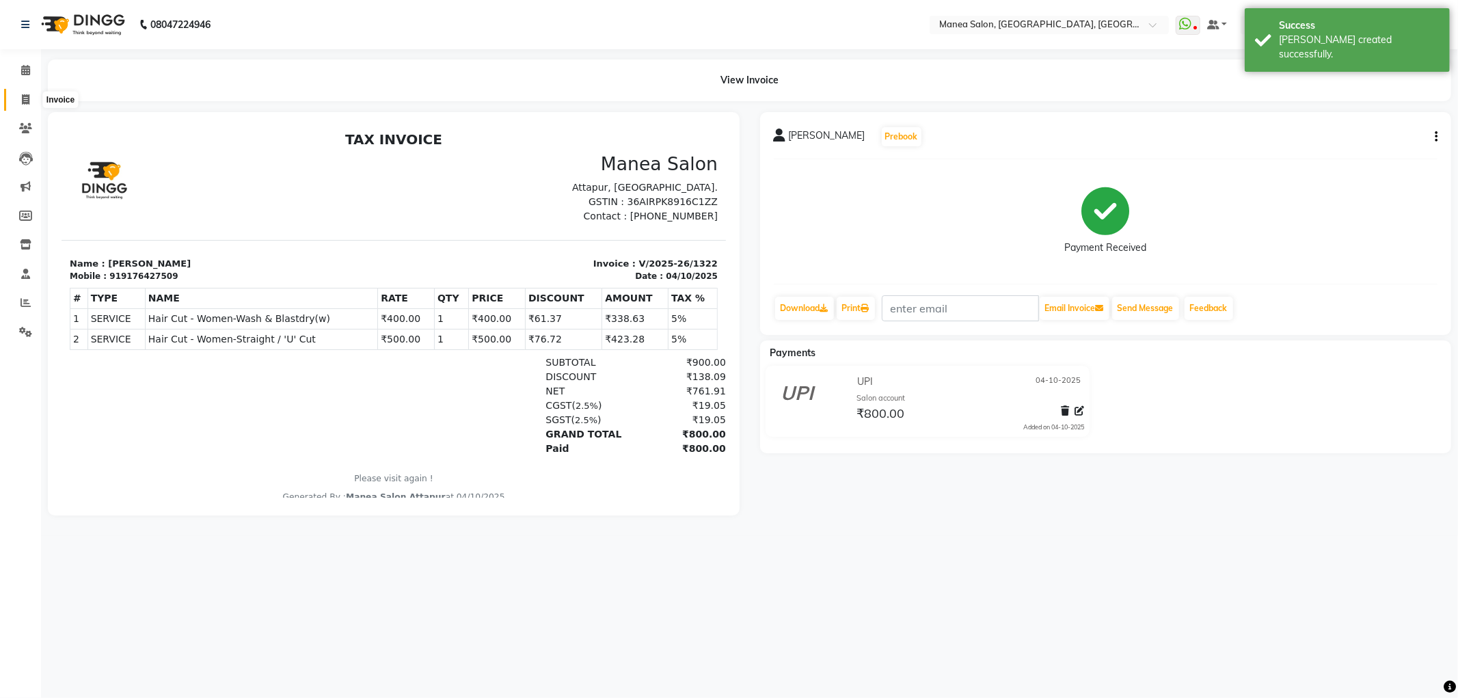
click at [23, 98] on icon at bounding box center [26, 99] width 8 height 10
select select "6587"
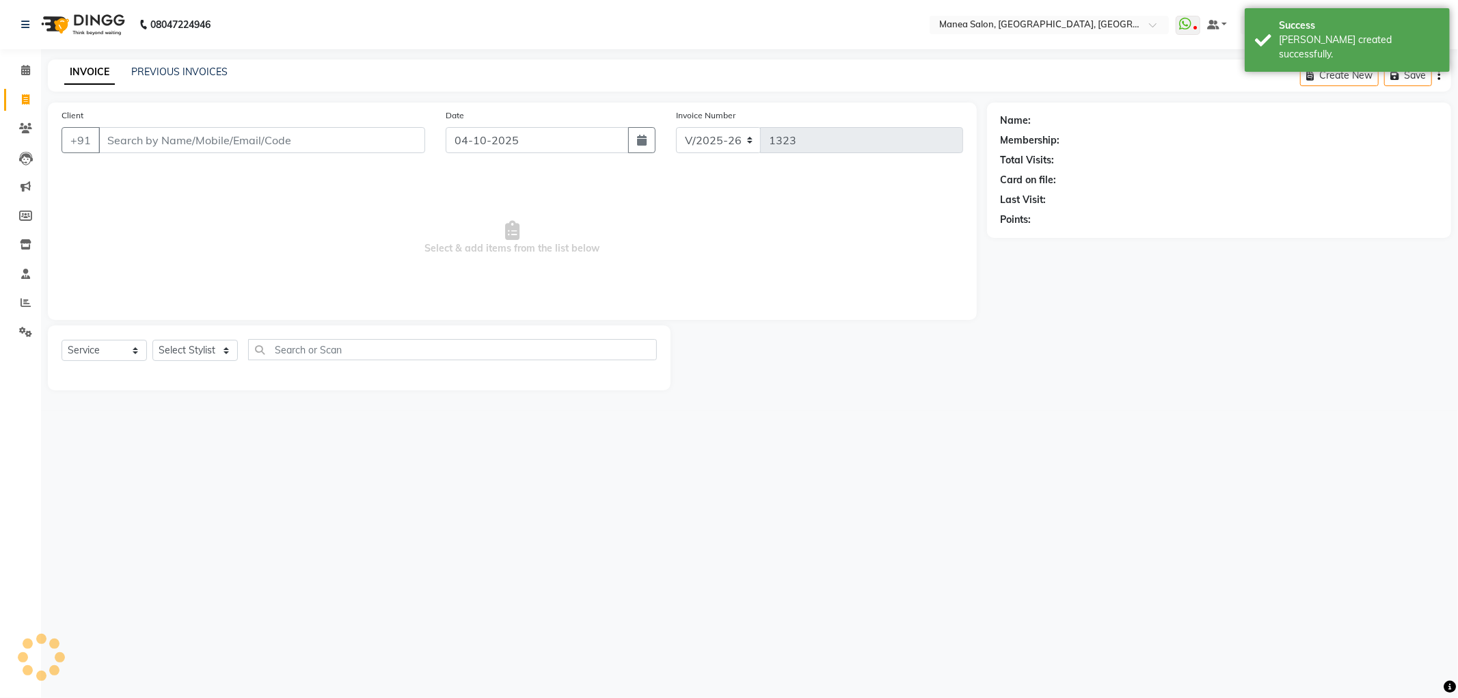
select select "membership"
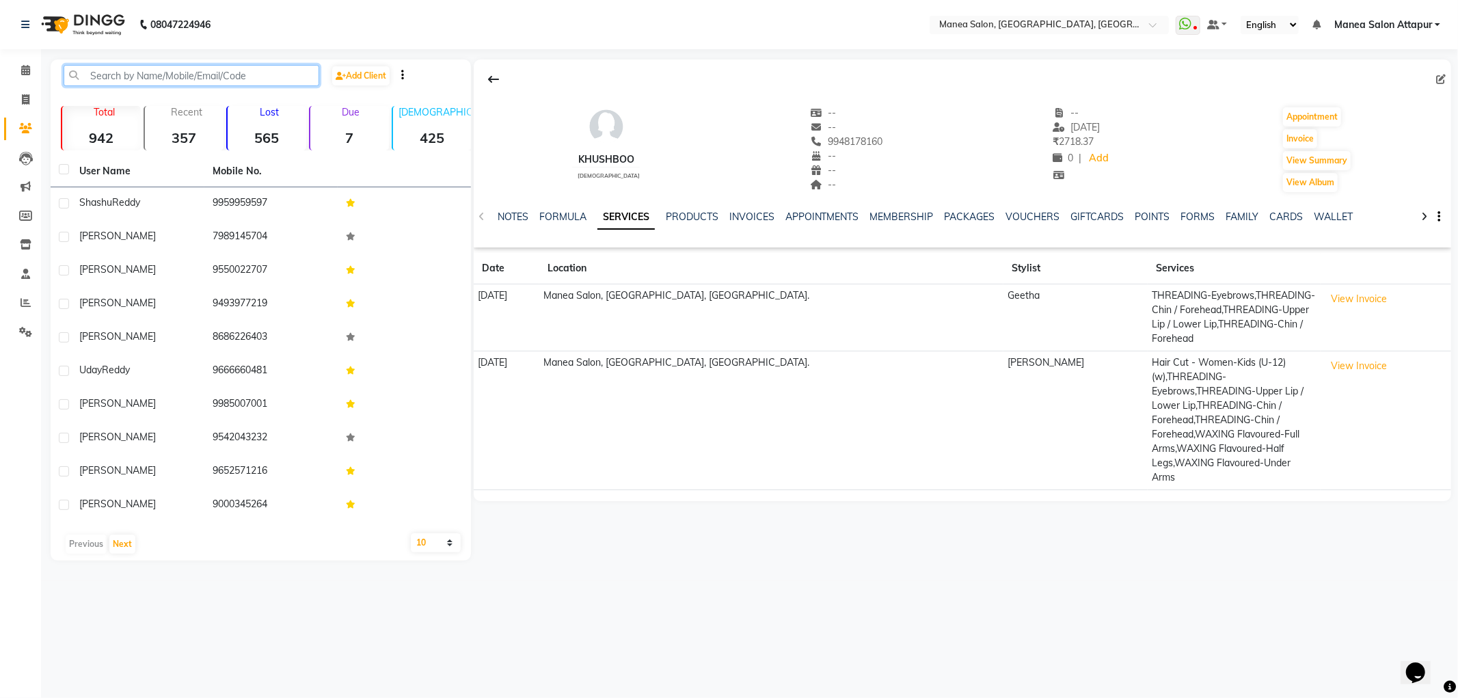
click at [144, 70] on input "text" at bounding box center [192, 75] width 256 height 21
paste input "9176427509"
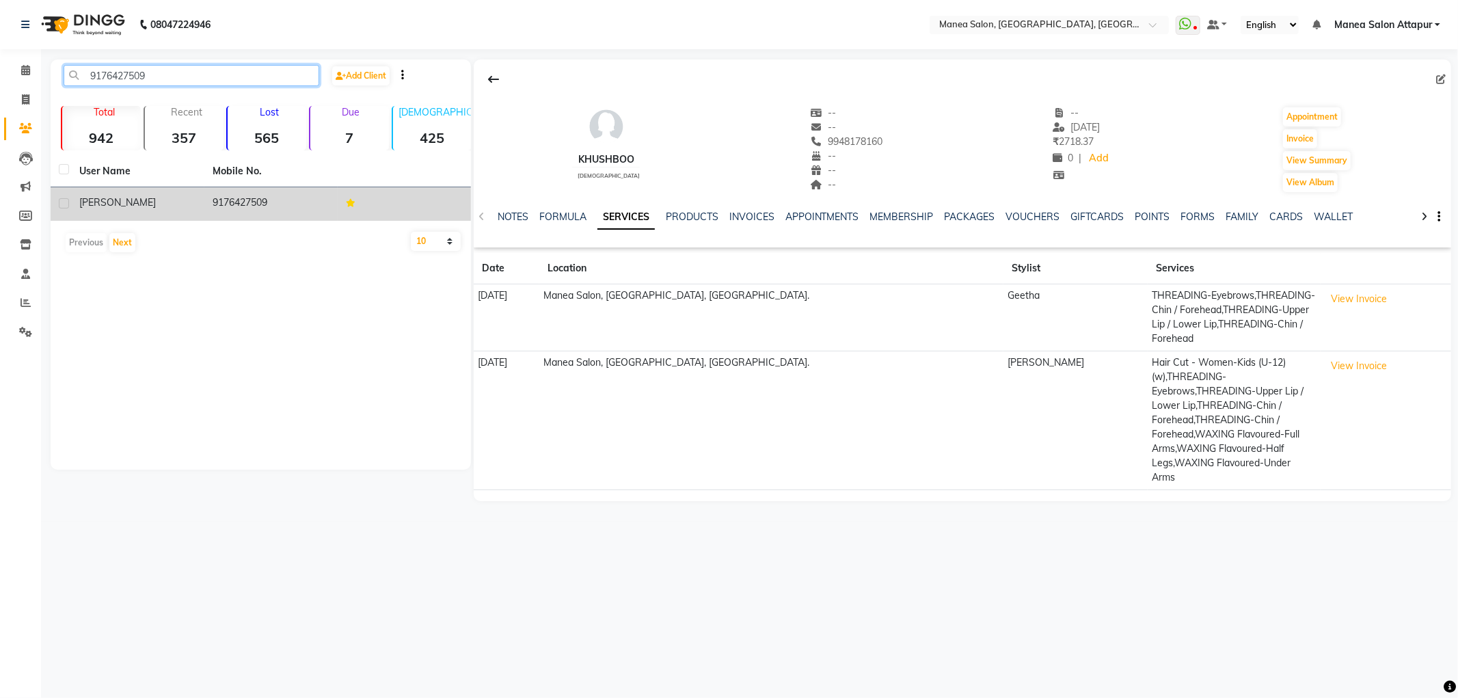
type input "9176427509"
click at [200, 215] on td "[PERSON_NAME]" at bounding box center [137, 204] width 133 height 34
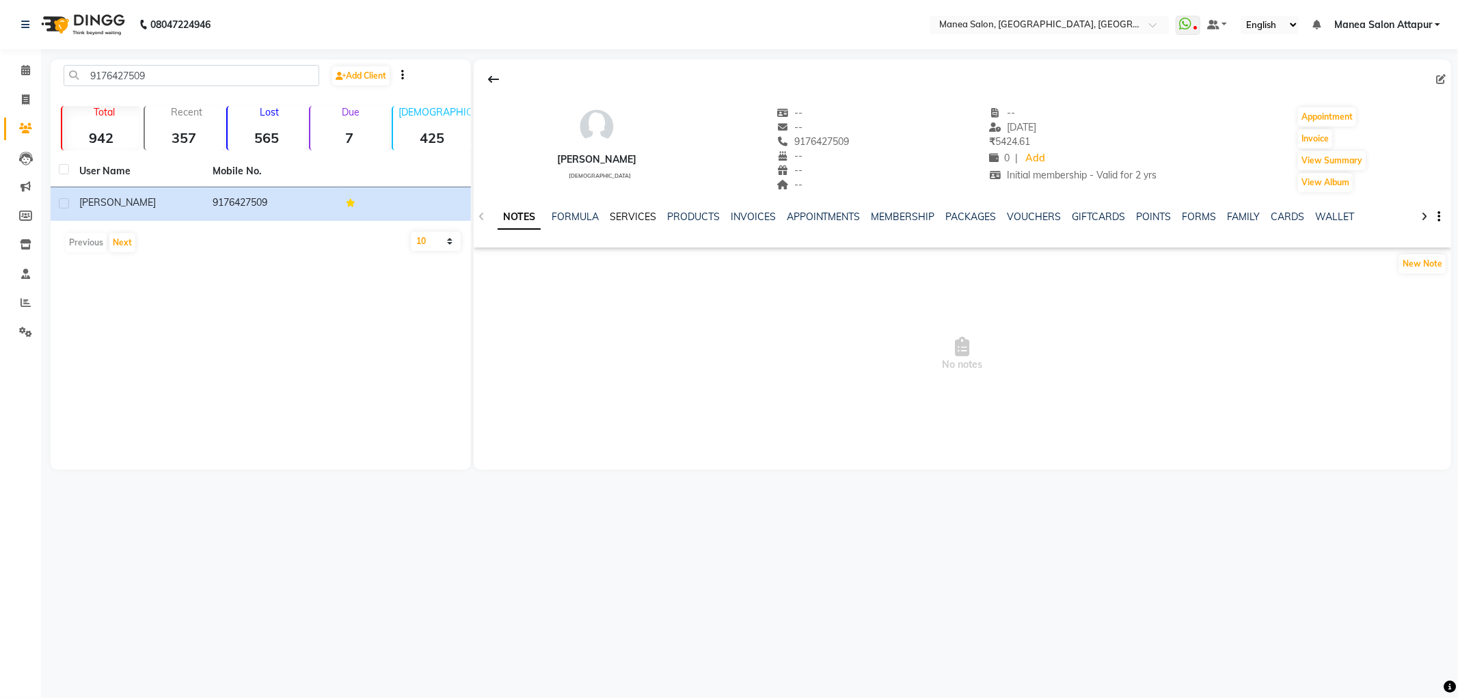
click at [645, 222] on link "SERVICES" at bounding box center [633, 217] width 46 height 12
